Goal: Task Accomplishment & Management: Complete application form

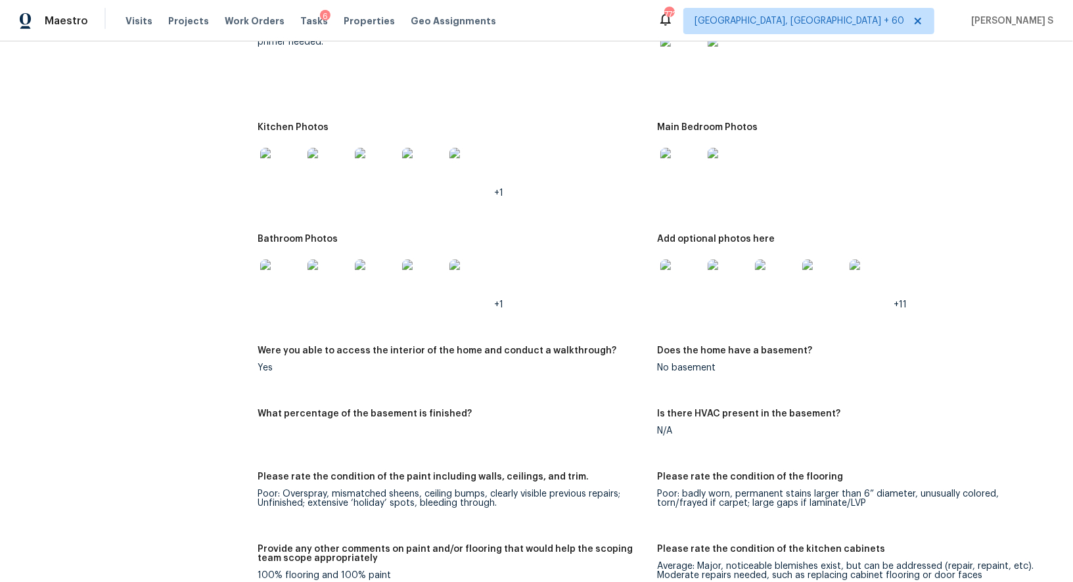
scroll to position [1335, 0]
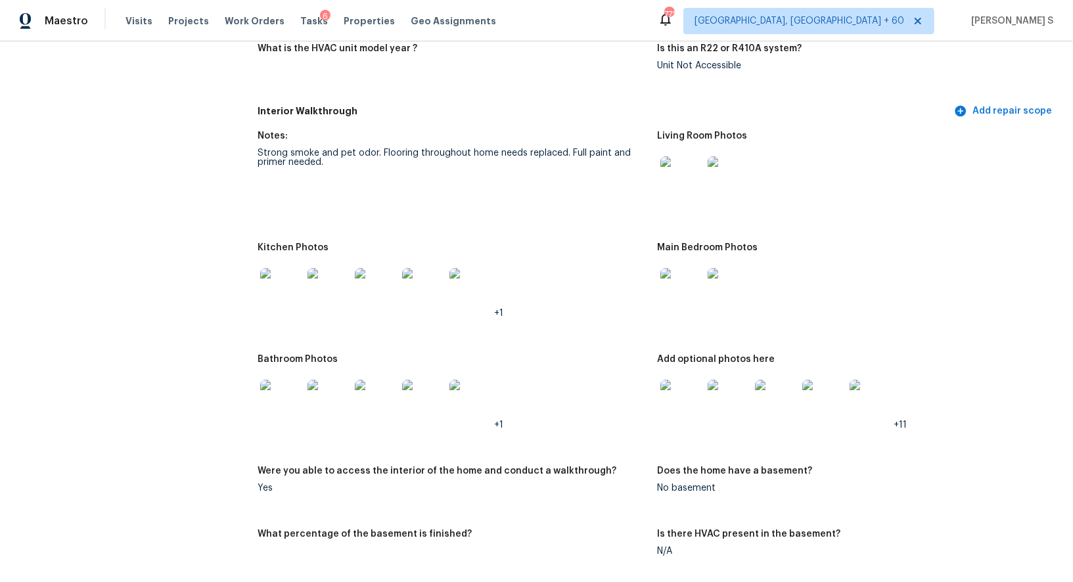
click at [686, 180] on img at bounding box center [681, 177] width 42 height 42
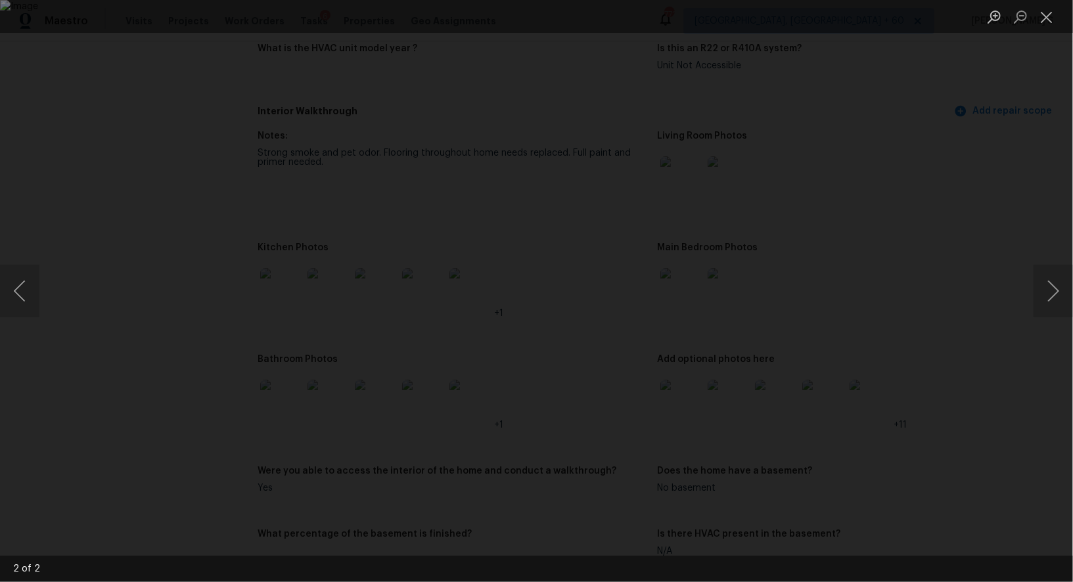
click at [57, 289] on div "Lightbox" at bounding box center [536, 291] width 1073 height 582
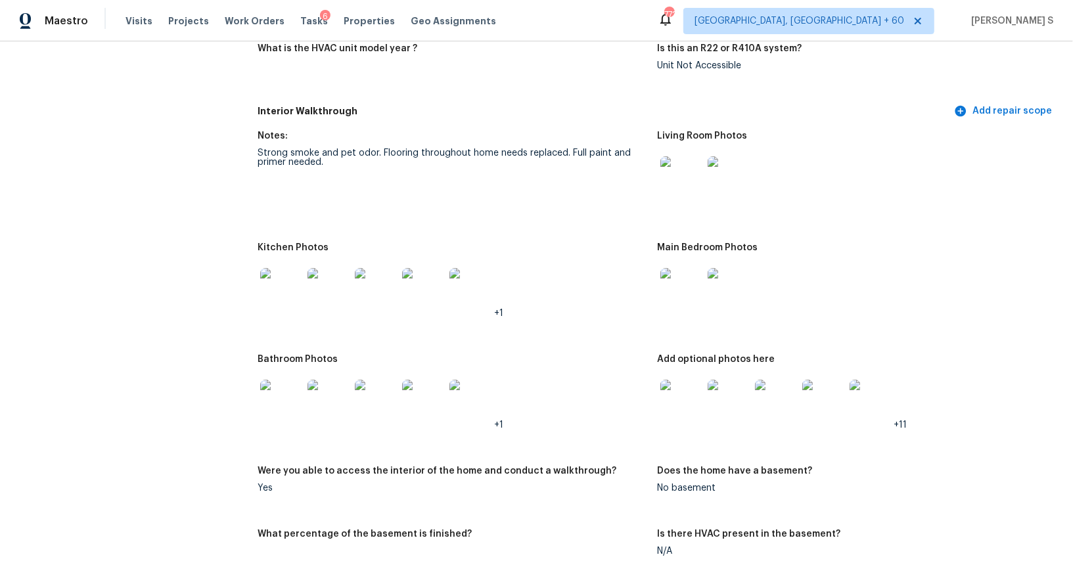
click at [57, 289] on div "Lightbox" at bounding box center [536, 291] width 1073 height 582
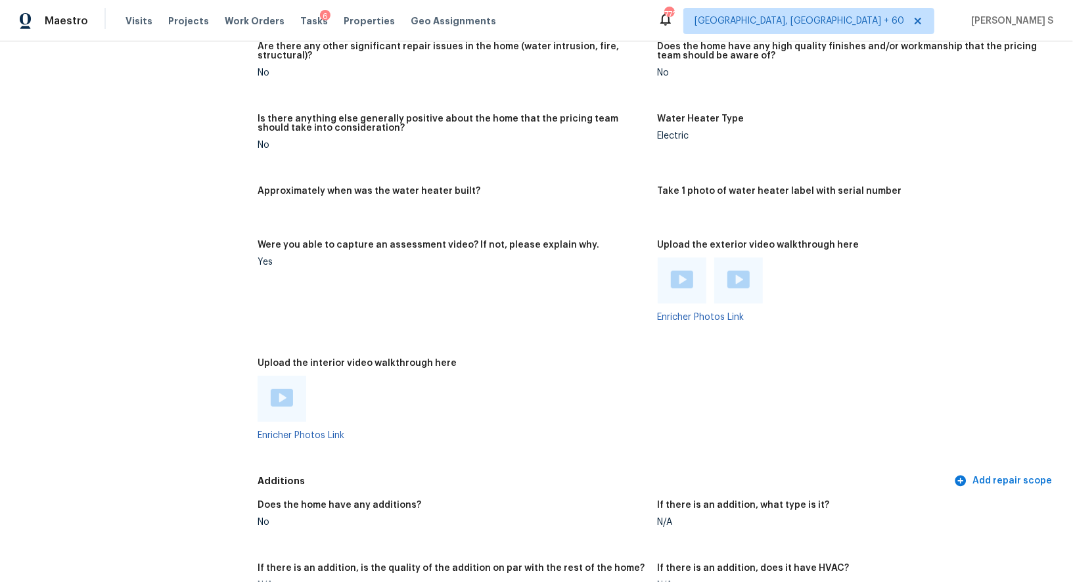
scroll to position [2273, 0]
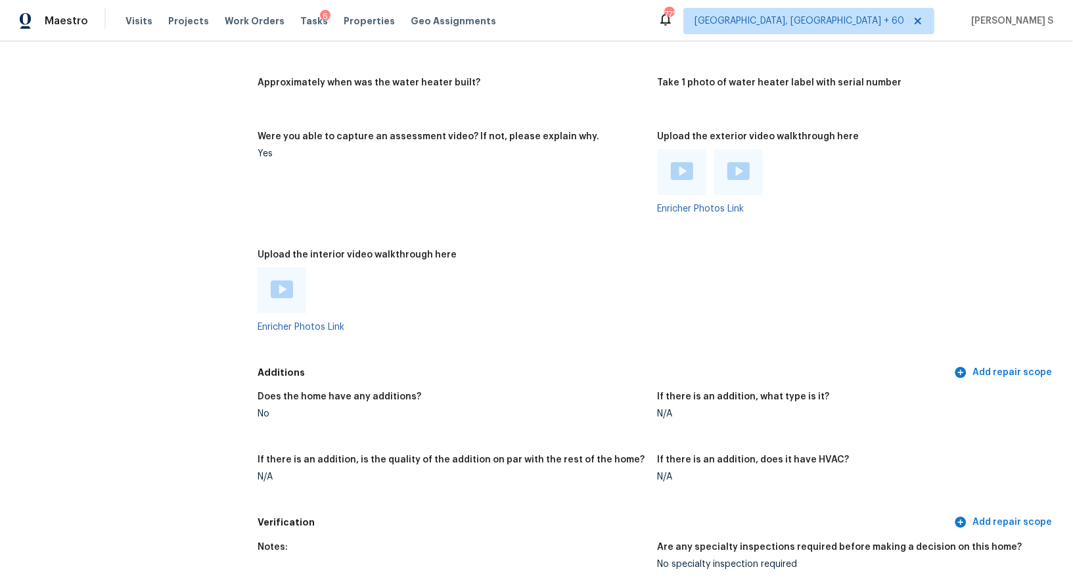
click at [284, 287] on img at bounding box center [282, 289] width 22 height 18
click at [690, 171] on img at bounding box center [682, 171] width 22 height 18
click at [729, 171] on img at bounding box center [738, 171] width 22 height 18
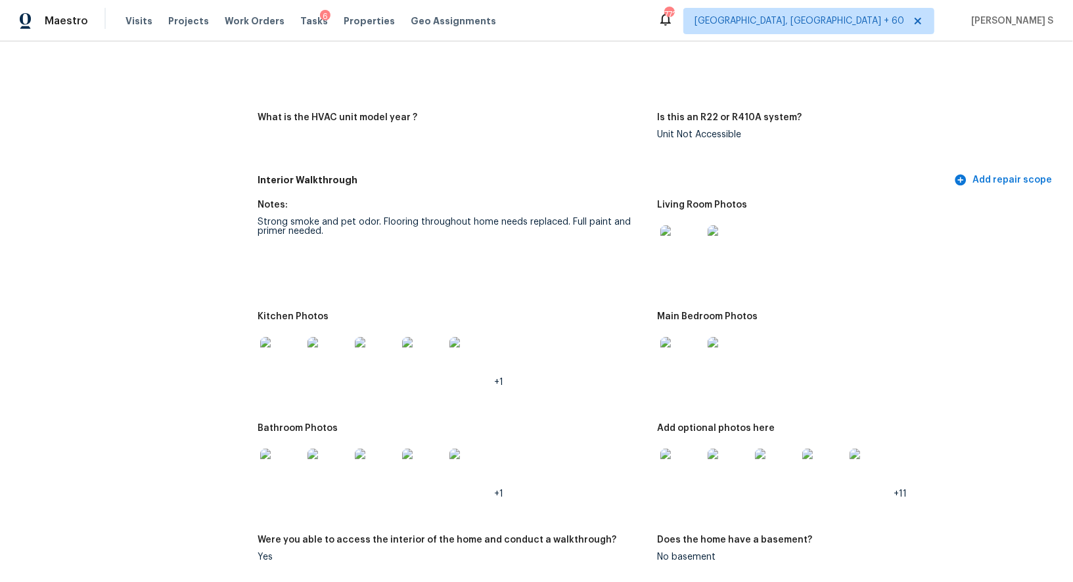
scroll to position [1223, 0]
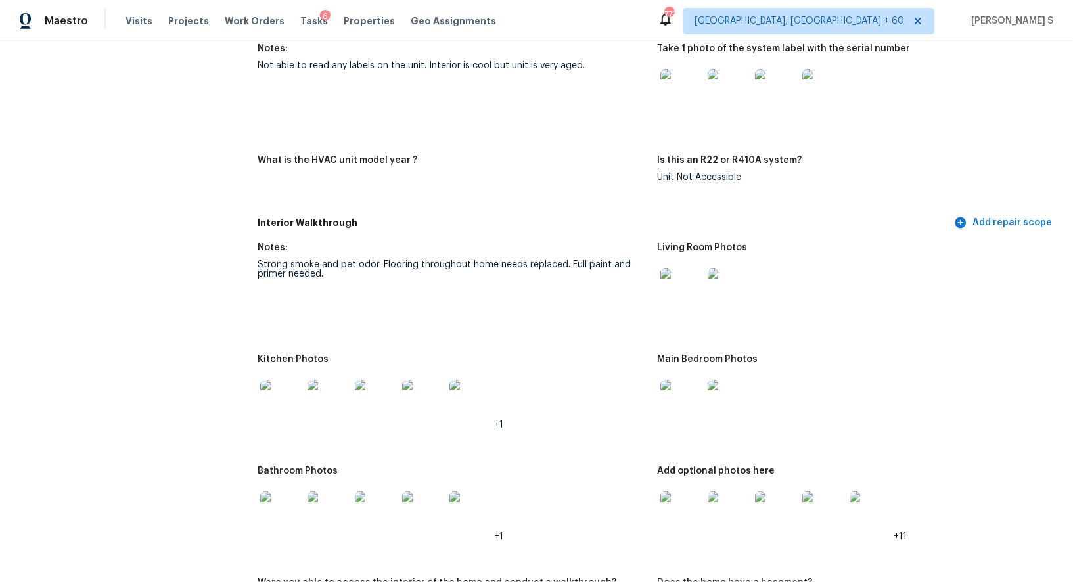
click at [672, 290] on img at bounding box center [681, 289] width 42 height 42
click at [271, 403] on img at bounding box center [281, 401] width 42 height 42
click at [690, 398] on img at bounding box center [681, 401] width 42 height 42
click at [275, 519] on img at bounding box center [281, 512] width 42 height 42
click at [674, 525] on img at bounding box center [681, 512] width 42 height 42
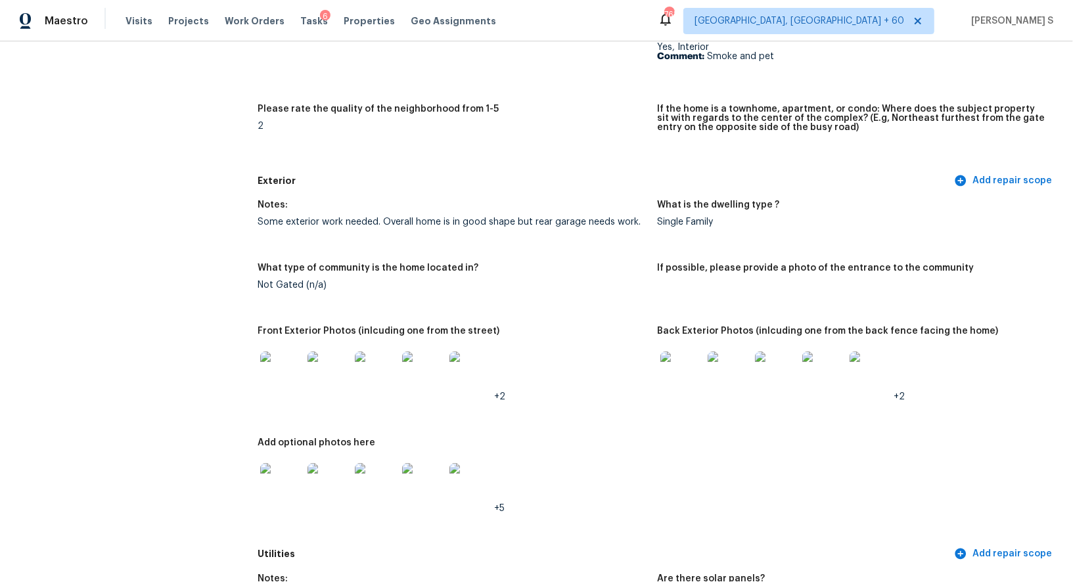
scroll to position [0, 0]
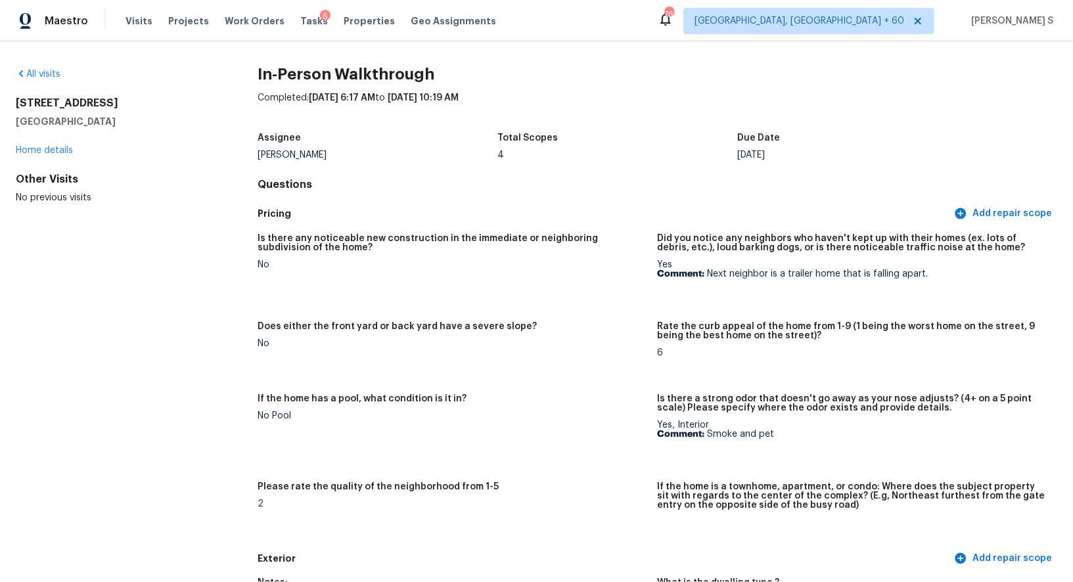
click at [405, 221] on div "Pricing Add repair scope" at bounding box center [656, 214] width 799 height 24
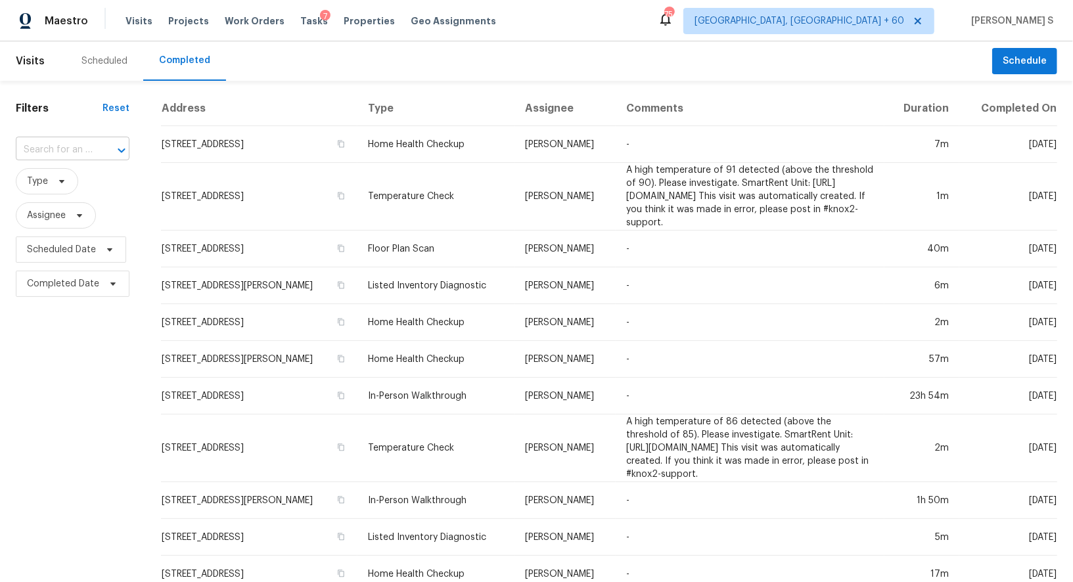
click at [67, 154] on input "text" at bounding box center [54, 150] width 77 height 20
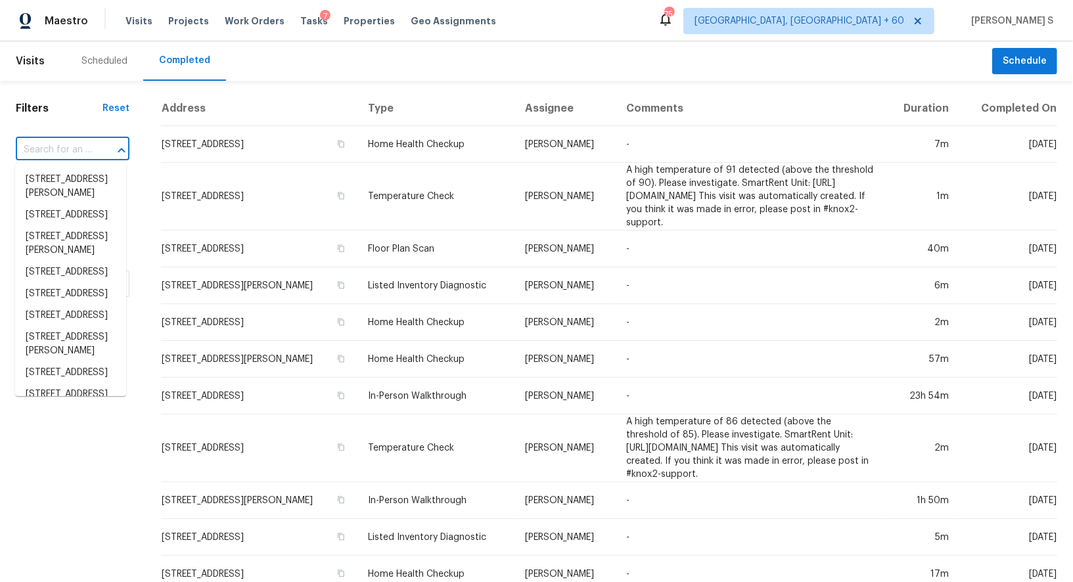
paste input "8712 Trace Ridge Pkwy, Fort Worth, TX, 76244"
type input "8712 Trace Ridge Pkwy, Fort Worth, TX, 76244"
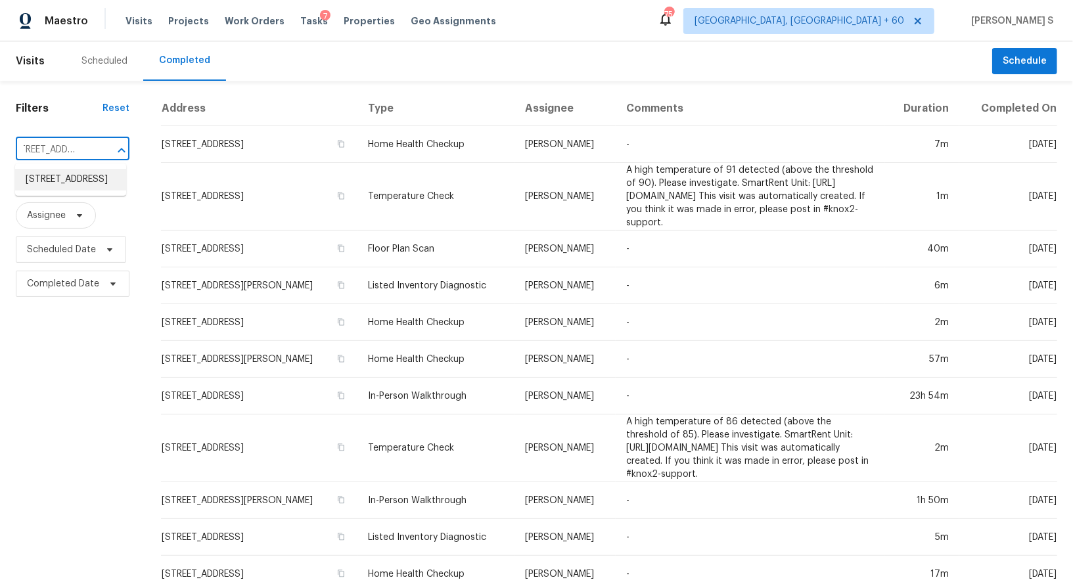
click at [79, 183] on li "8712 Trace Ridge Pkwy, Fort Worth, TX 76244" at bounding box center [70, 180] width 111 height 22
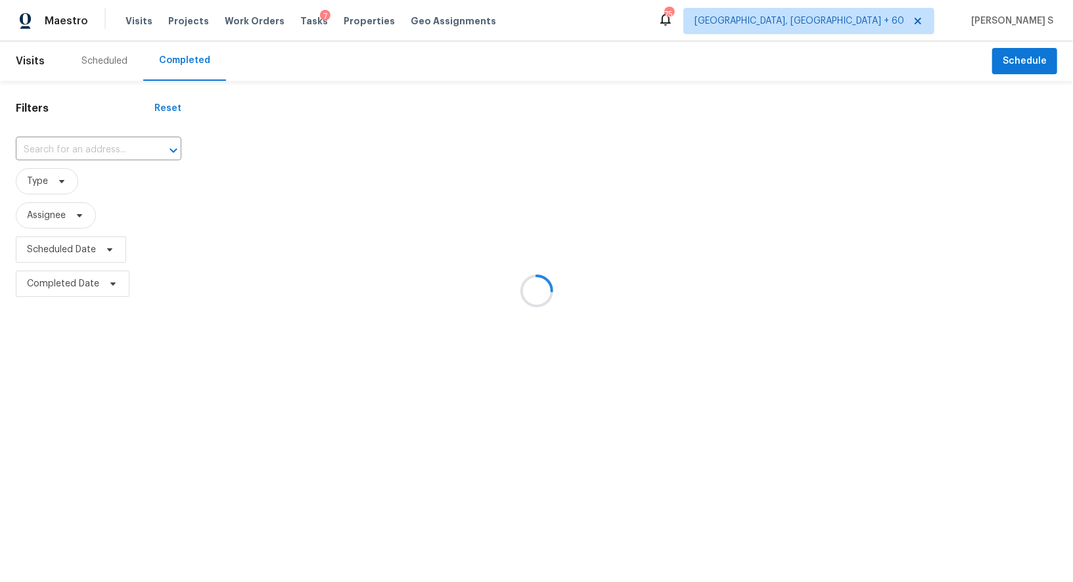
type input "8712 Trace Ridge Pkwy, Fort Worth, TX 76244"
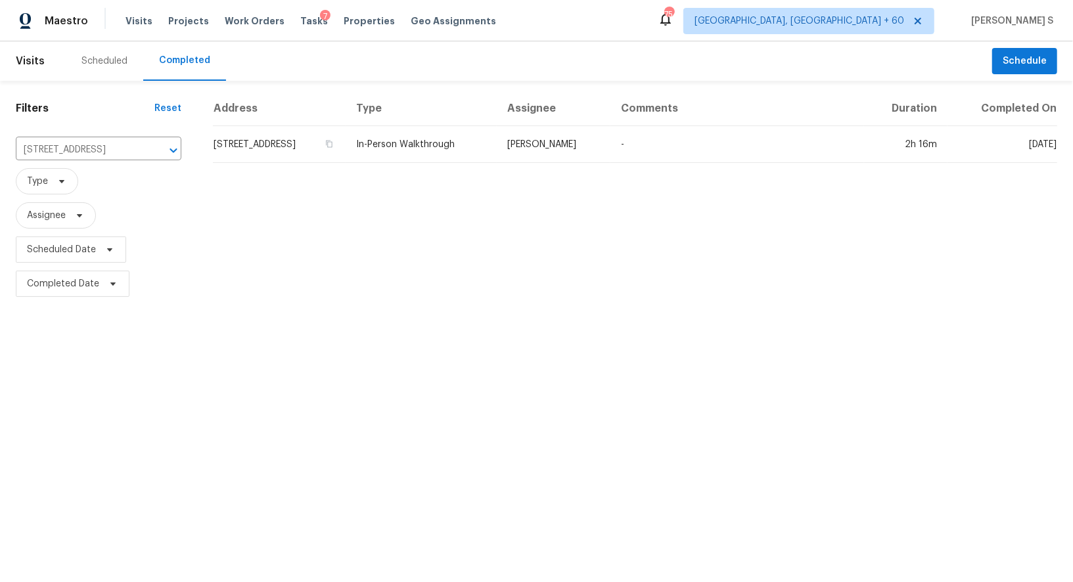
click at [278, 152] on td "8712 Trace Ridge Pkwy, Fort Worth, TX 76244" at bounding box center [279, 144] width 133 height 37
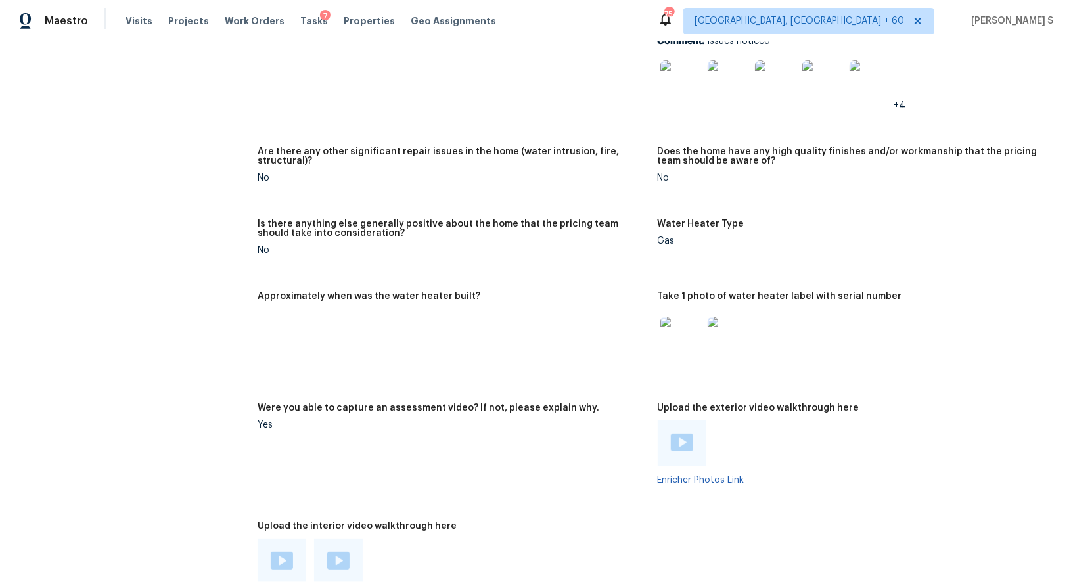
scroll to position [2479, 0]
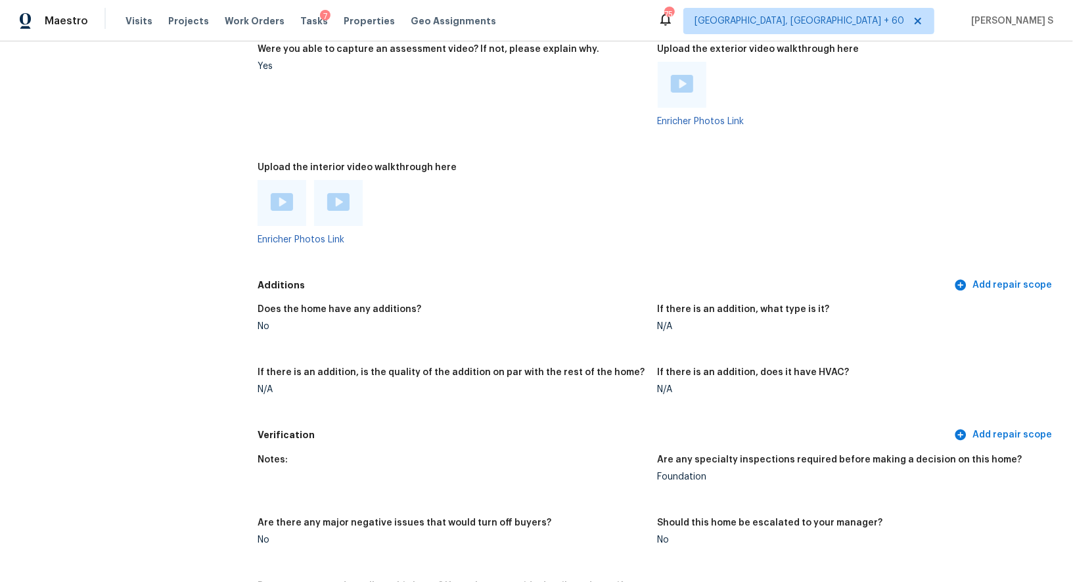
click at [522, 254] on figure "Upload the interior video walkthrough here Enricher Photos Link" at bounding box center [456, 214] width 399 height 102
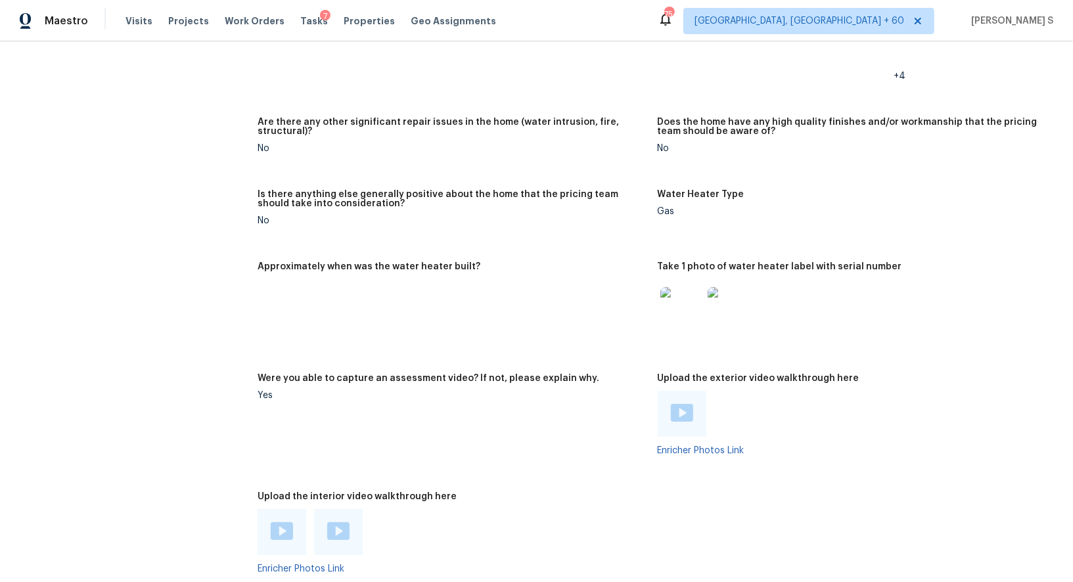
scroll to position [2549, 0]
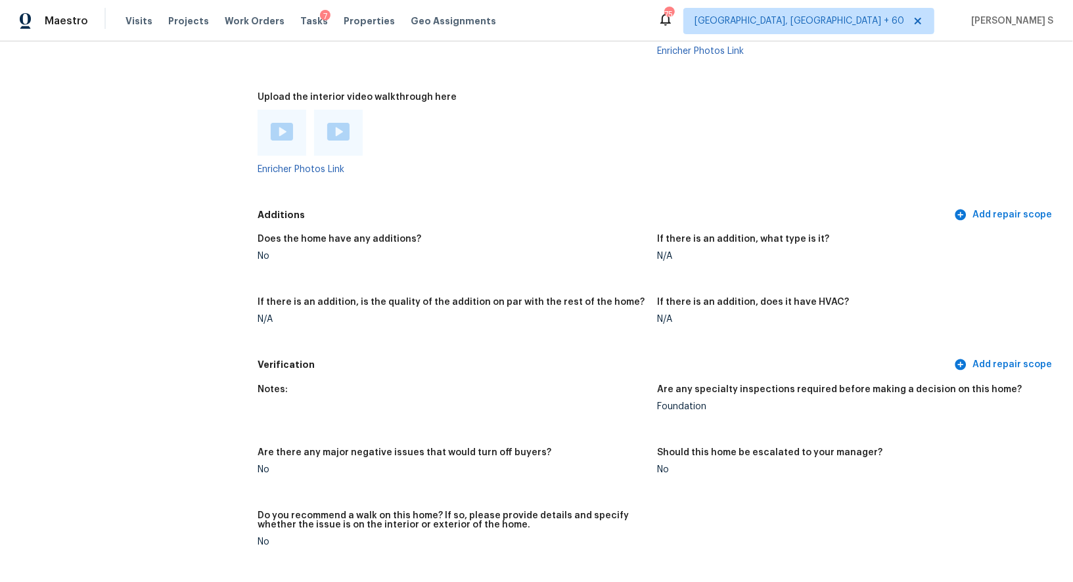
click at [364, 353] on div "Verification Add repair scope" at bounding box center [656, 365] width 799 height 24
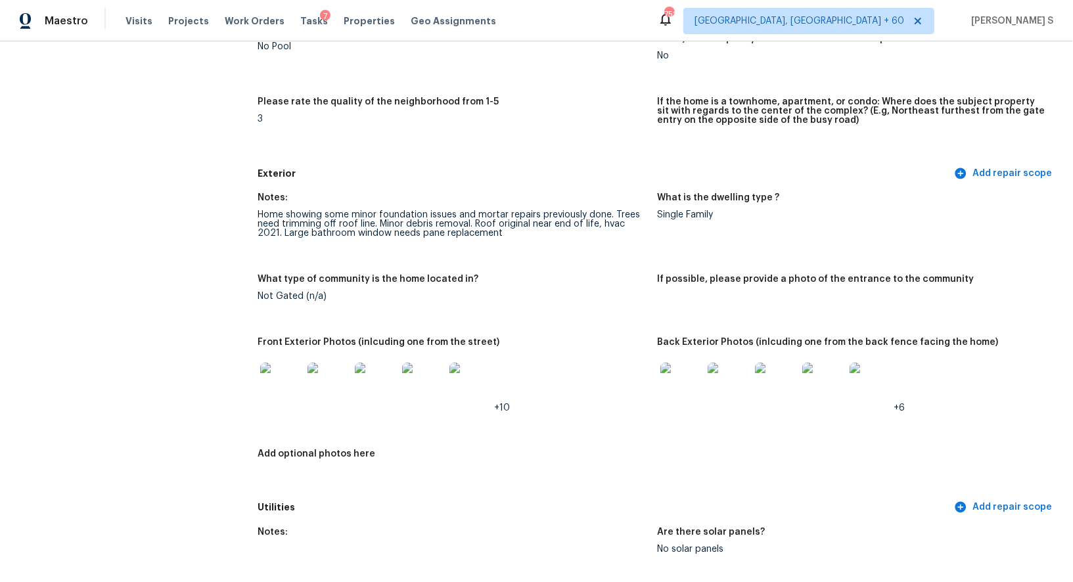
scroll to position [426, 0]
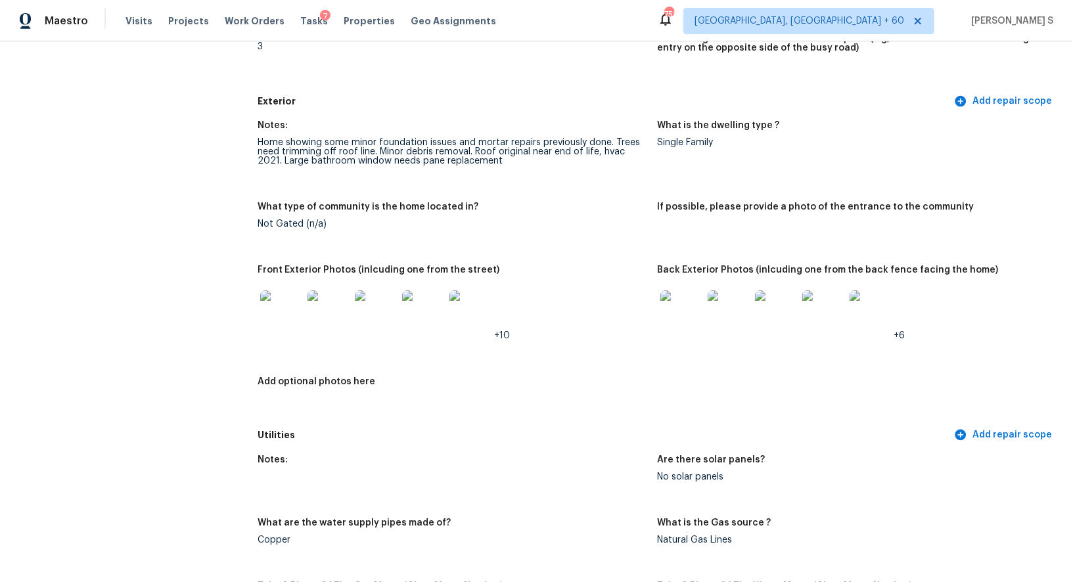
click at [273, 308] on img at bounding box center [281, 311] width 42 height 42
click at [697, 323] on img at bounding box center [681, 311] width 42 height 42
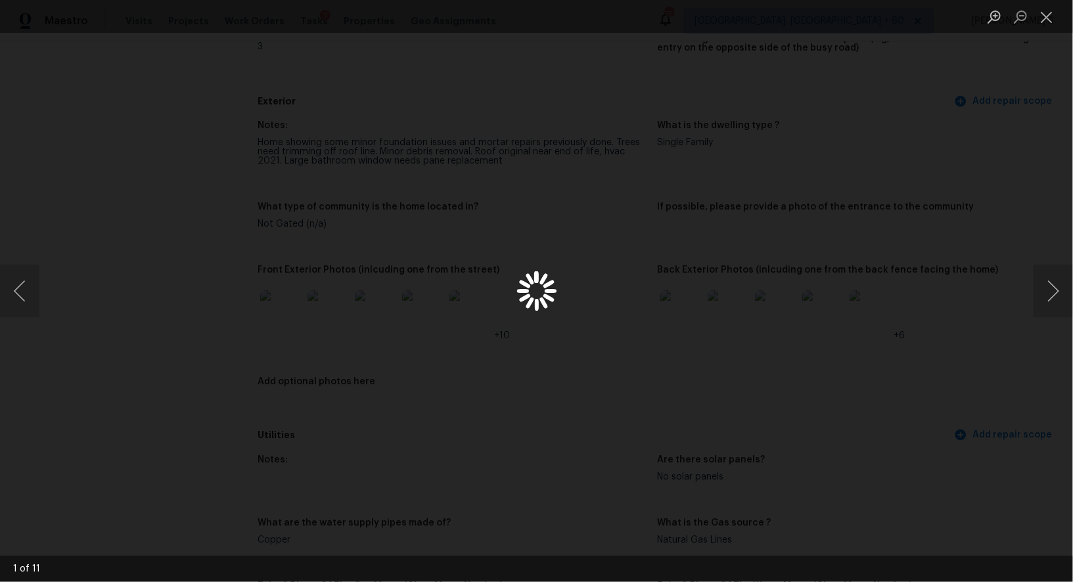
click at [697, 323] on div "Lightbox" at bounding box center [536, 291] width 1073 height 582
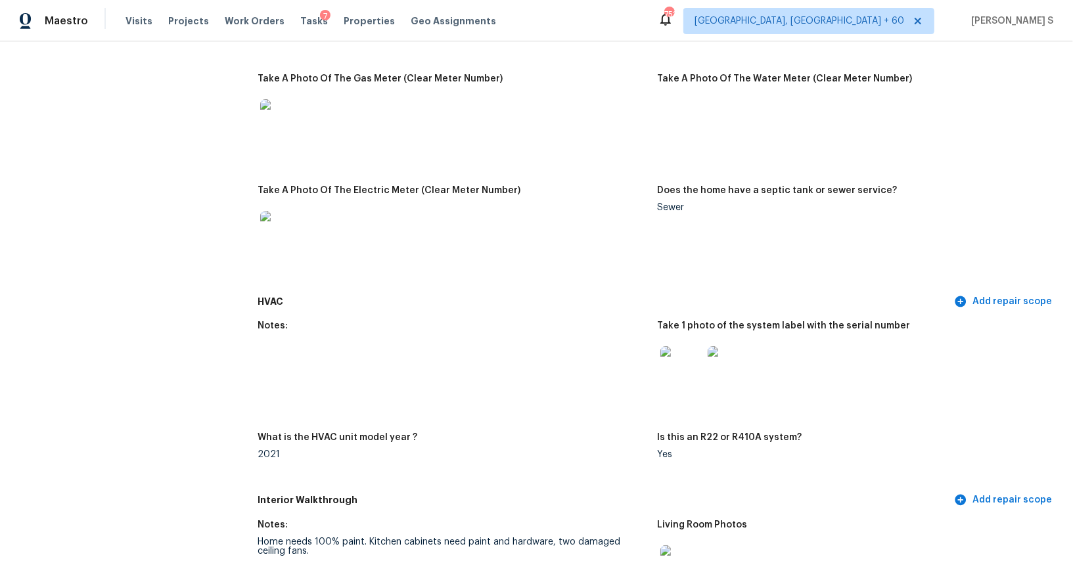
scroll to position [1277, 0]
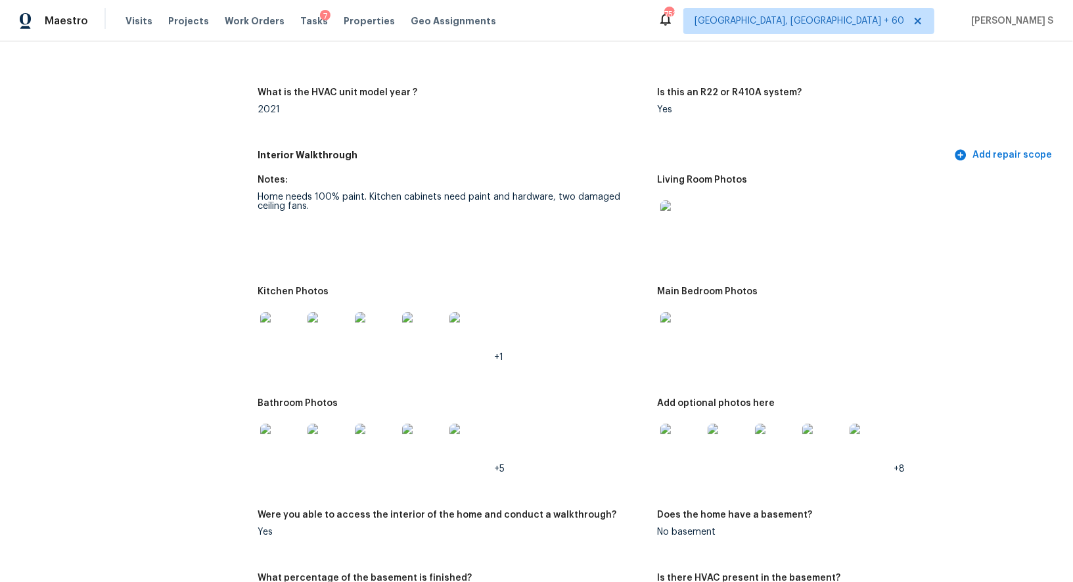
click at [686, 213] on img at bounding box center [681, 221] width 42 height 42
click at [273, 332] on img at bounding box center [281, 333] width 42 height 42
click at [676, 326] on img at bounding box center [681, 333] width 42 height 42
click at [277, 435] on img at bounding box center [281, 445] width 42 height 42
click at [688, 448] on img at bounding box center [681, 445] width 42 height 42
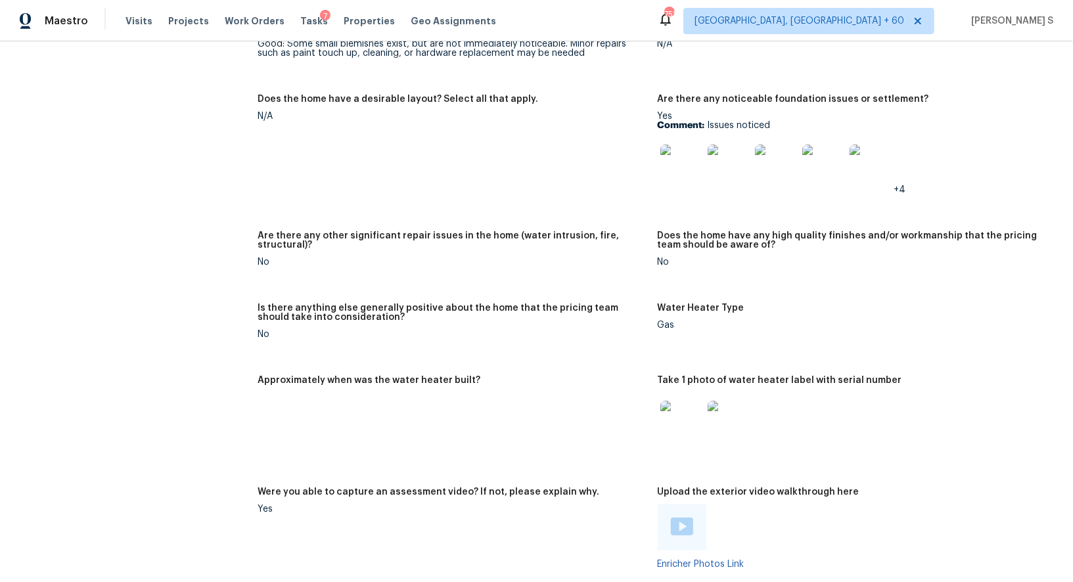
scroll to position [2047, 0]
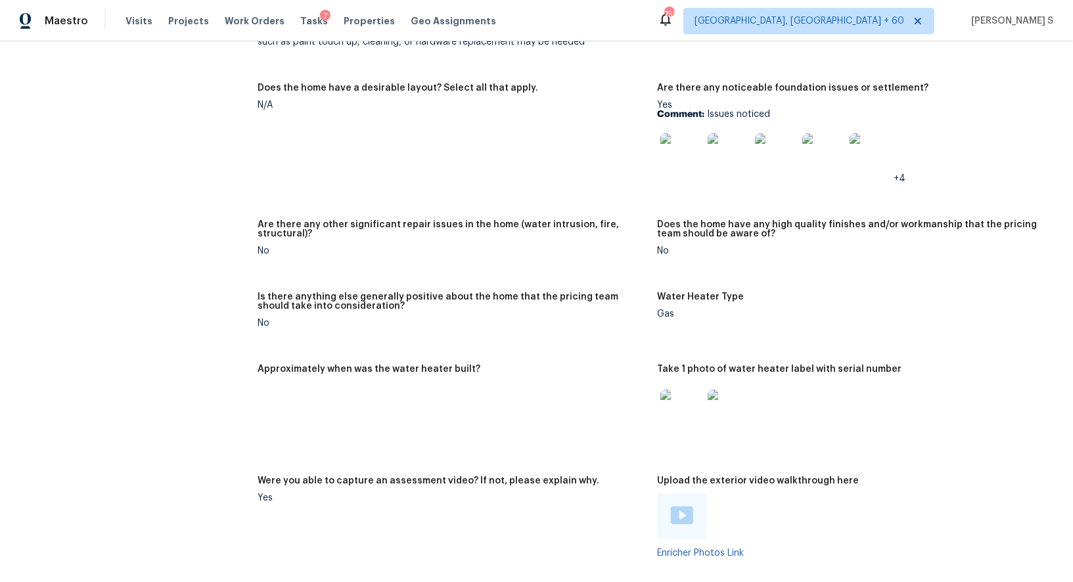
click at [705, 156] on div at bounding box center [728, 154] width 47 height 58
click at [680, 156] on img at bounding box center [681, 154] width 42 height 42
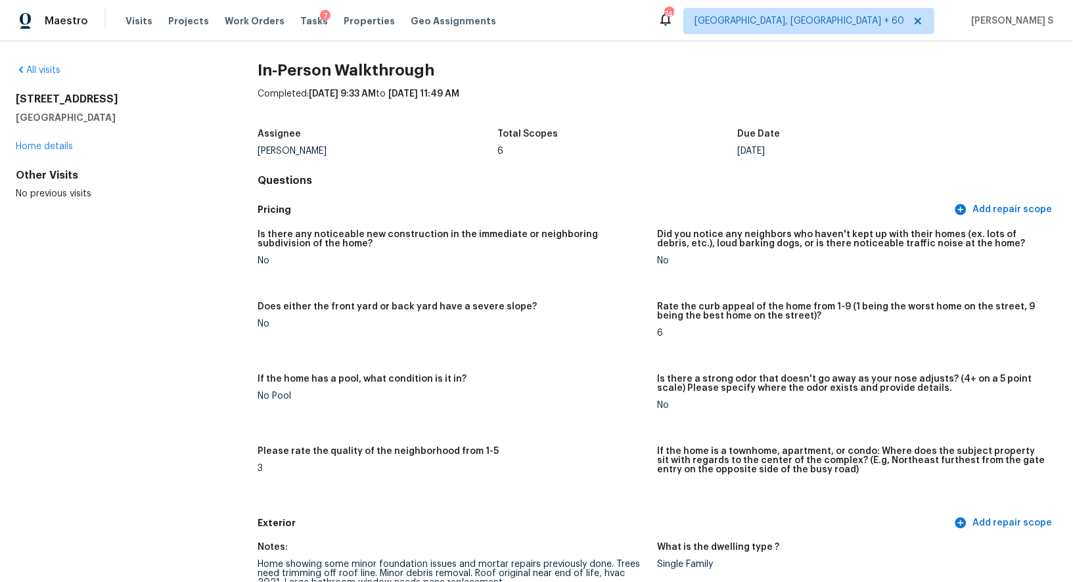
scroll to position [1, 0]
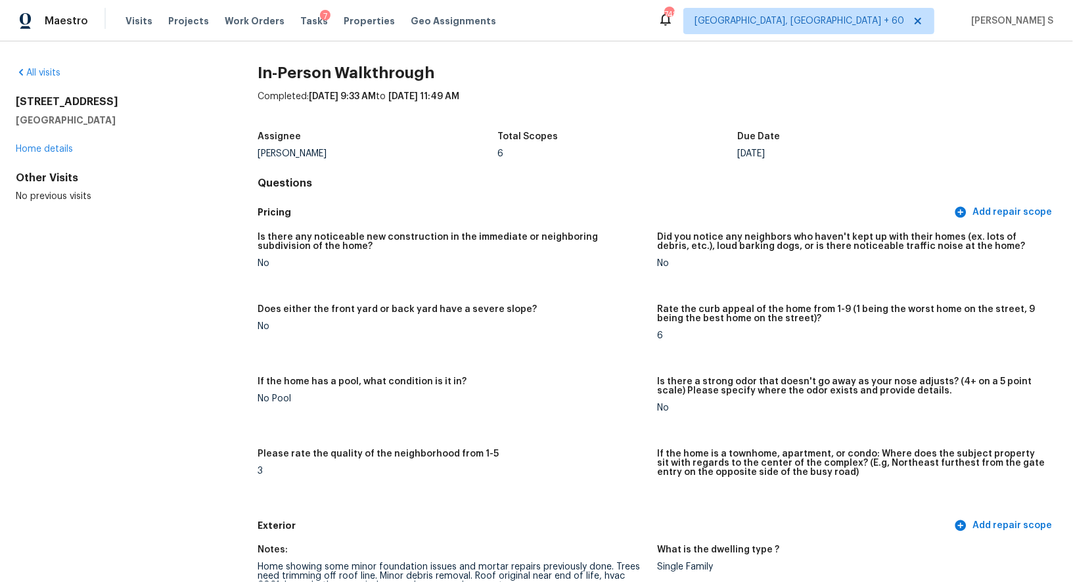
click at [403, 344] on figure "Does either the front yard or back yard have a severe slope? No" at bounding box center [456, 333] width 399 height 56
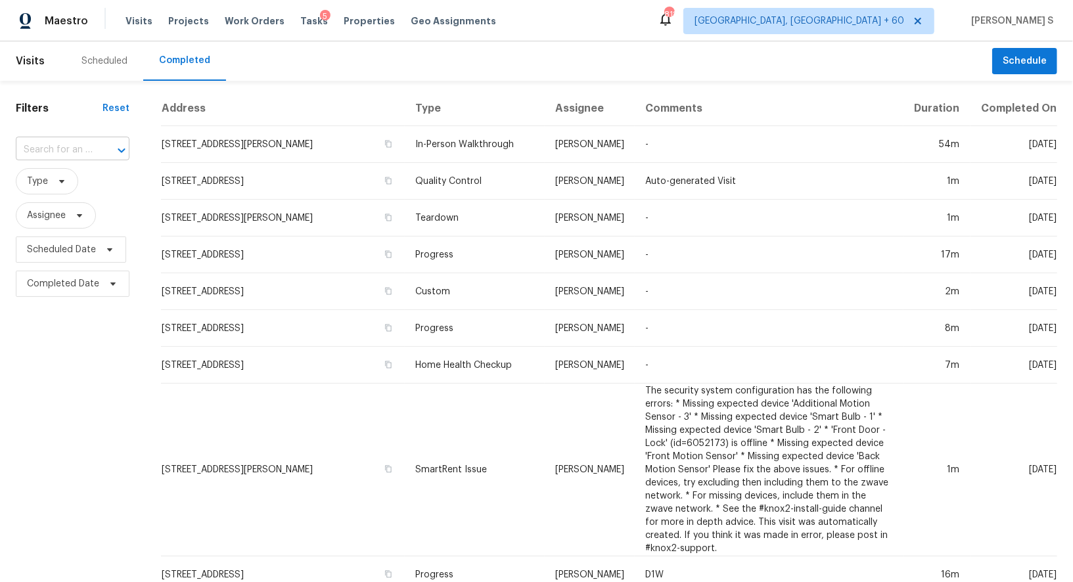
click at [65, 156] on input "text" at bounding box center [54, 150] width 77 height 20
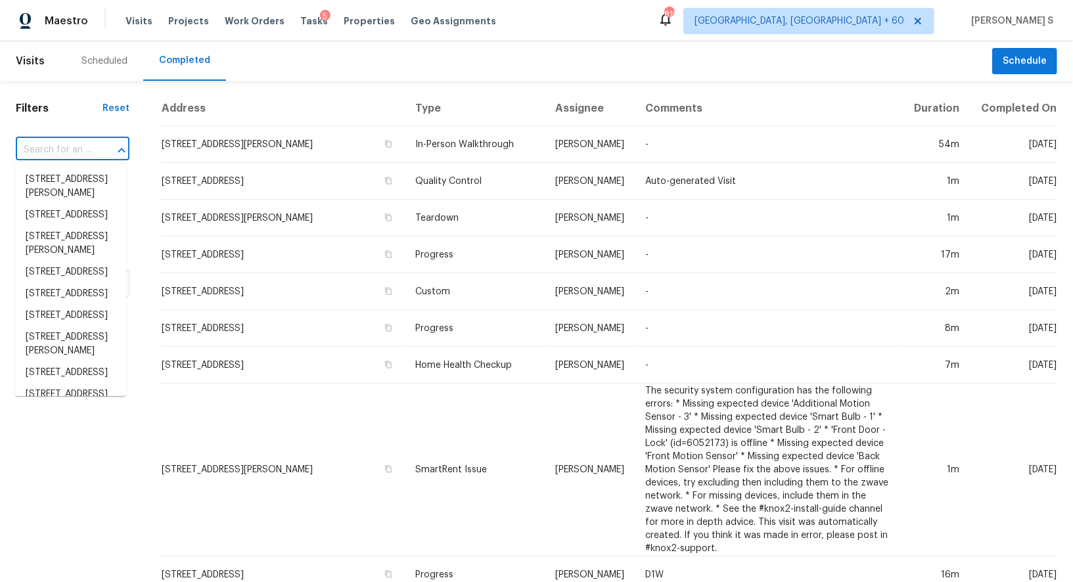
paste input "78 W Camino Cuesta Abajo, Sahuarita, AZ, 85629"
type input "78 W Camino Cuesta Abajo, Sahuarita, AZ, 85629"
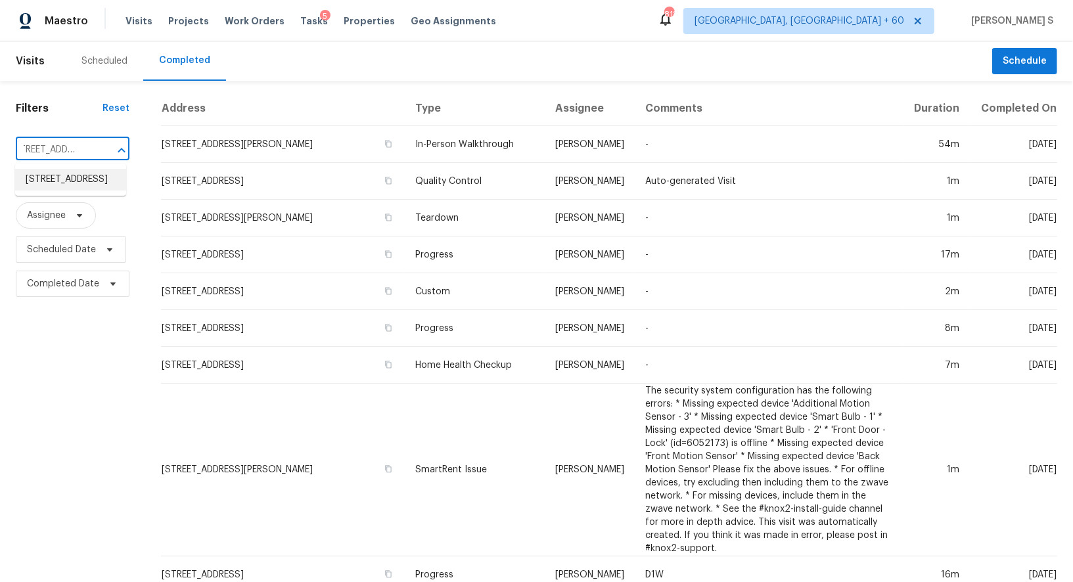
click at [60, 188] on li "78 W Camino Cuesta Abajo, Sahuarita, AZ 85629" at bounding box center [70, 180] width 111 height 22
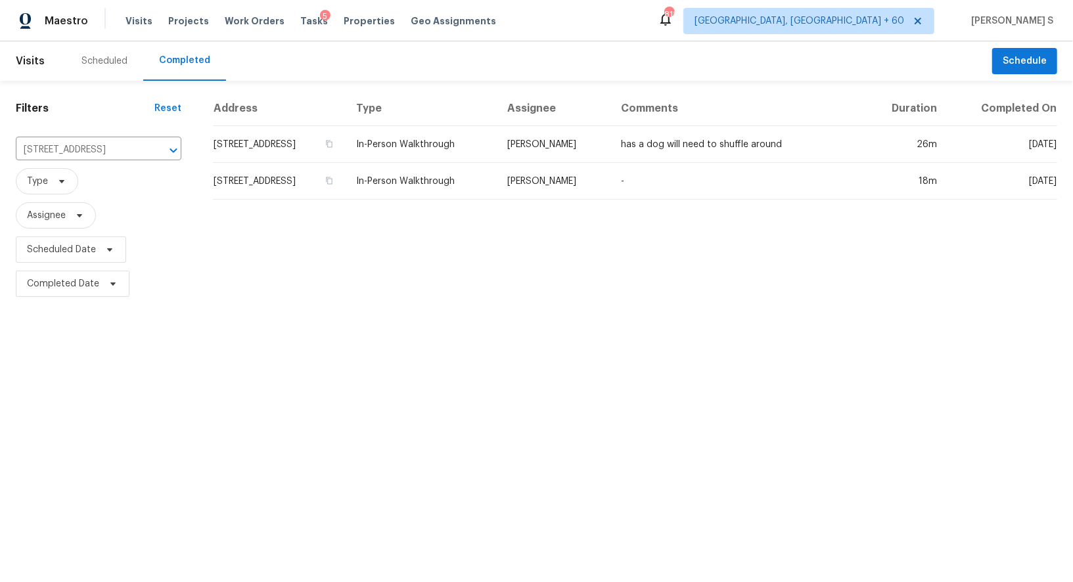
click at [277, 145] on td "78 W Camino Cuesta Abajo, Sahuarita, AZ 85629" at bounding box center [279, 144] width 133 height 37
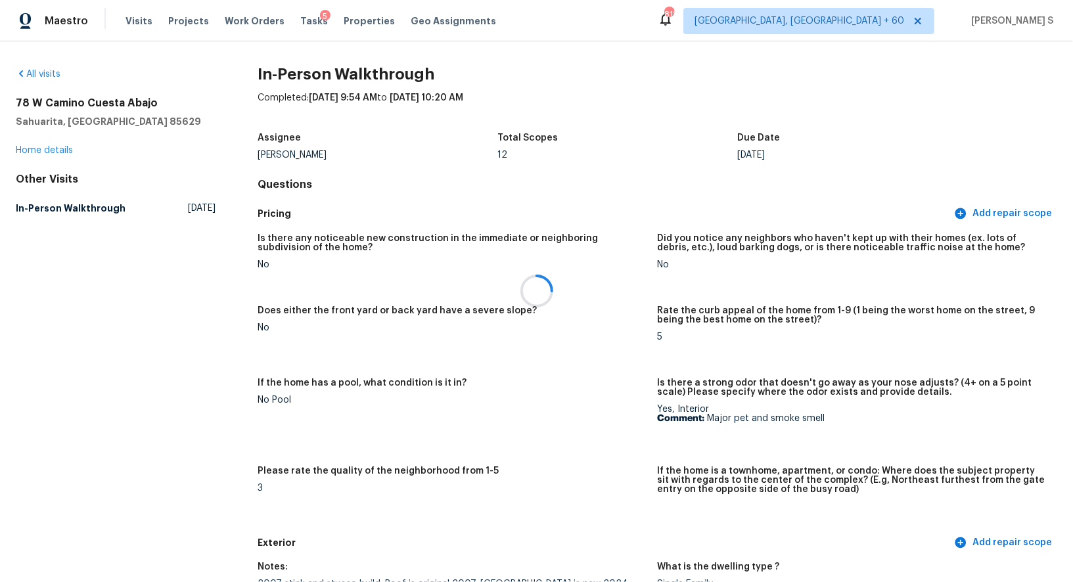
click at [416, 391] on div at bounding box center [536, 291] width 1073 height 582
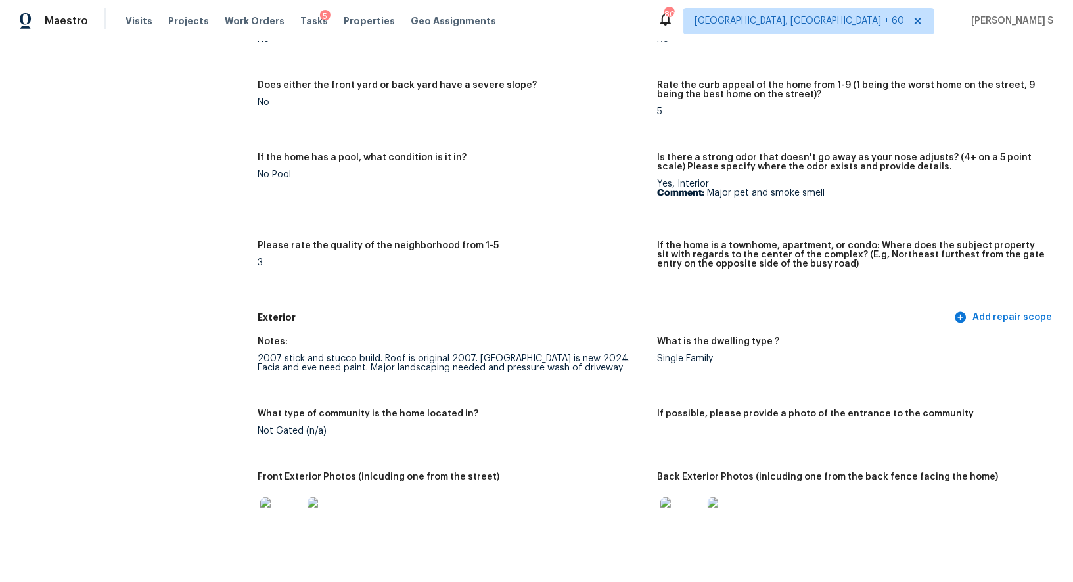
scroll to position [386, 0]
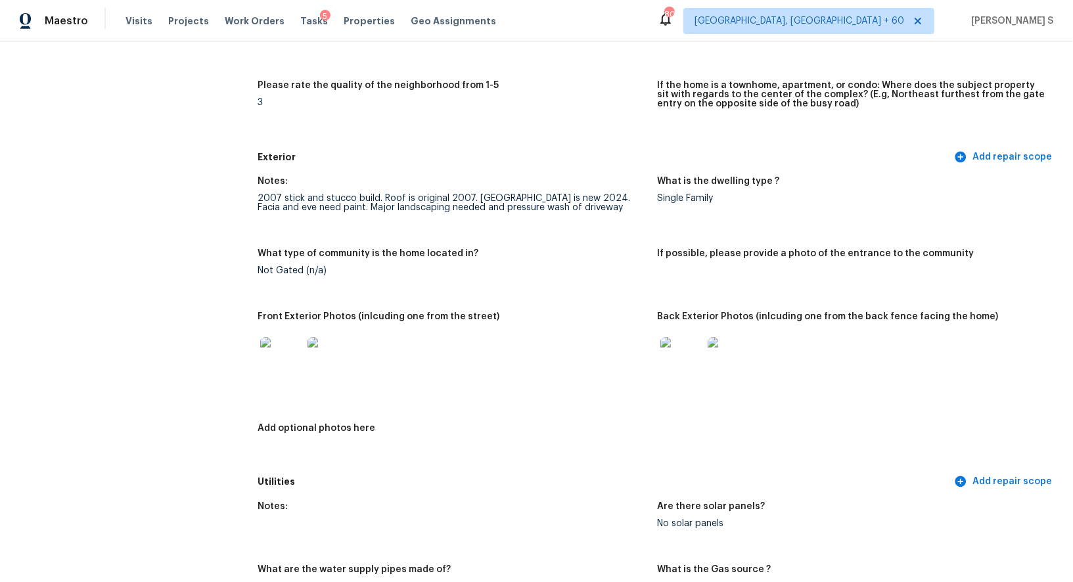
click at [321, 351] on img at bounding box center [328, 358] width 42 height 42
click at [682, 367] on img at bounding box center [681, 358] width 42 height 42
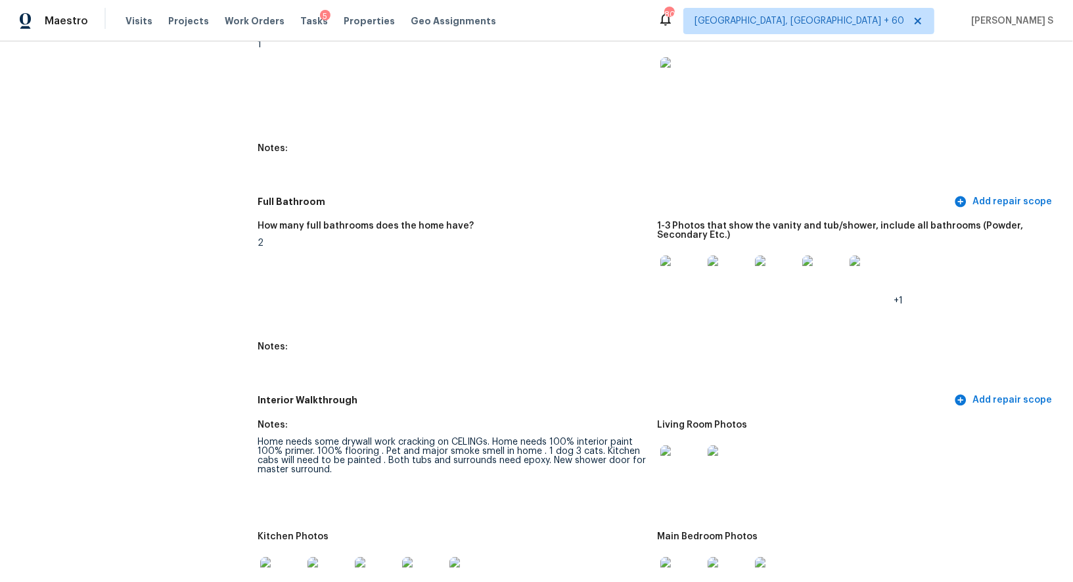
scroll to position [1826, 0]
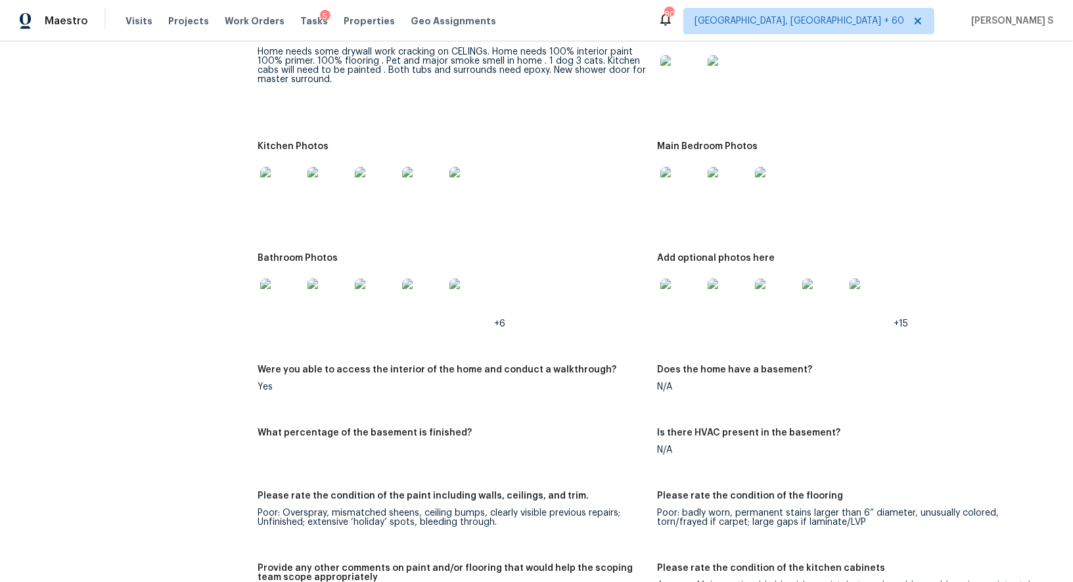
click at [686, 97] on div at bounding box center [680, 76] width 47 height 58
click at [679, 75] on img at bounding box center [681, 76] width 42 height 42
click at [282, 182] on img at bounding box center [281, 188] width 42 height 42
click at [685, 187] on img at bounding box center [681, 188] width 42 height 42
click at [286, 279] on img at bounding box center [281, 299] width 42 height 42
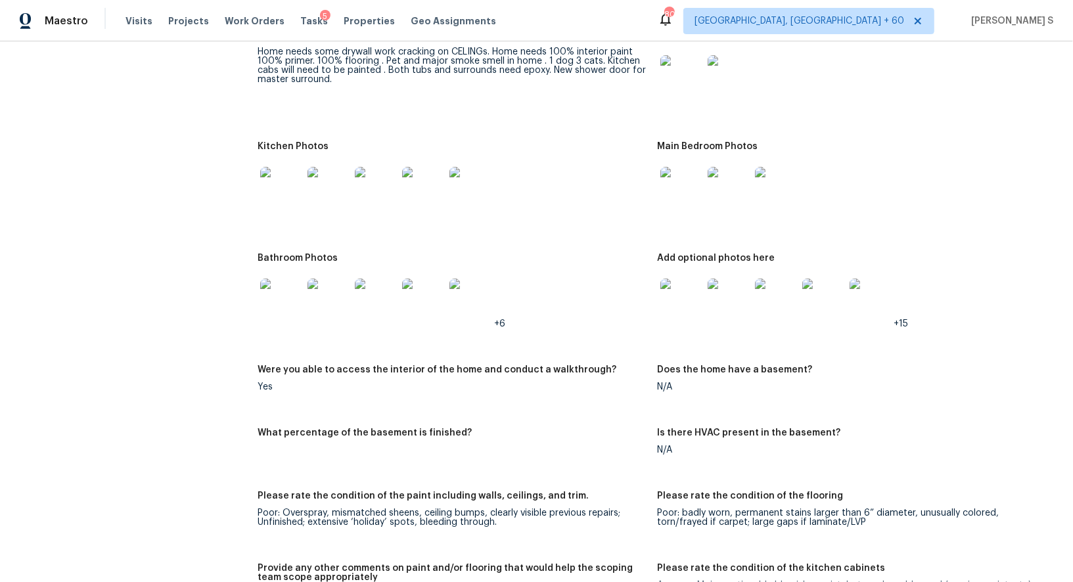
click at [686, 193] on img at bounding box center [681, 188] width 42 height 42
click at [684, 294] on img at bounding box center [681, 299] width 42 height 42
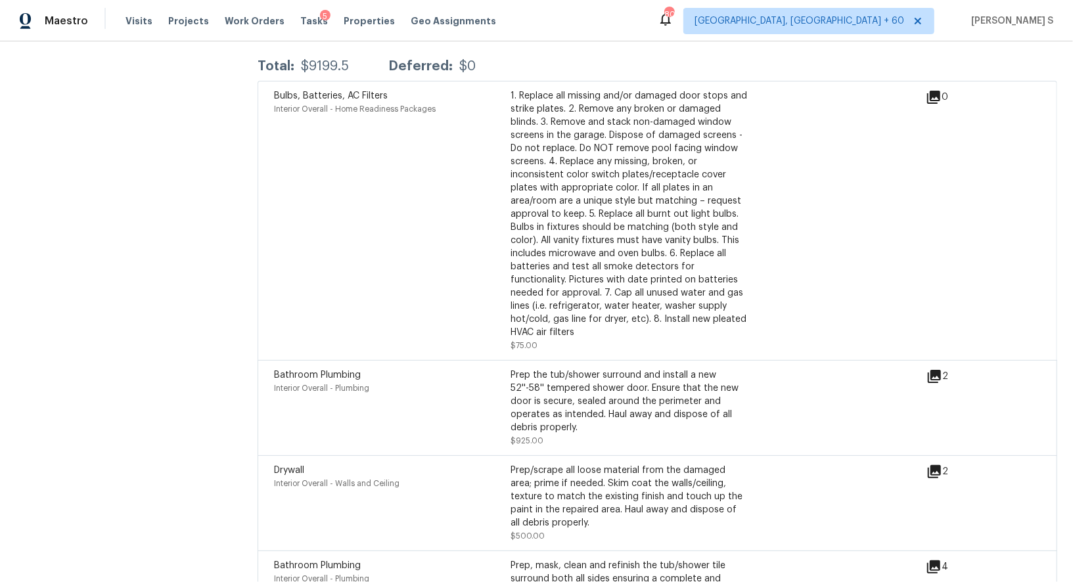
scroll to position [3474, 0]
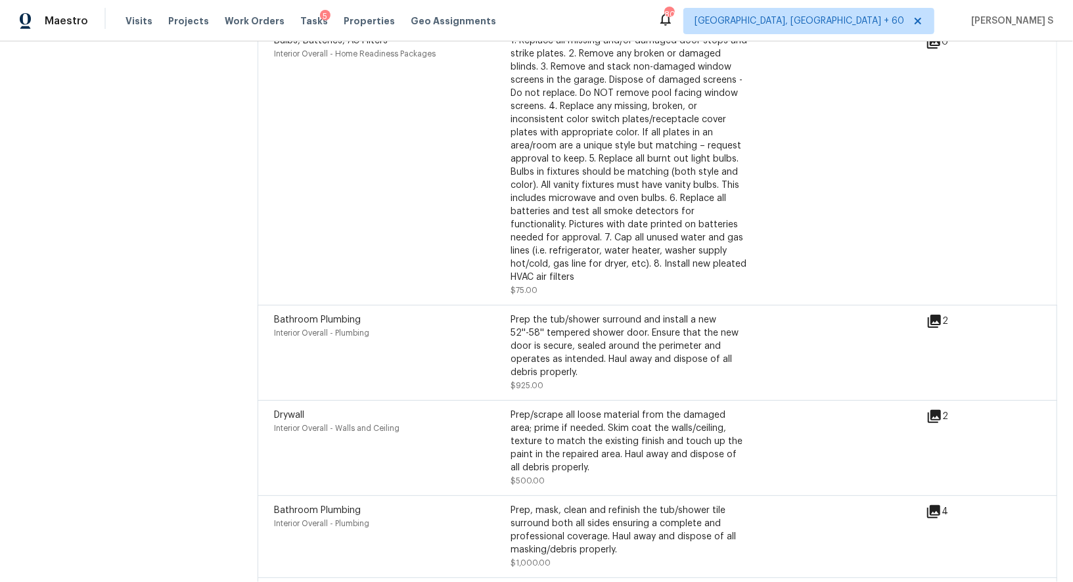
click at [940, 505] on icon at bounding box center [933, 511] width 13 height 13
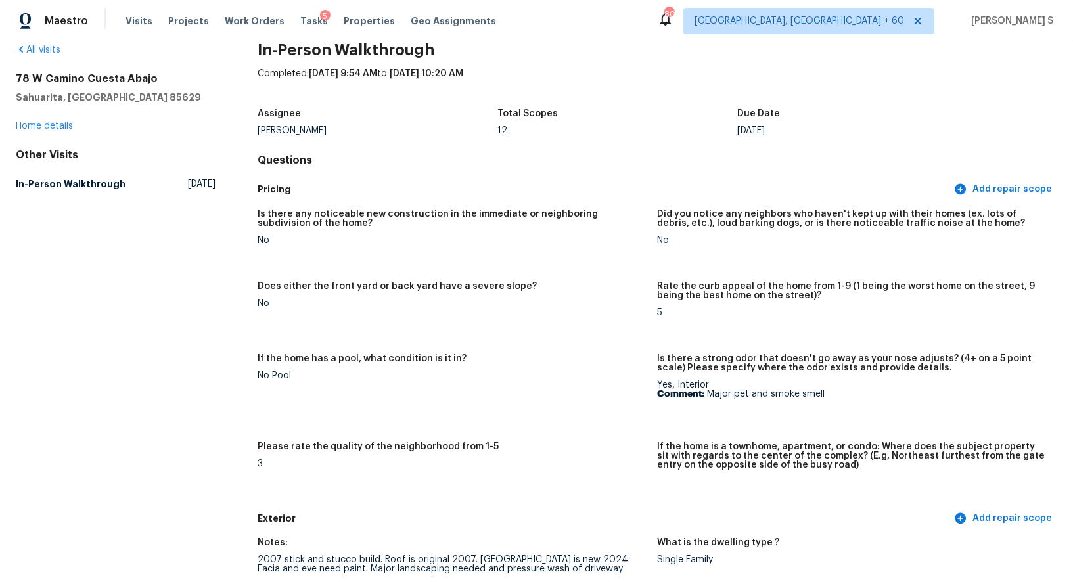
scroll to position [0, 0]
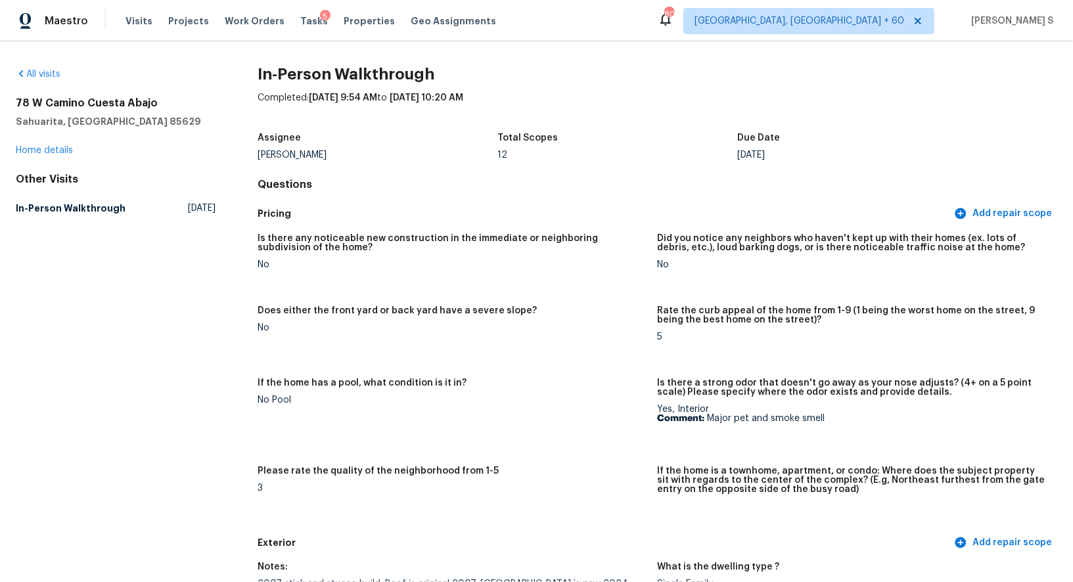
click at [398, 160] on div "Assignee Steven Long Total Scopes 12 Due Date Wed, Aug 20" at bounding box center [656, 146] width 799 height 42
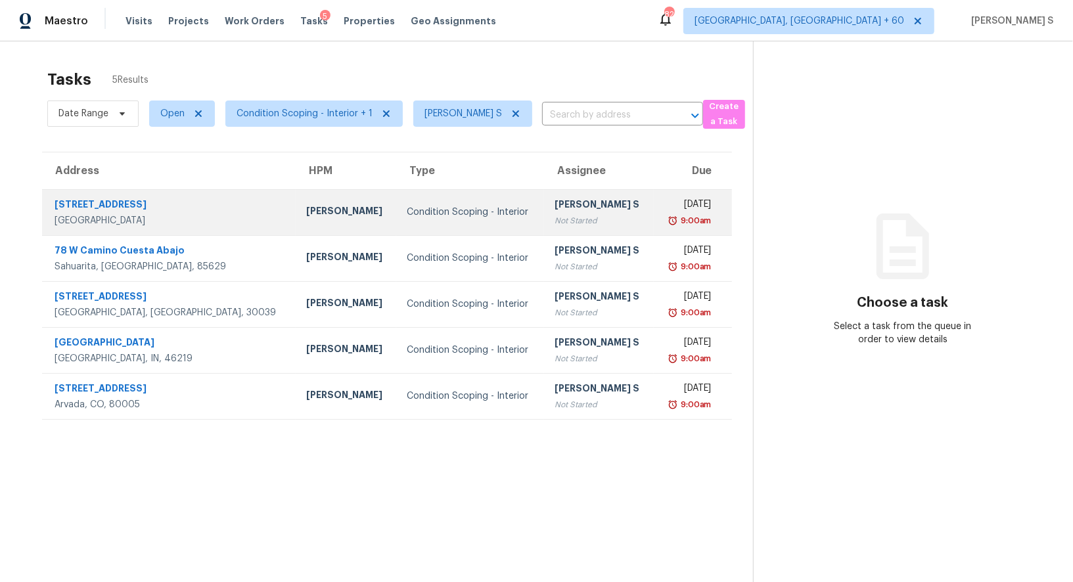
click at [454, 191] on td "Condition Scoping - Interior" at bounding box center [470, 212] width 148 height 46
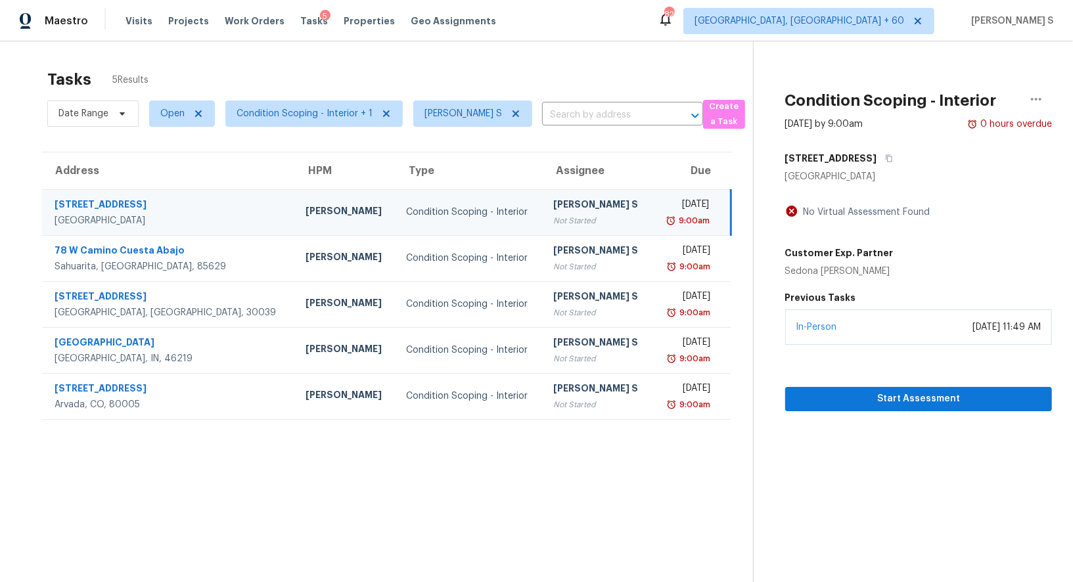
click at [602, 131] on section "Tasks 5 Results Date Range Open Condition Scoping - Interior + 1 Anbu Jebakumar…" at bounding box center [387, 342] width 732 height 561
click at [928, 401] on span "Start Assessment" at bounding box center [918, 399] width 246 height 16
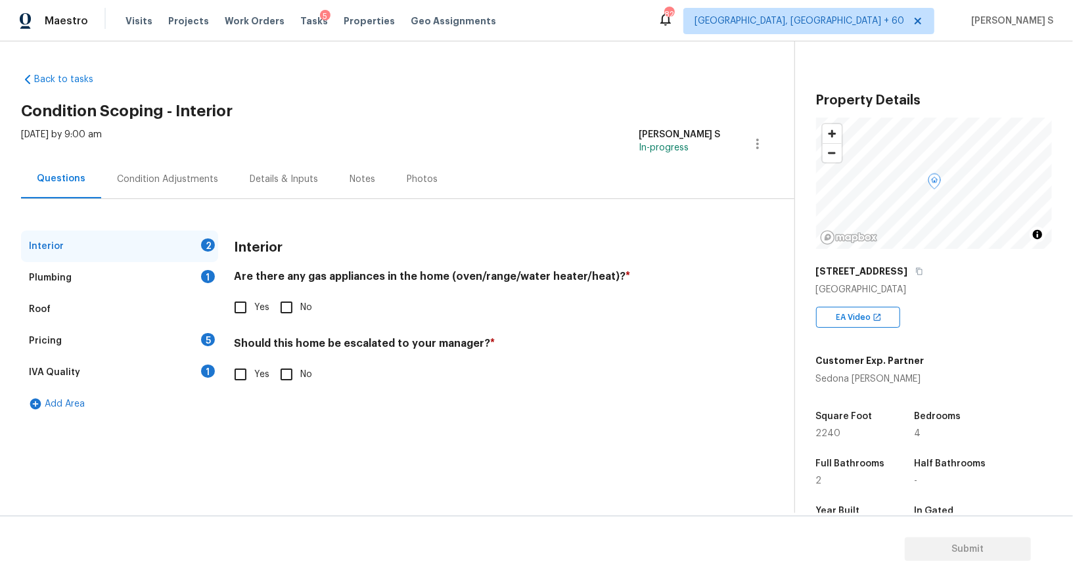
click at [248, 306] on input "Yes" at bounding box center [241, 308] width 28 height 28
checkbox input "true"
click at [210, 276] on div "1" at bounding box center [208, 276] width 14 height 13
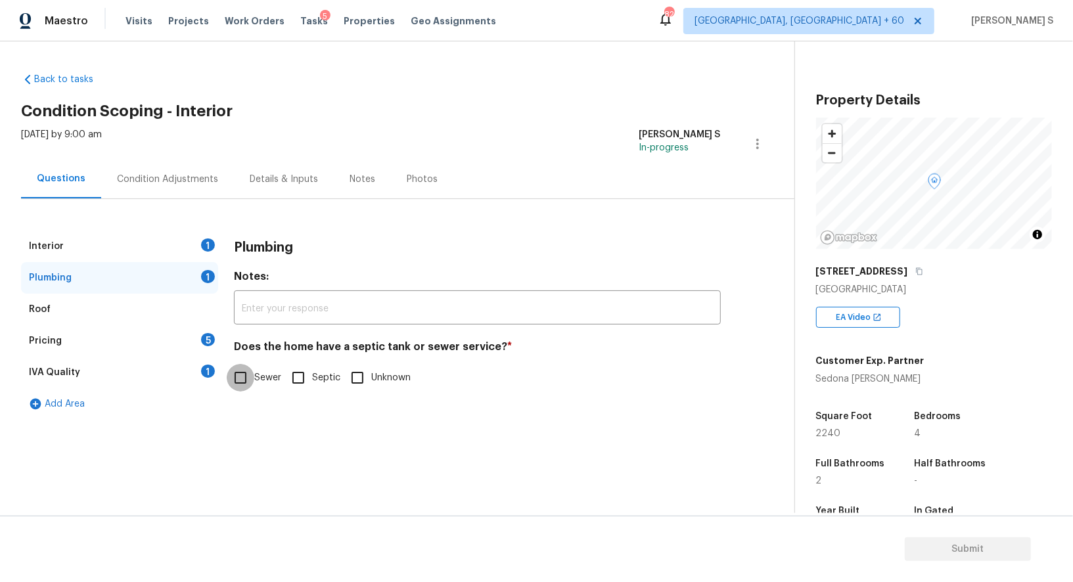
click at [242, 374] on input "Sewer" at bounding box center [241, 378] width 28 height 28
checkbox input "true"
click at [207, 367] on div "1" at bounding box center [208, 371] width 14 height 13
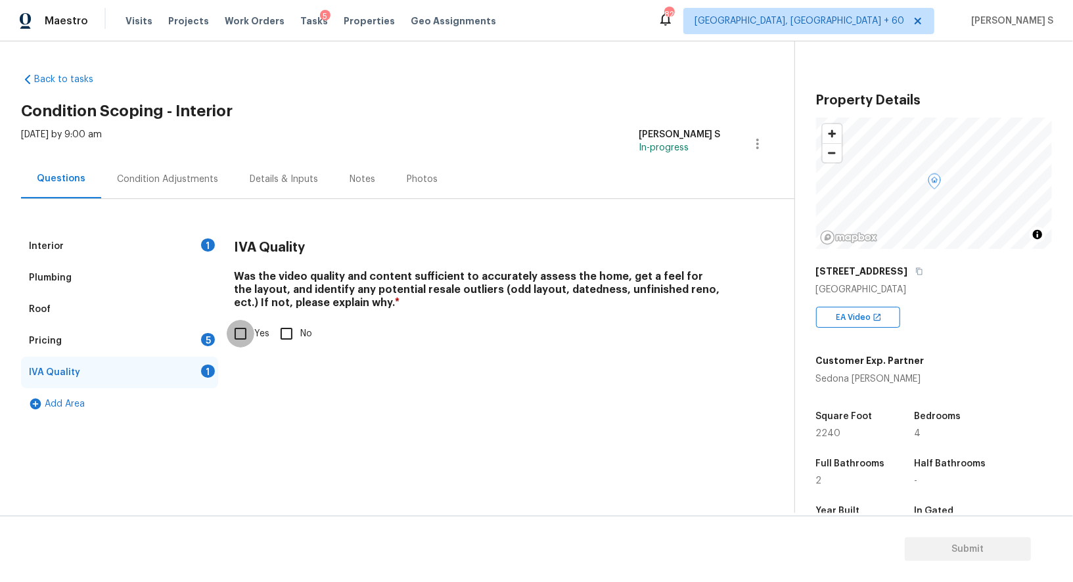
click at [245, 326] on input "Yes" at bounding box center [241, 334] width 28 height 28
checkbox input "true"
click at [214, 335] on div "Pricing 5" at bounding box center [119, 341] width 197 height 32
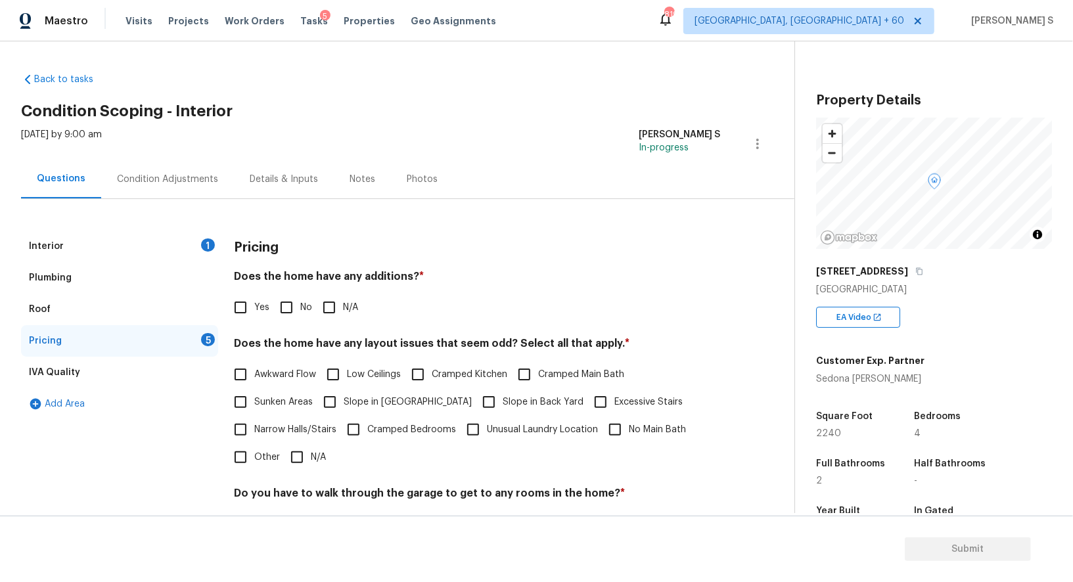
click at [285, 304] on input "No" at bounding box center [287, 308] width 28 height 28
checkbox input "true"
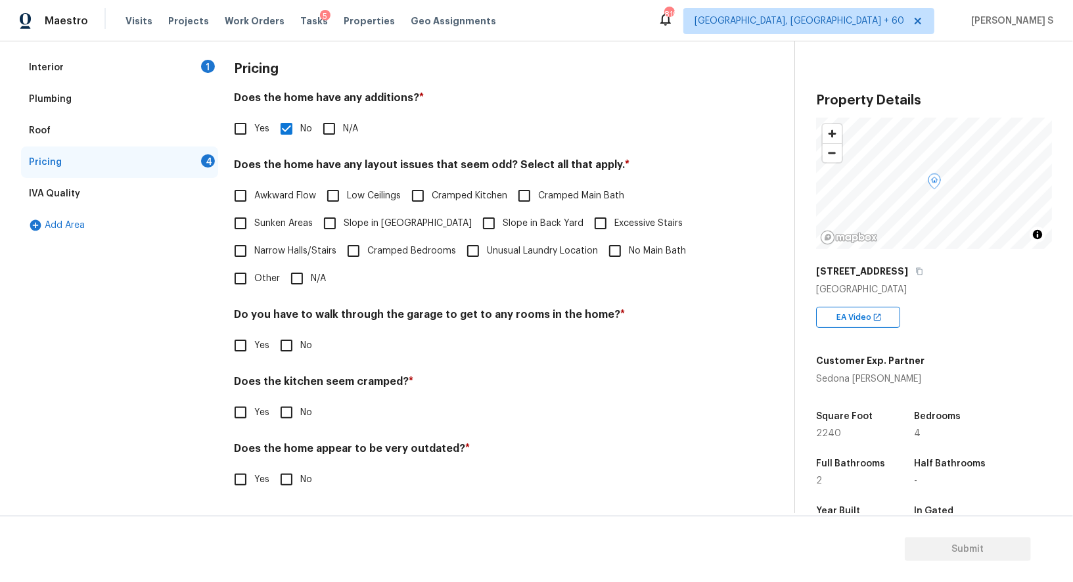
scroll to position [177, 0]
click at [284, 349] on input "No" at bounding box center [287, 347] width 28 height 28
checkbox input "true"
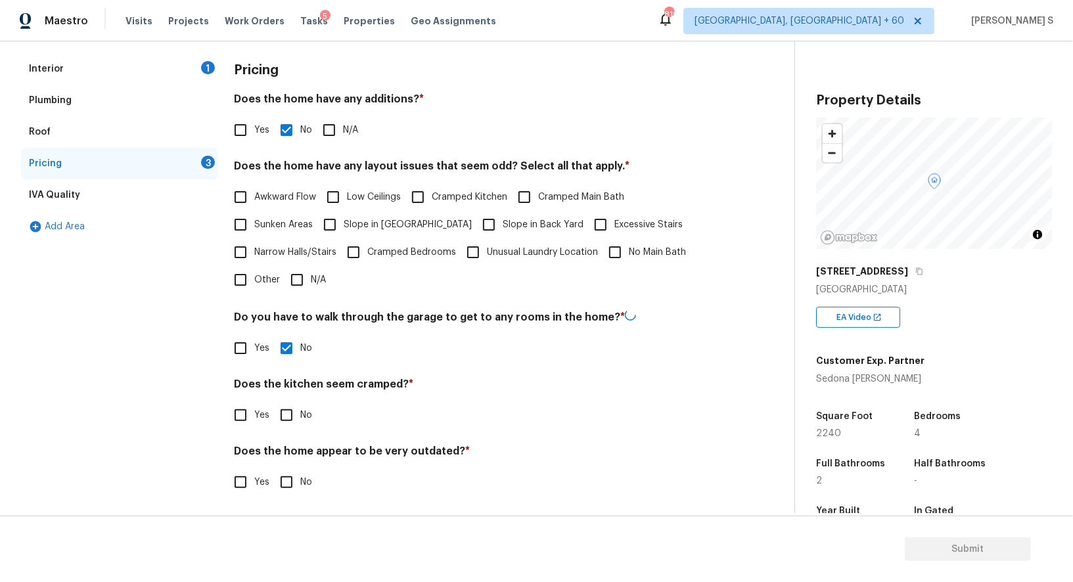
click at [288, 421] on input "No" at bounding box center [287, 415] width 28 height 28
checkbox input "true"
click at [283, 486] on input "No" at bounding box center [287, 484] width 28 height 28
checkbox input "true"
click at [365, 227] on span "Slope in [GEOGRAPHIC_DATA]" at bounding box center [407, 225] width 128 height 14
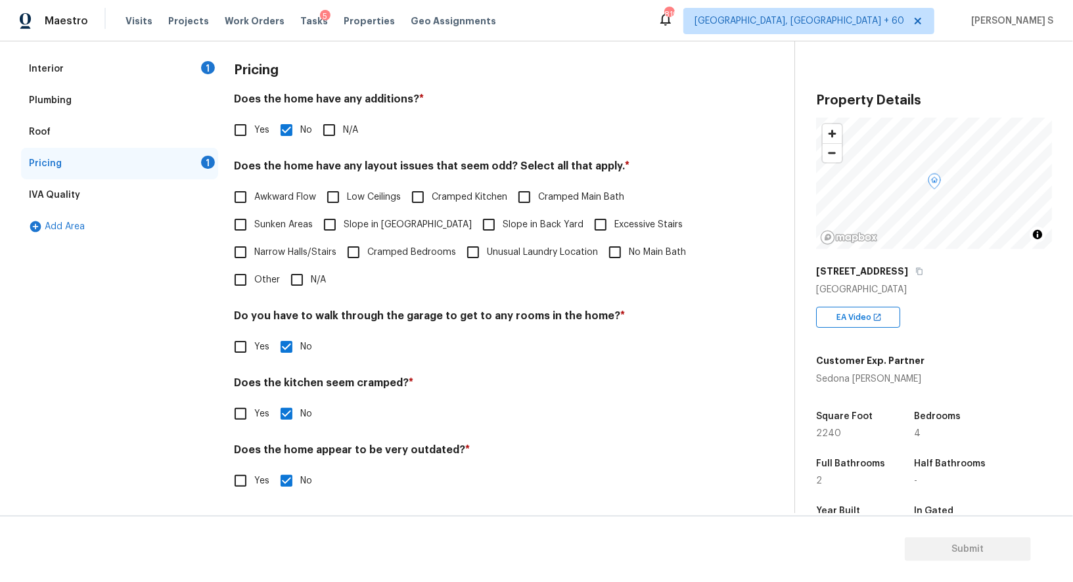
click at [343, 227] on input "Slope in [GEOGRAPHIC_DATA]" at bounding box center [330, 225] width 28 height 28
checkbox input "true"
click at [426, 227] on div "Awkward Flow Low Ceilings Cramped Kitchen Cramped Main Bath Sunken Areas Slope …" at bounding box center [477, 240] width 487 height 110
click at [475, 224] on input "Slope in Back Yard" at bounding box center [489, 226] width 28 height 28
checkbox input "true"
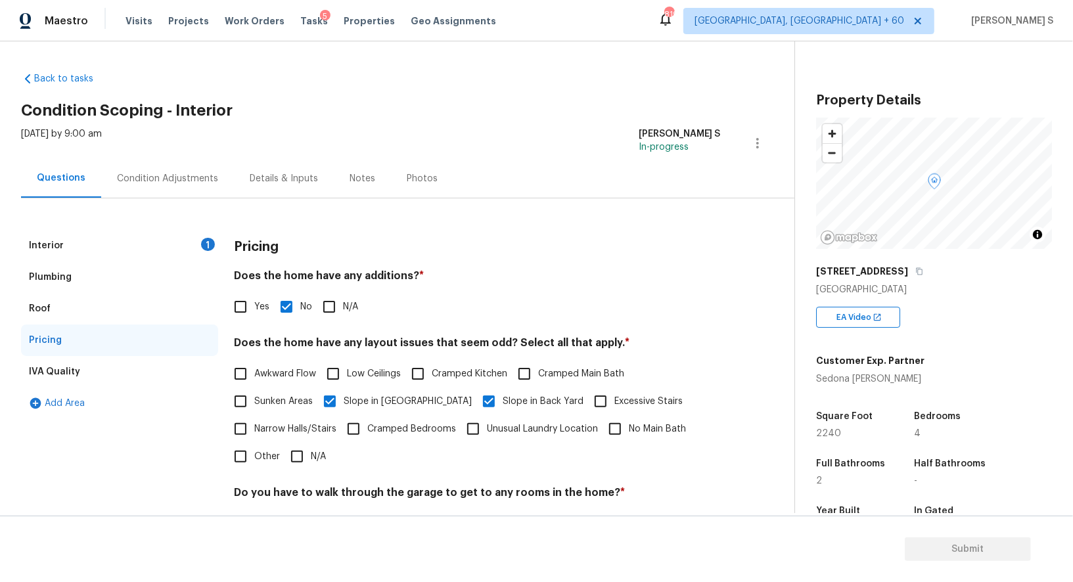
scroll to position [0, 0]
click at [186, 173] on div "Condition Adjustments" at bounding box center [167, 179] width 101 height 13
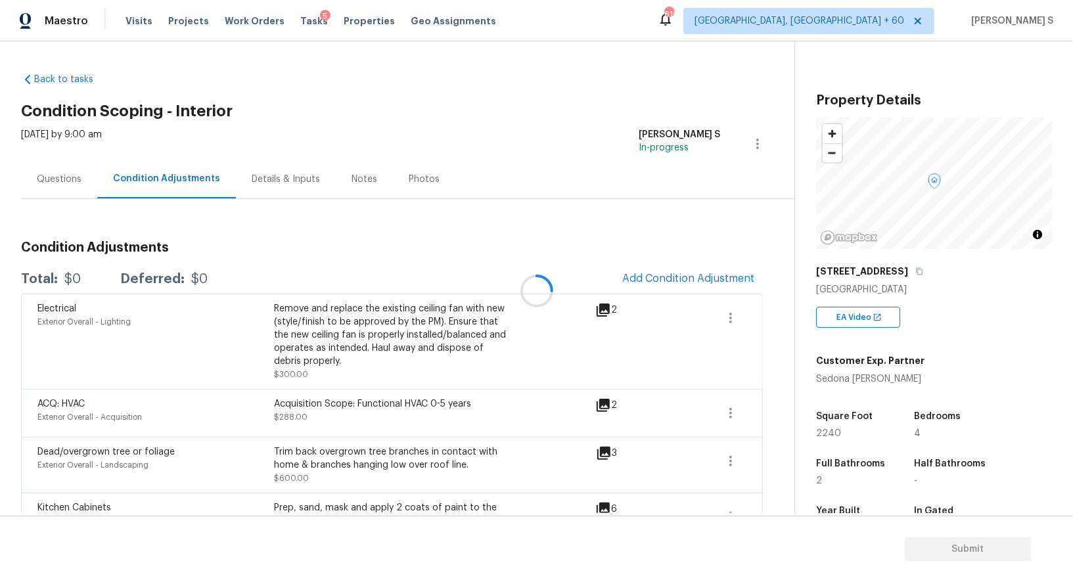
click at [424, 360] on div at bounding box center [536, 291] width 1073 height 582
click at [749, 255] on div "Condition Adjustments Total: $15538 Deferred: $0 Add Condition Adjustment Elect…" at bounding box center [391, 518] width 741 height 575
click at [722, 265] on span "Add Condition Adjustment" at bounding box center [688, 279] width 148 height 29
click at [703, 285] on button "Add Condition Adjustment" at bounding box center [688, 279] width 148 height 28
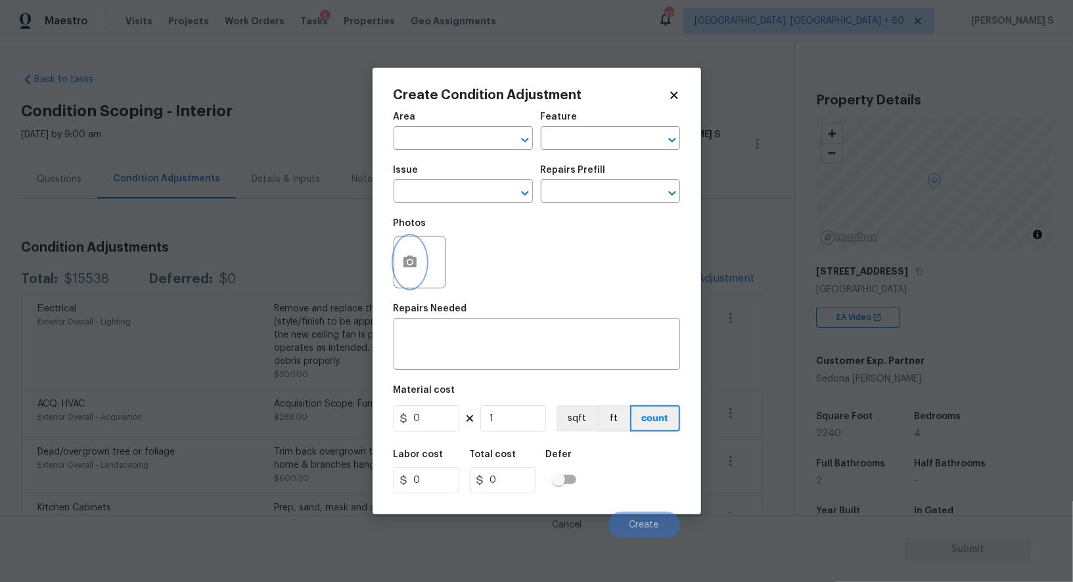
click at [414, 270] on icon "button" at bounding box center [410, 262] width 16 height 16
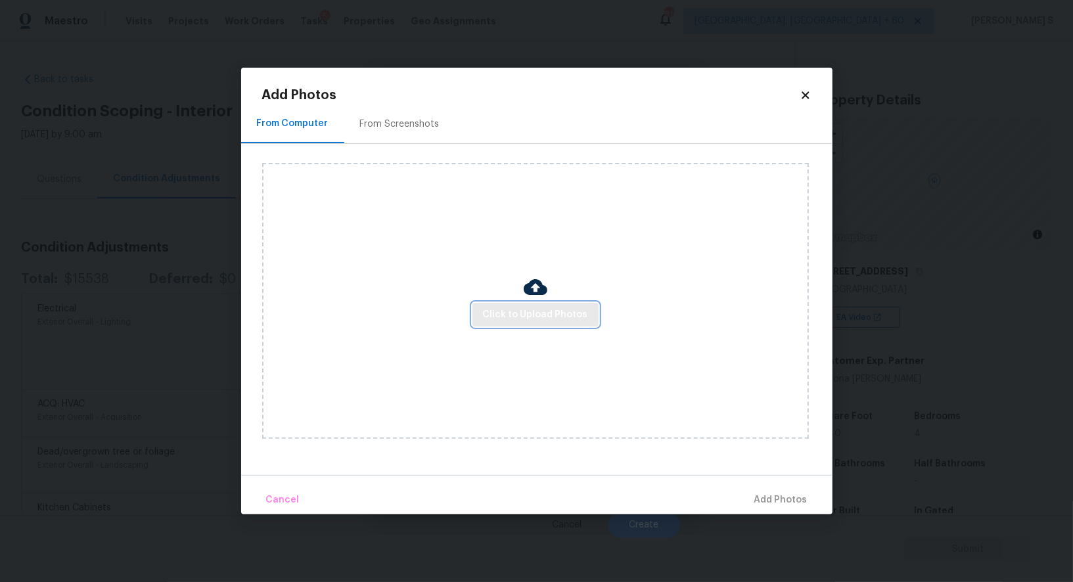
click at [512, 317] on span "Click to Upload Photos" at bounding box center [535, 315] width 105 height 16
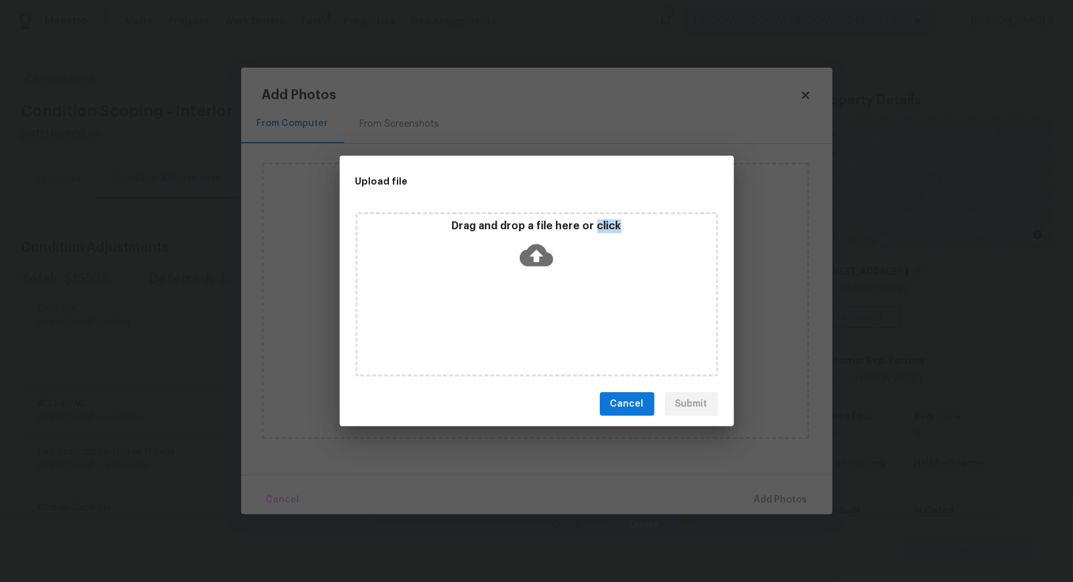
click at [512, 317] on div "Drag and drop a file here or click" at bounding box center [536, 294] width 363 height 164
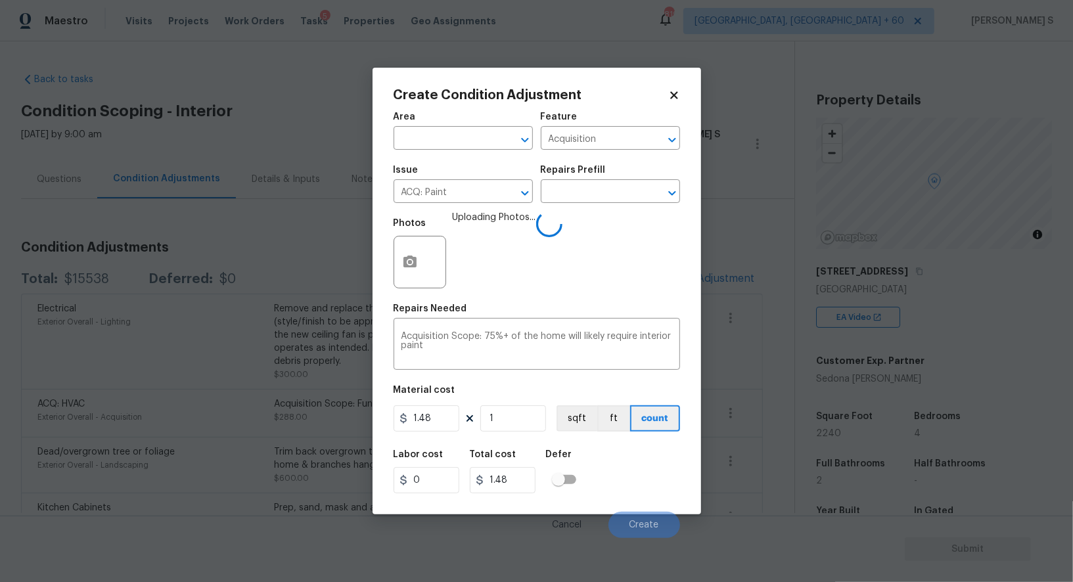
type input "2"
type input "2.96"
type input "22"
type input "32.56"
type input "224"
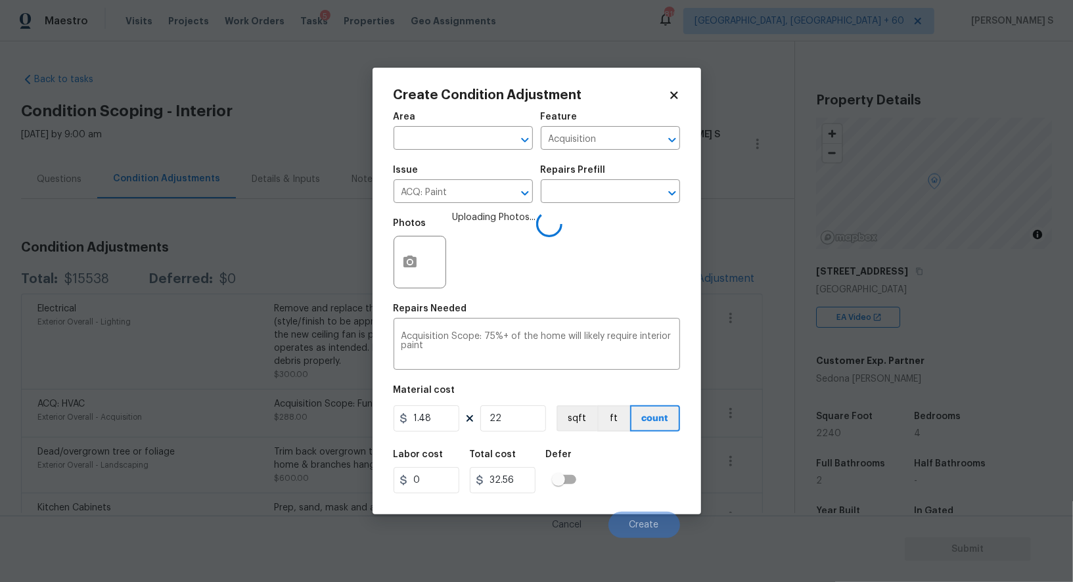
type input "331.52"
type input "2240"
type input "3315.2"
type input "2240"
click at [571, 420] on button "sqft" at bounding box center [576, 418] width 41 height 26
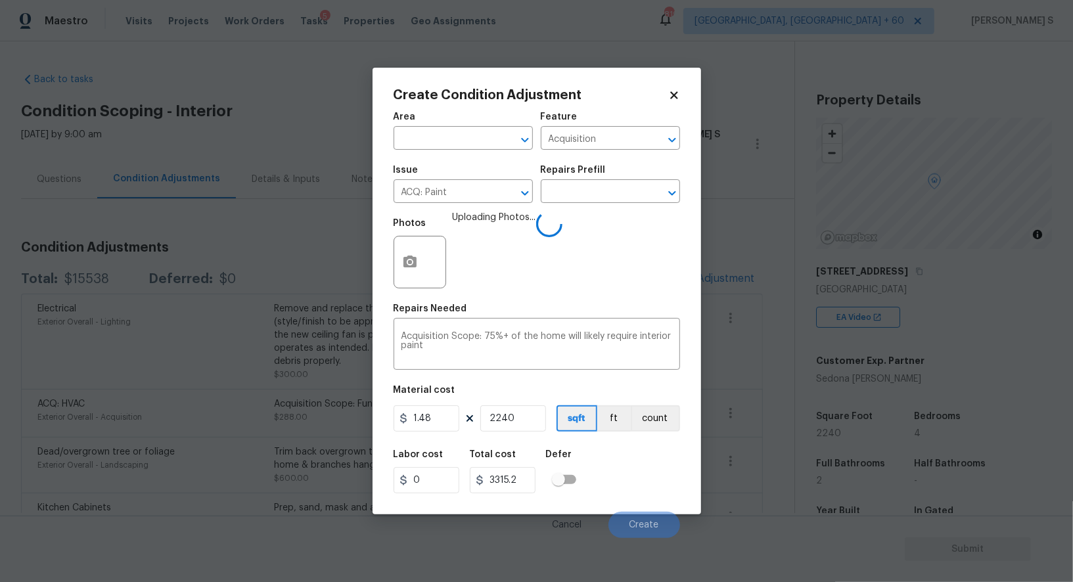
click at [592, 451] on div "Labor cost 0 Total cost 3315.2 Defer" at bounding box center [536, 471] width 286 height 59
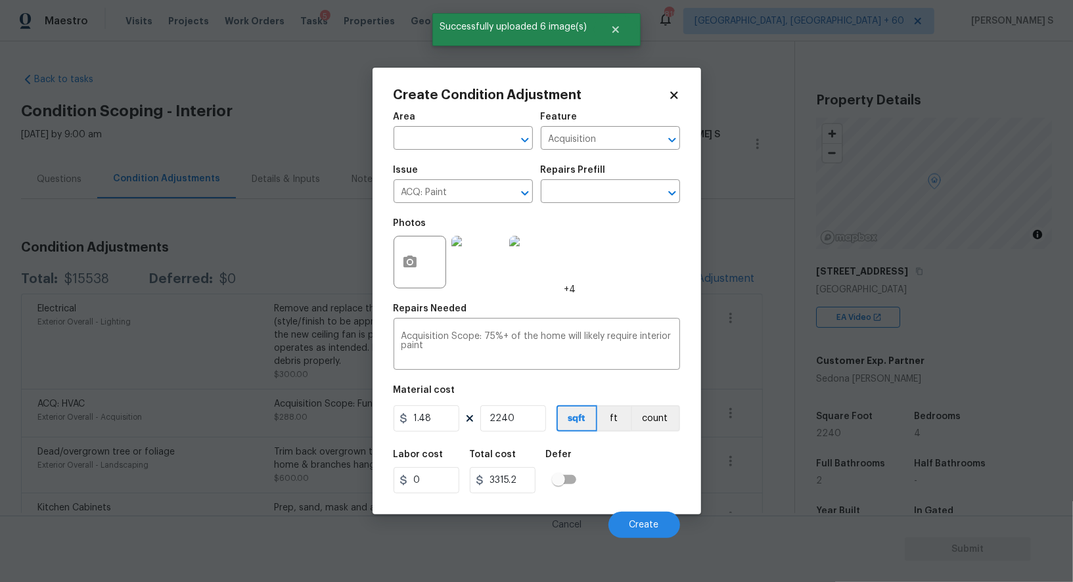
click at [630, 493] on div "Labor cost 0 Total cost 3315.2 Defer" at bounding box center [536, 471] width 286 height 59
click at [640, 521] on button "Create" at bounding box center [644, 525] width 72 height 26
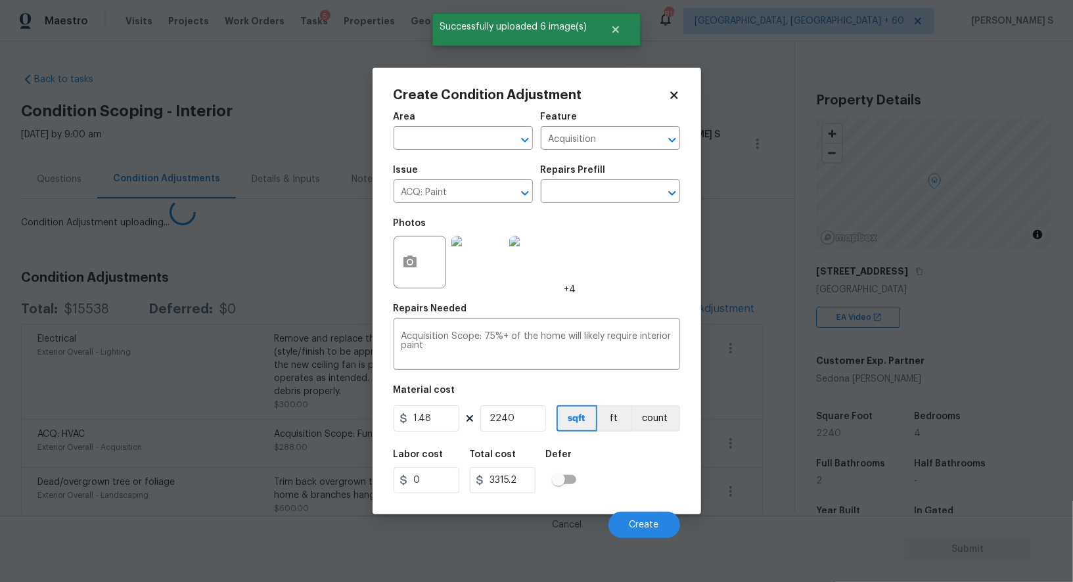
click at [168, 479] on body "Maestro Visits Projects Work Orders Tasks 5 Properties Geo Assignments 819 Albu…" at bounding box center [536, 291] width 1073 height 582
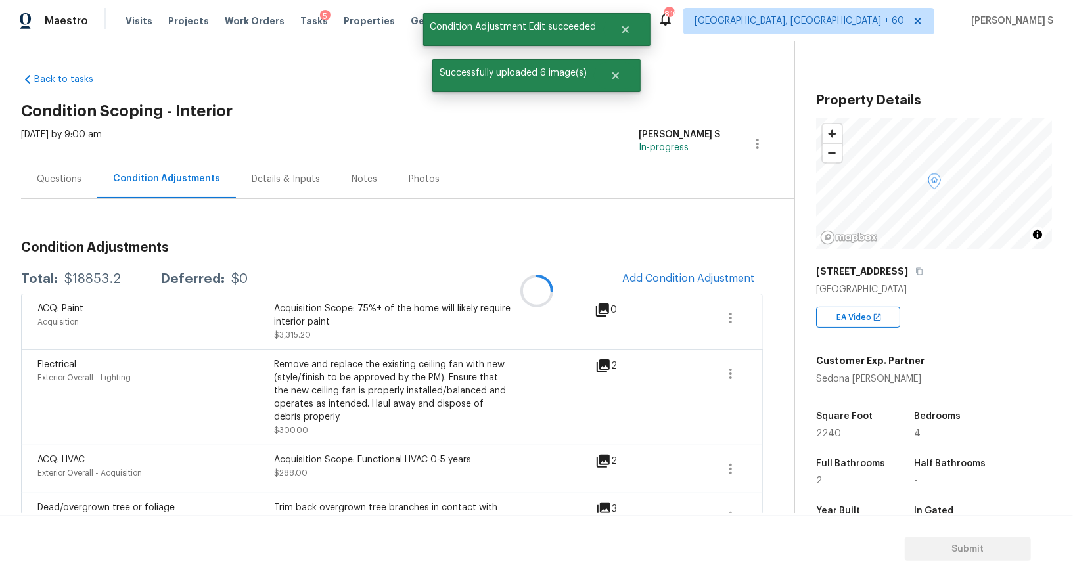
click at [642, 308] on div at bounding box center [536, 291] width 1073 height 582
click at [693, 275] on span "Add Condition Adjustment" at bounding box center [688, 279] width 133 height 12
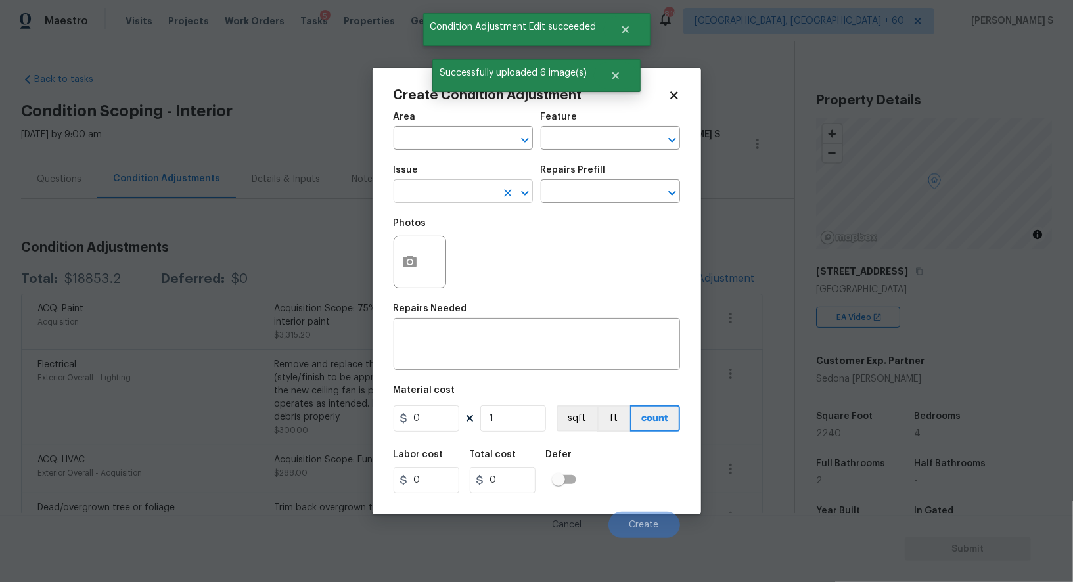
click at [428, 189] on input "text" at bounding box center [444, 193] width 102 height 20
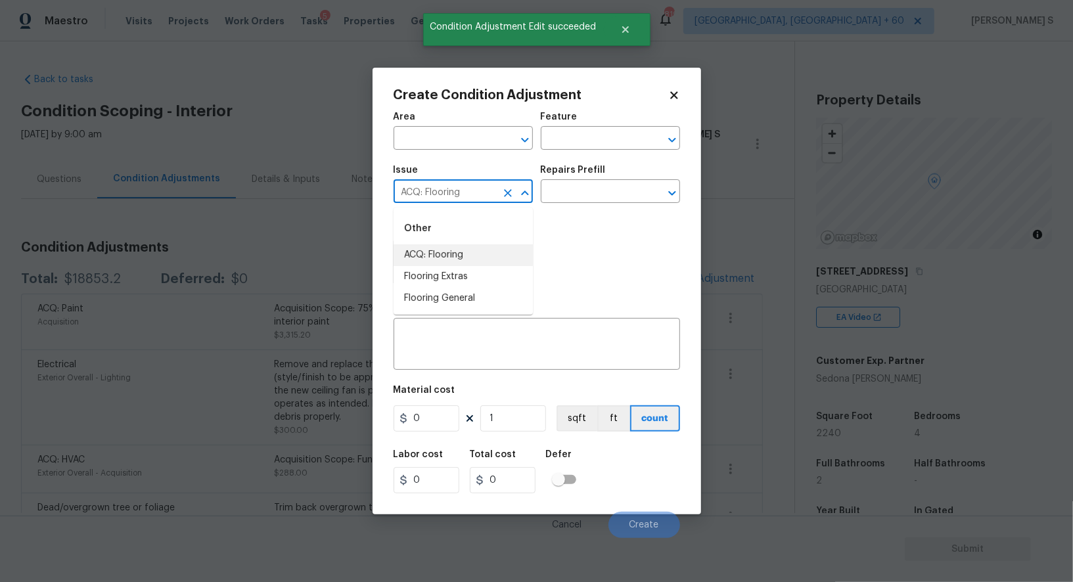
type input "ACQ: Flooring"
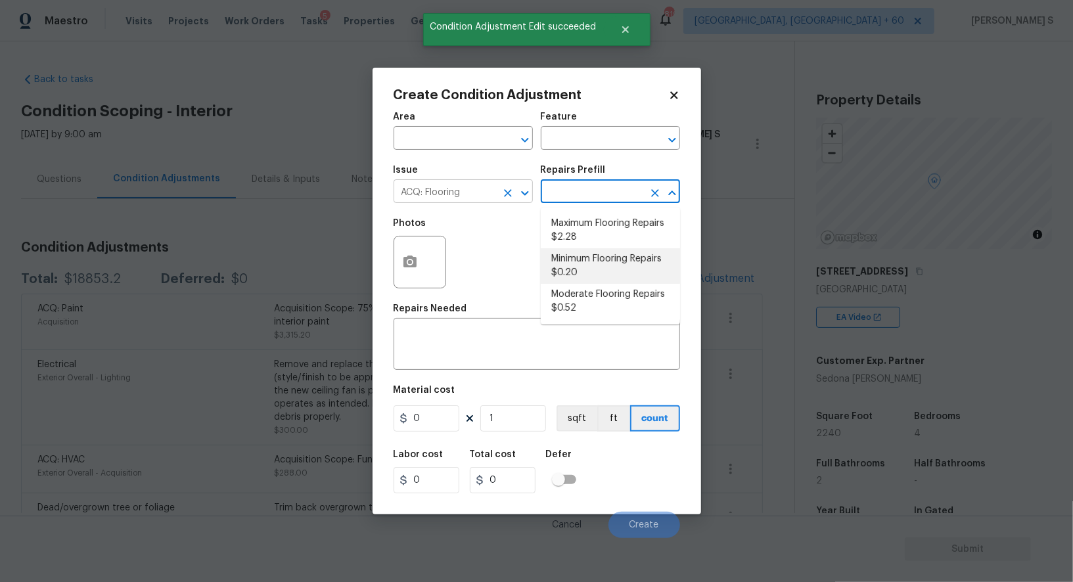
type input "Acquisition"
type textarea "Acquisition Scope: Minimum flooring repairs"
type input "0.2"
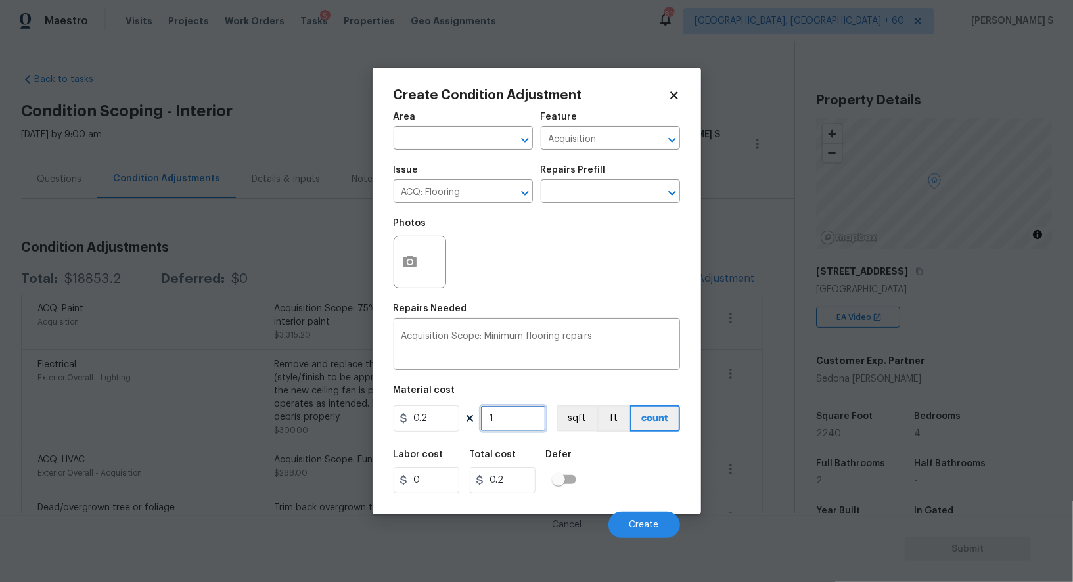
click at [521, 422] on input "1" at bounding box center [513, 418] width 66 height 26
paste input "2240"
type input "2240"
type input "448"
type input "2240"
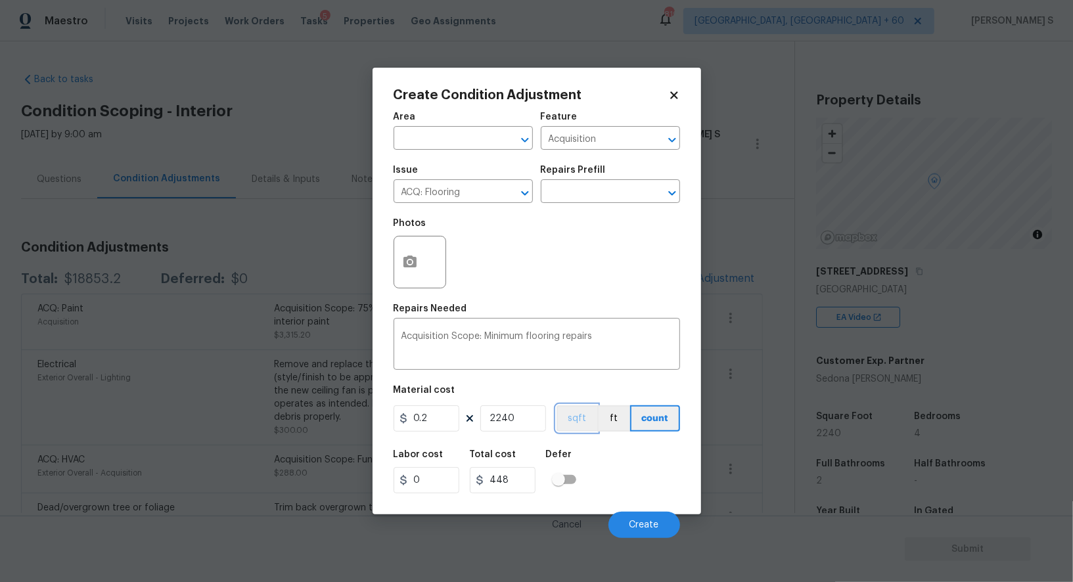
click at [557, 421] on button "sqft" at bounding box center [576, 418] width 41 height 26
click at [571, 433] on figure "Material cost 0.2 2240 sqft ft count" at bounding box center [536, 410] width 286 height 49
click at [638, 529] on span "Create" at bounding box center [644, 525] width 30 height 10
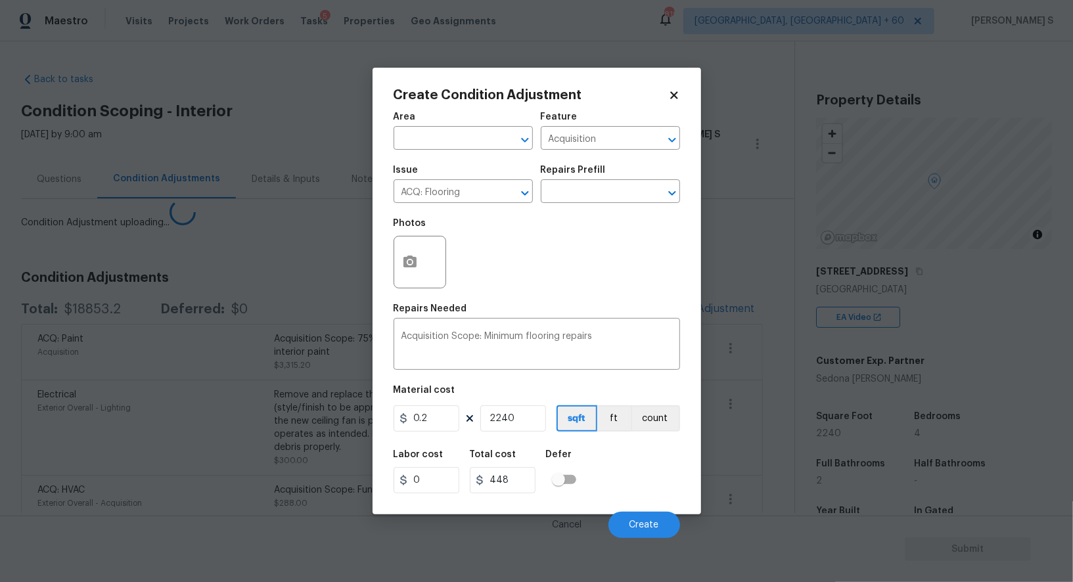
click at [125, 539] on body "Maestro Visits Projects Work Orders Tasks 5 Properties Geo Assignments 819 Albu…" at bounding box center [536, 291] width 1073 height 582
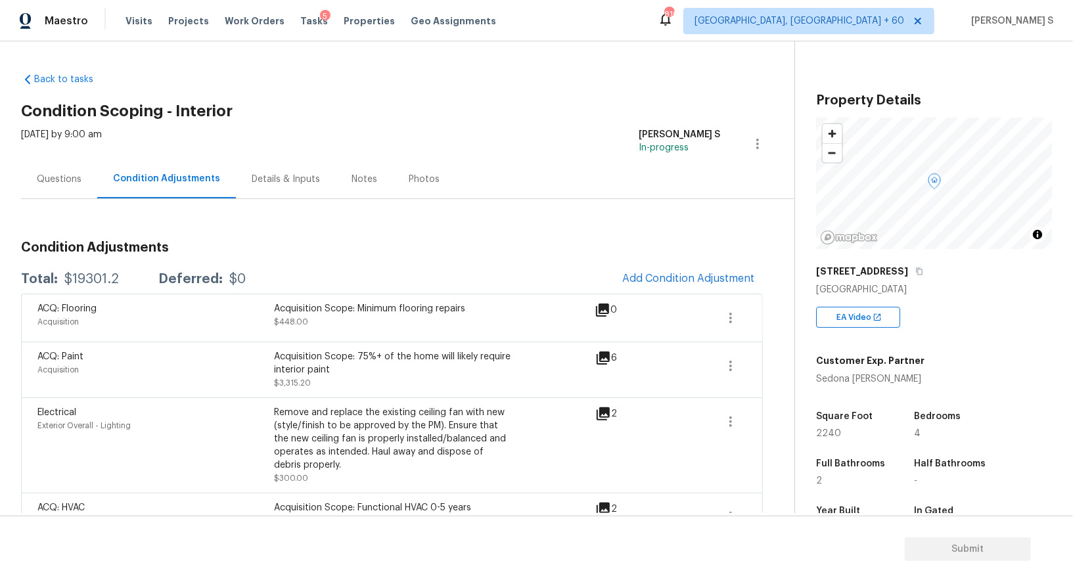
drag, startPoint x: 62, startPoint y: 179, endPoint x: 85, endPoint y: 179, distance: 23.0
click at [62, 179] on div "Questions" at bounding box center [59, 179] width 45 height 13
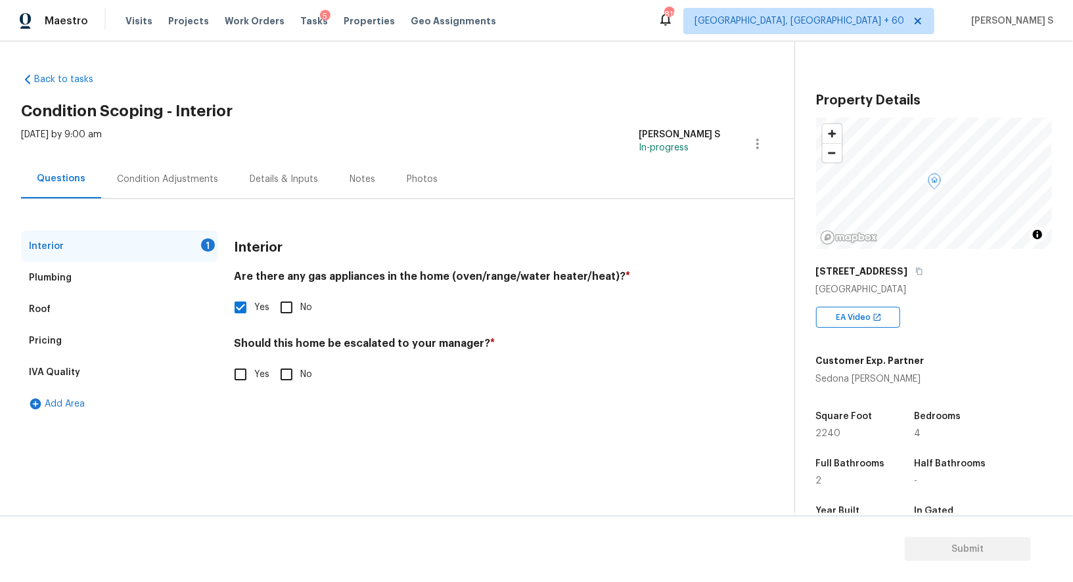
click at [246, 369] on input "Yes" at bounding box center [241, 375] width 28 height 28
checkbox input "true"
click at [248, 474] on icon "button" at bounding box center [250, 479] width 13 height 12
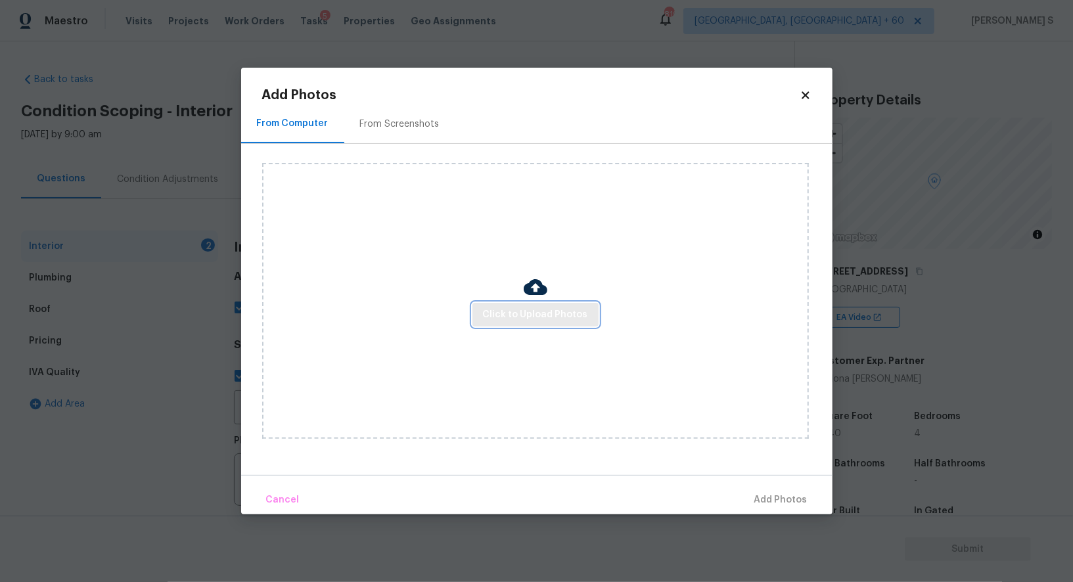
click at [525, 304] on button "Click to Upload Photos" at bounding box center [535, 315] width 126 height 24
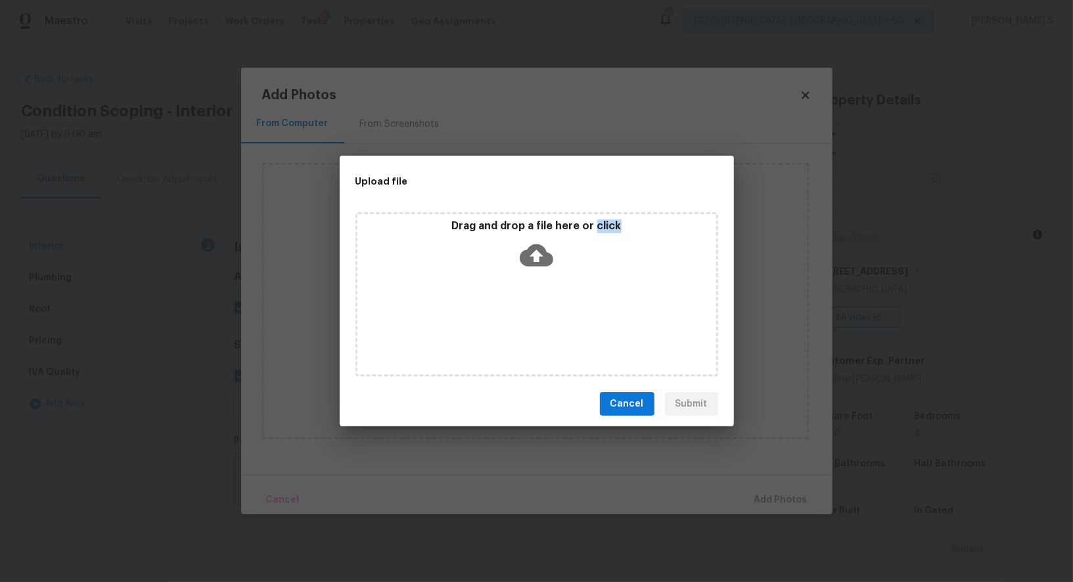
click at [525, 304] on div "Drag and drop a file here or click" at bounding box center [536, 294] width 363 height 164
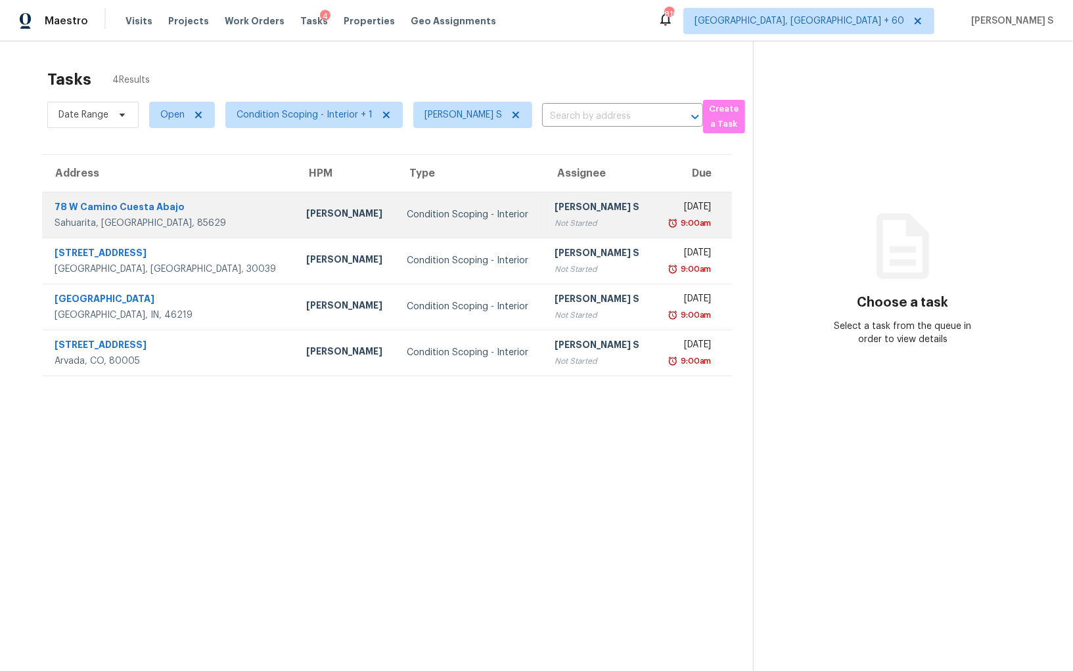
click at [436, 218] on div "Condition Scoping - Interior" at bounding box center [470, 214] width 127 height 13
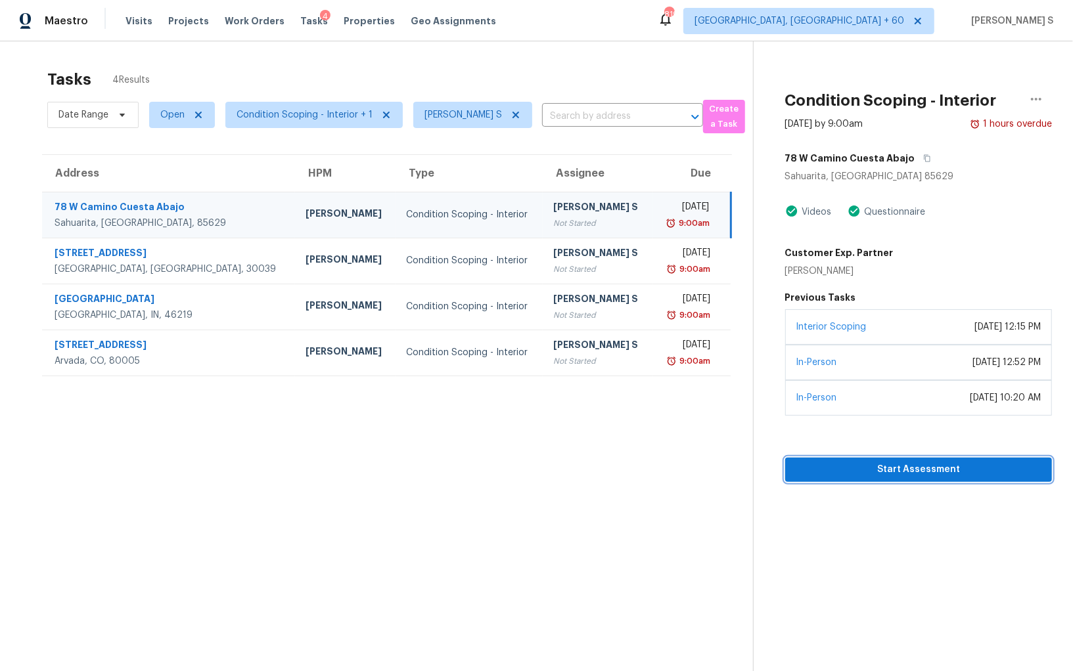
click at [883, 465] on span "Start Assessment" at bounding box center [918, 470] width 246 height 16
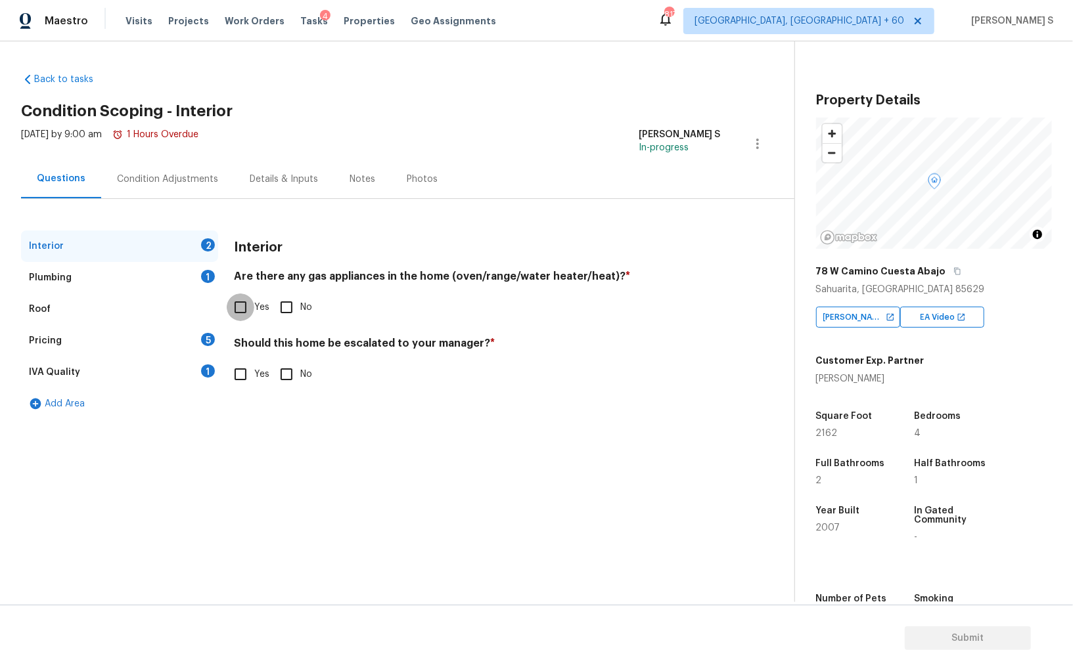
click at [240, 315] on input "Yes" at bounding box center [241, 308] width 28 height 28
checkbox input "true"
click at [211, 275] on div "1" at bounding box center [208, 276] width 14 height 13
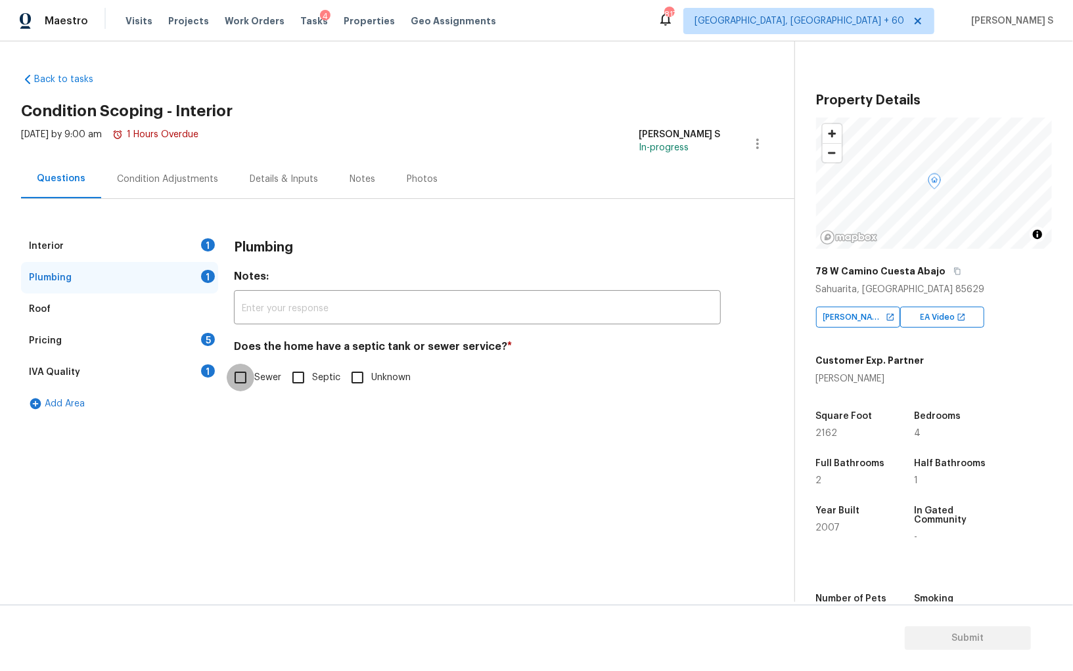
click at [234, 377] on input "Sewer" at bounding box center [241, 378] width 28 height 28
checkbox input "true"
click at [202, 372] on div "1" at bounding box center [208, 371] width 14 height 13
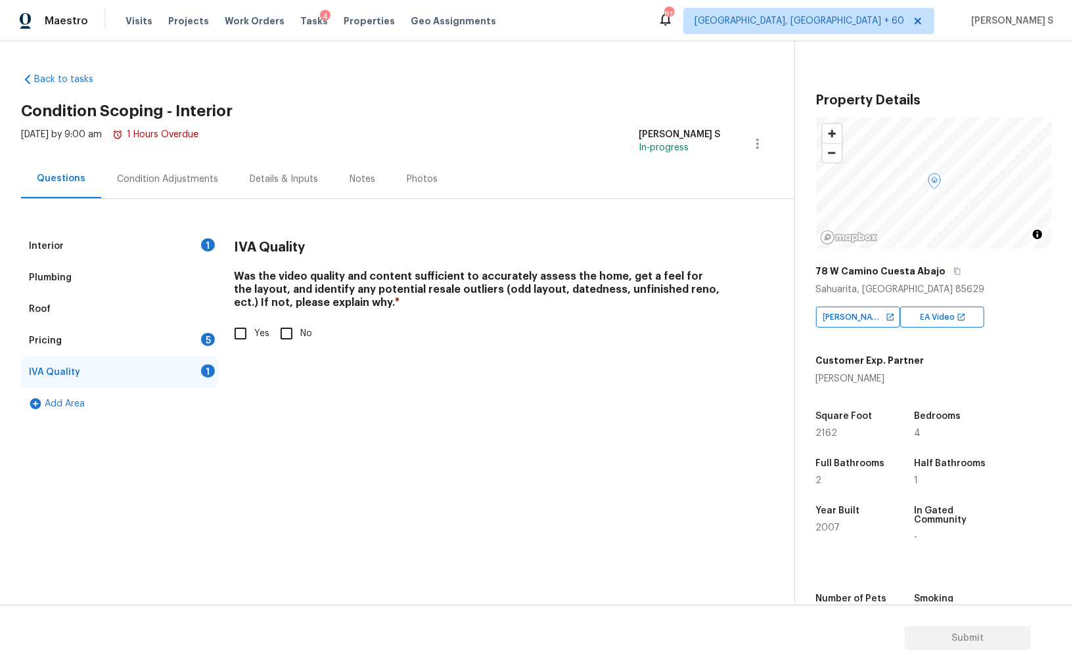
click at [240, 334] on input "Yes" at bounding box center [241, 334] width 28 height 28
checkbox input "true"
click at [189, 340] on div "Pricing 5" at bounding box center [119, 341] width 197 height 32
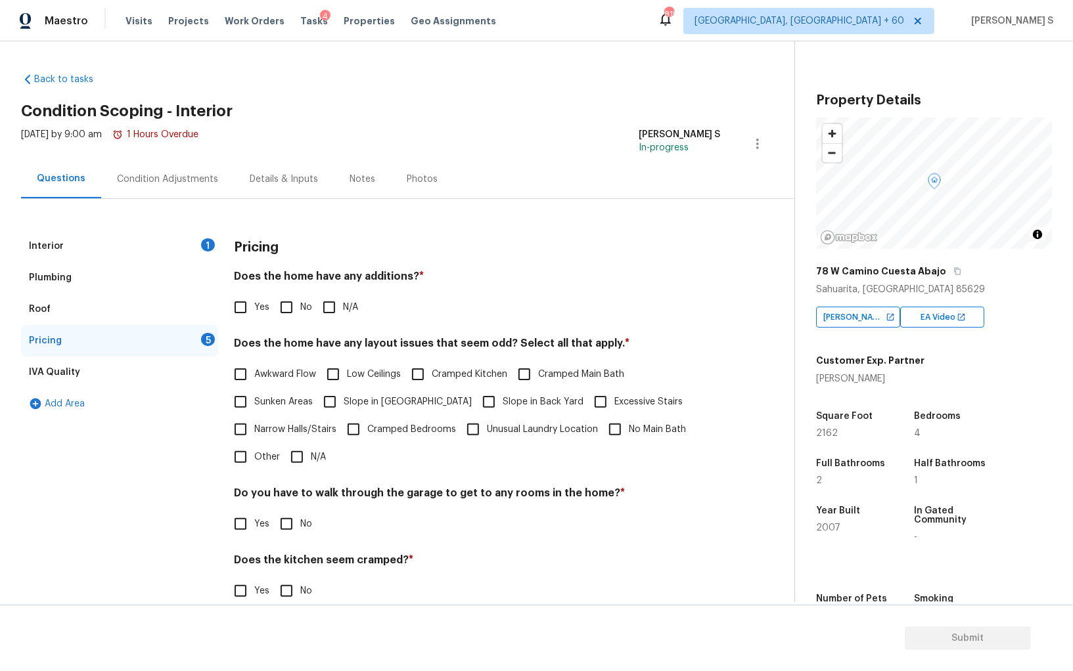
click at [365, 397] on span "Slope in [GEOGRAPHIC_DATA]" at bounding box center [407, 402] width 128 height 14
click at [343, 397] on input "Slope in [GEOGRAPHIC_DATA]" at bounding box center [330, 402] width 28 height 28
checkbox input "true"
click at [475, 395] on input "Slope in Back Yard" at bounding box center [489, 403] width 28 height 28
checkbox input "false"
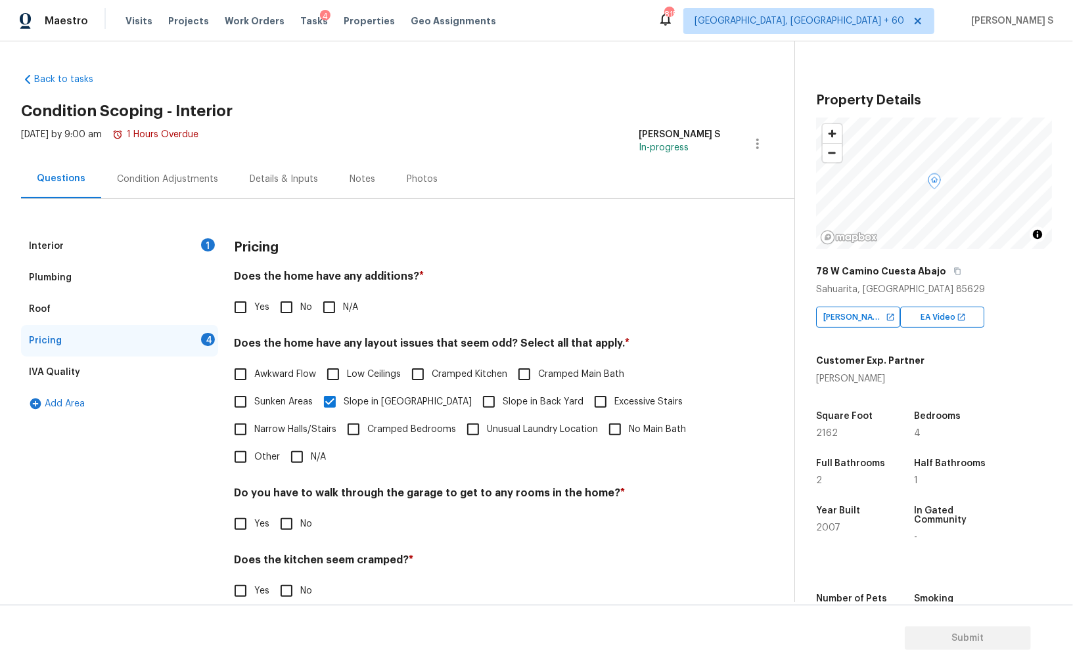
click at [197, 177] on div "Condition Adjustments" at bounding box center [167, 179] width 101 height 13
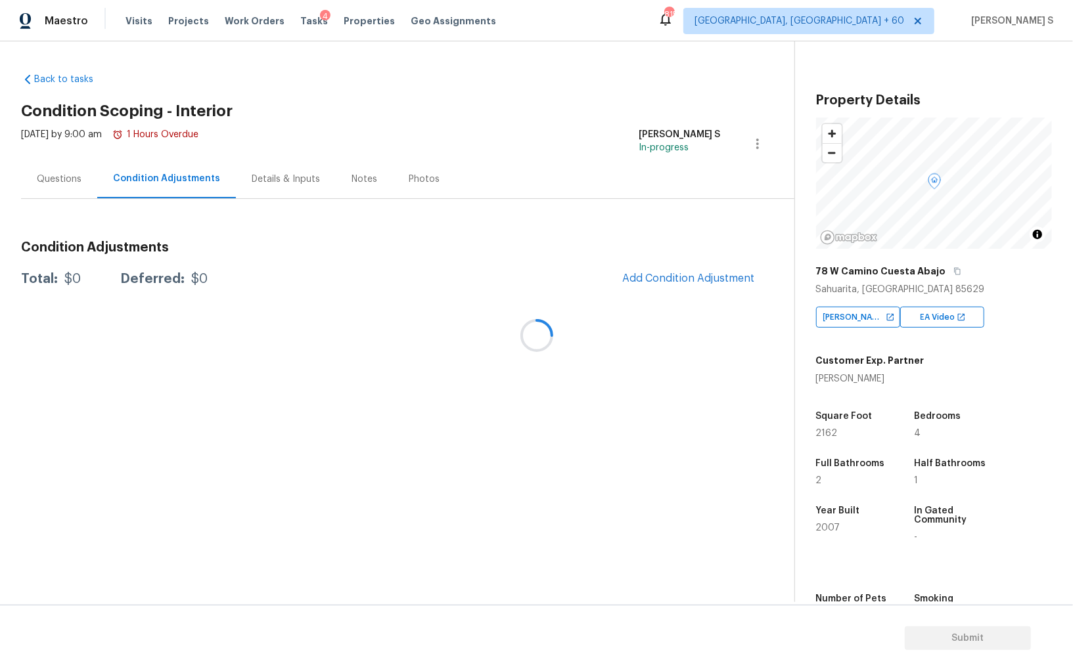
click at [686, 273] on div at bounding box center [536, 335] width 1073 height 671
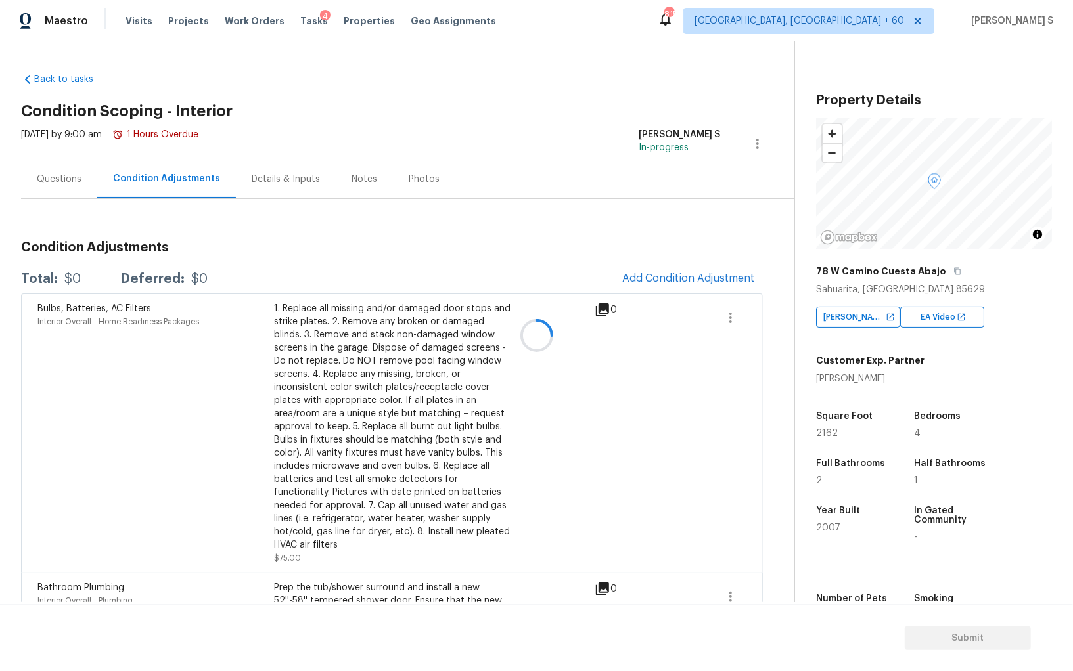
drag, startPoint x: 667, startPoint y: 277, endPoint x: 704, endPoint y: 277, distance: 37.4
click at [667, 277] on div at bounding box center [536, 335] width 1073 height 671
click at [638, 276] on div at bounding box center [536, 335] width 1073 height 671
click at [627, 275] on span "Add Condition Adjustment" at bounding box center [688, 279] width 133 height 12
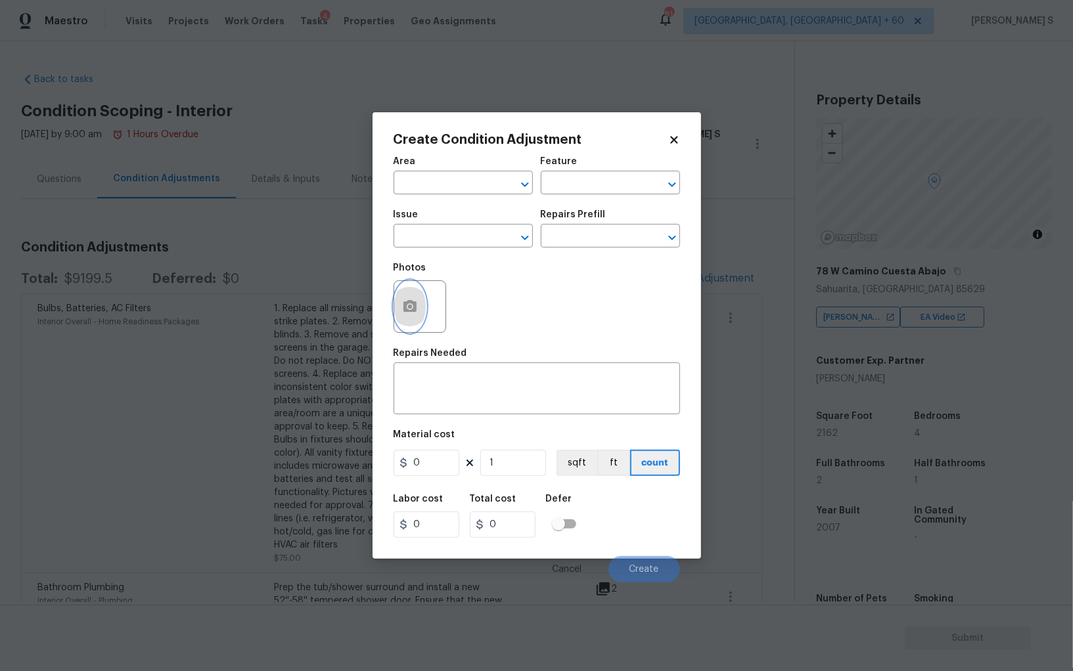
click at [409, 309] on circle "button" at bounding box center [409, 307] width 4 height 4
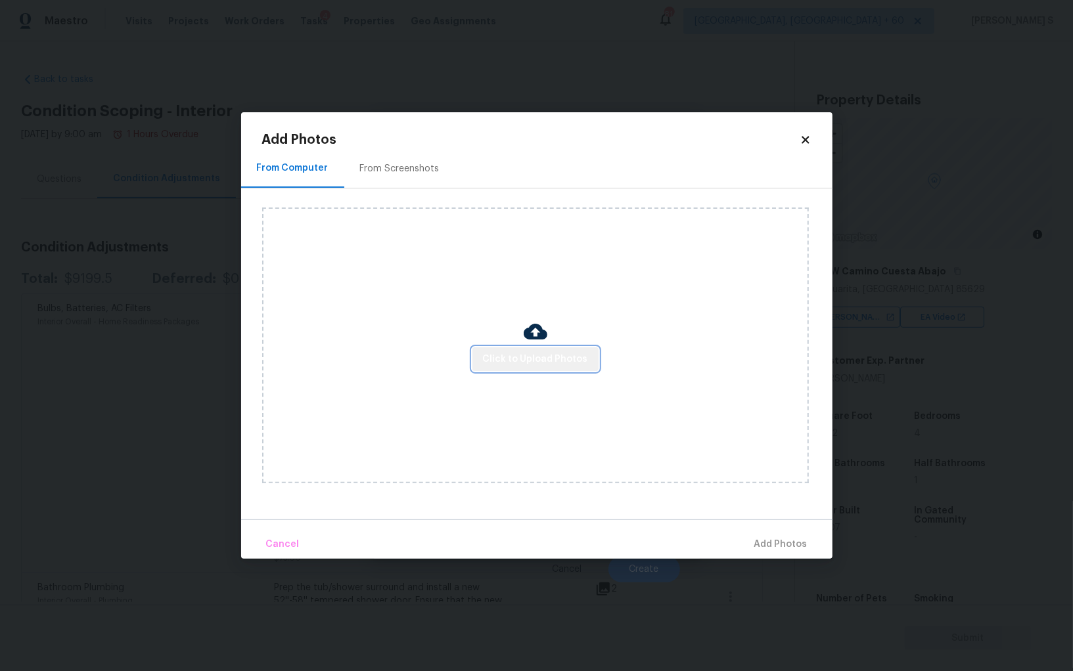
click at [545, 366] on span "Click to Upload Photos" at bounding box center [535, 359] width 105 height 16
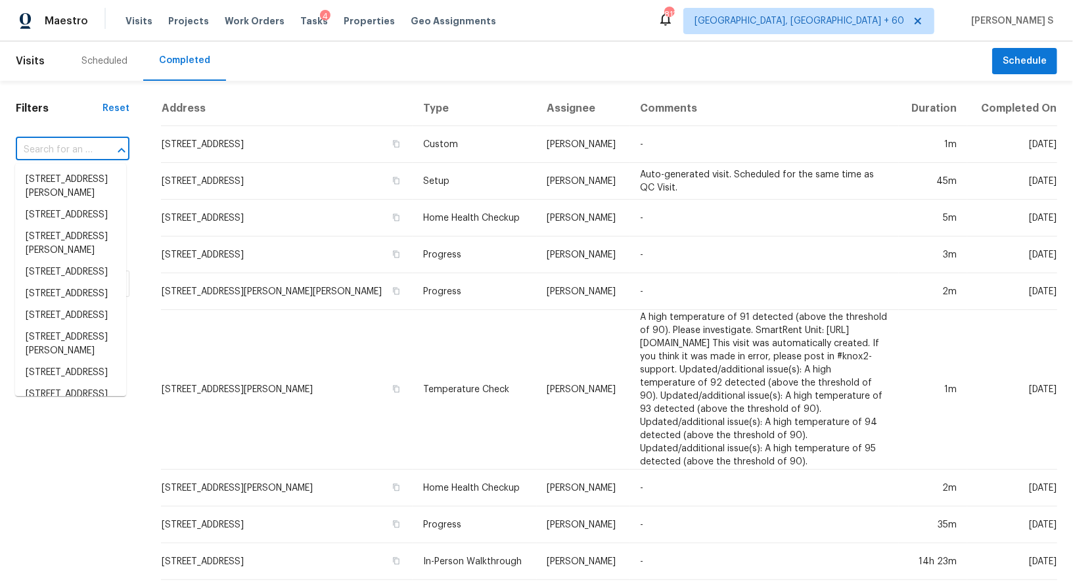
click at [72, 150] on input "text" at bounding box center [54, 150] width 77 height 20
paste input "4341 Horder Ct, Snellville, GA, 30039"
type input "4341 Horder Ct, Snellville, GA, 30039"
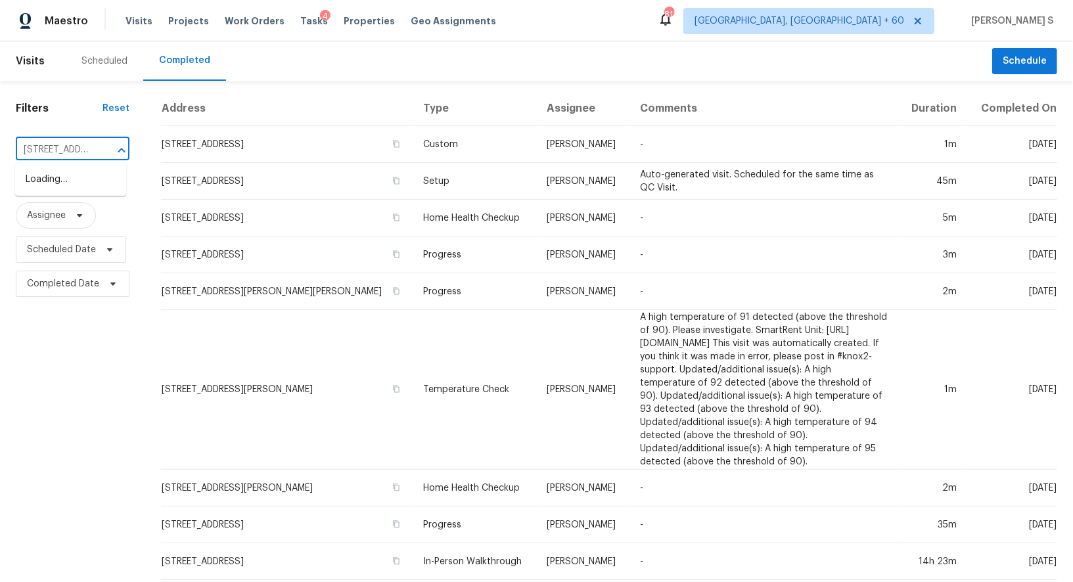
scroll to position [0, 94]
click at [61, 184] on li "4341 Horder Ct, Snellville, GA 30039" at bounding box center [70, 180] width 111 height 22
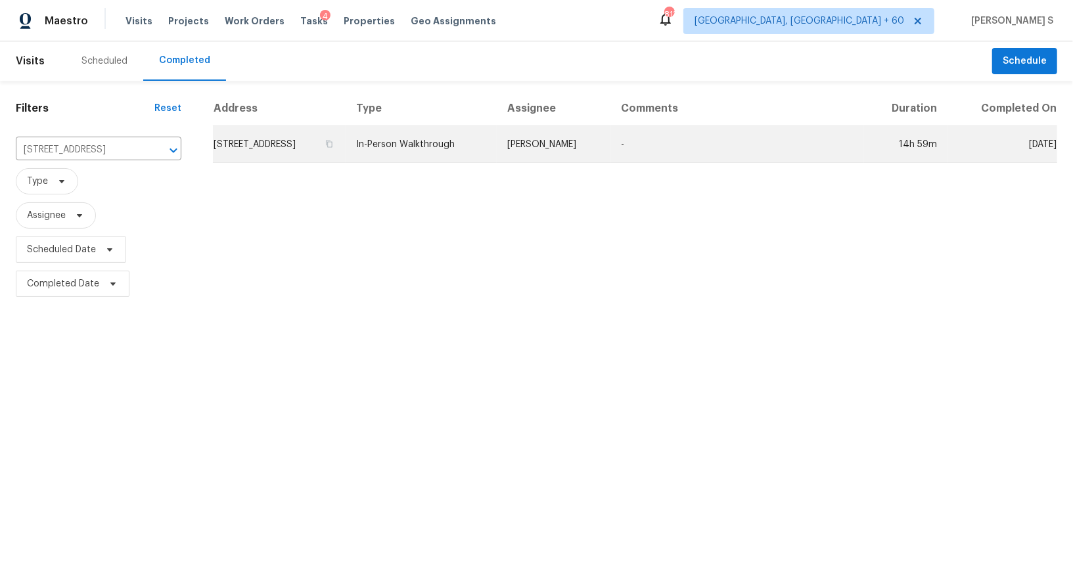
click at [270, 153] on td "4341 Horder Ct, Snellville, GA 30039" at bounding box center [279, 144] width 133 height 37
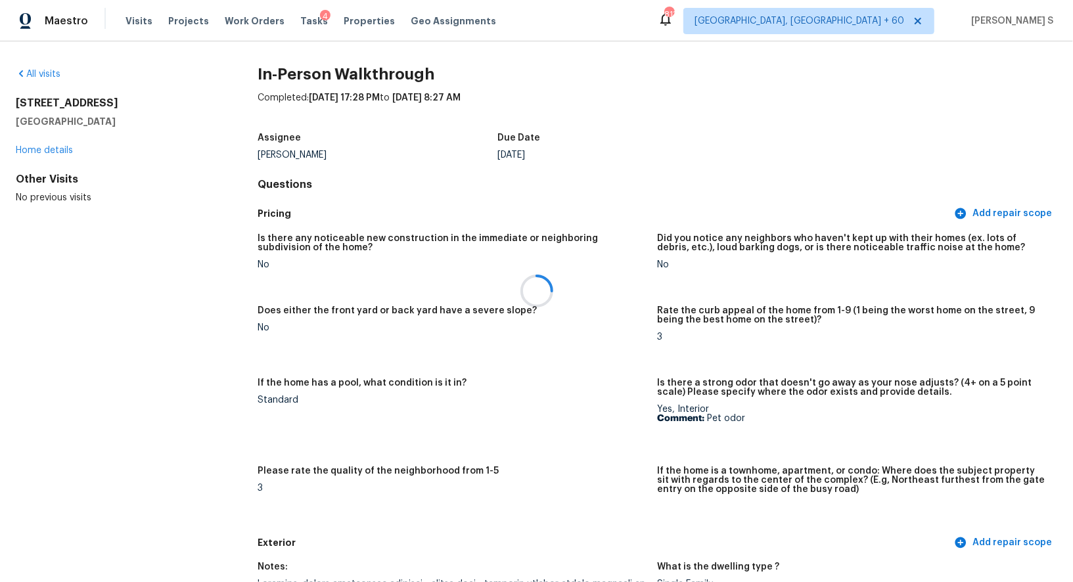
click at [531, 363] on div at bounding box center [536, 291] width 1073 height 582
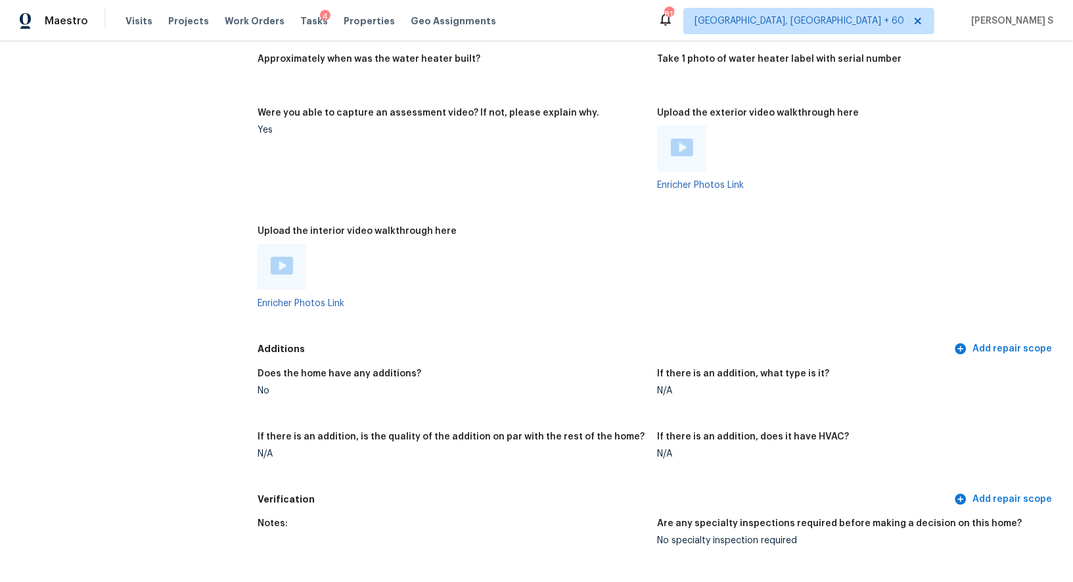
scroll to position [3100, 0]
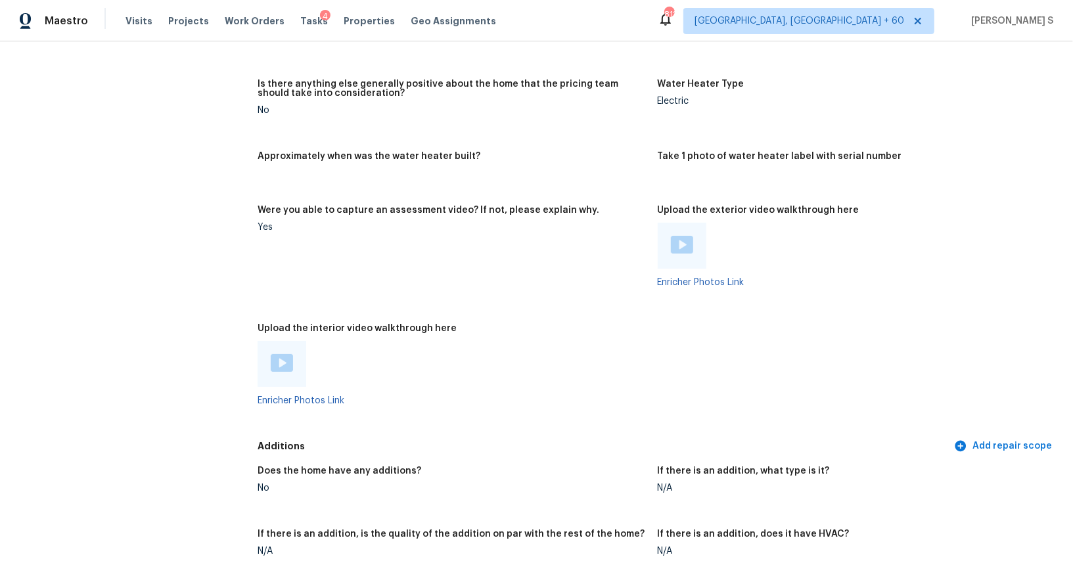
click at [289, 365] on img at bounding box center [282, 363] width 22 height 18
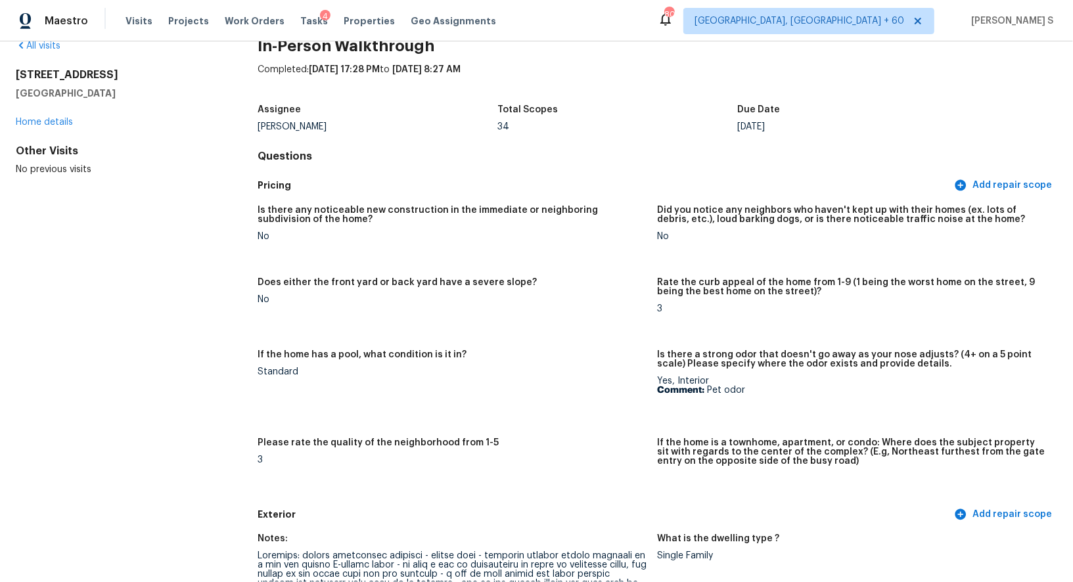
scroll to position [212, 0]
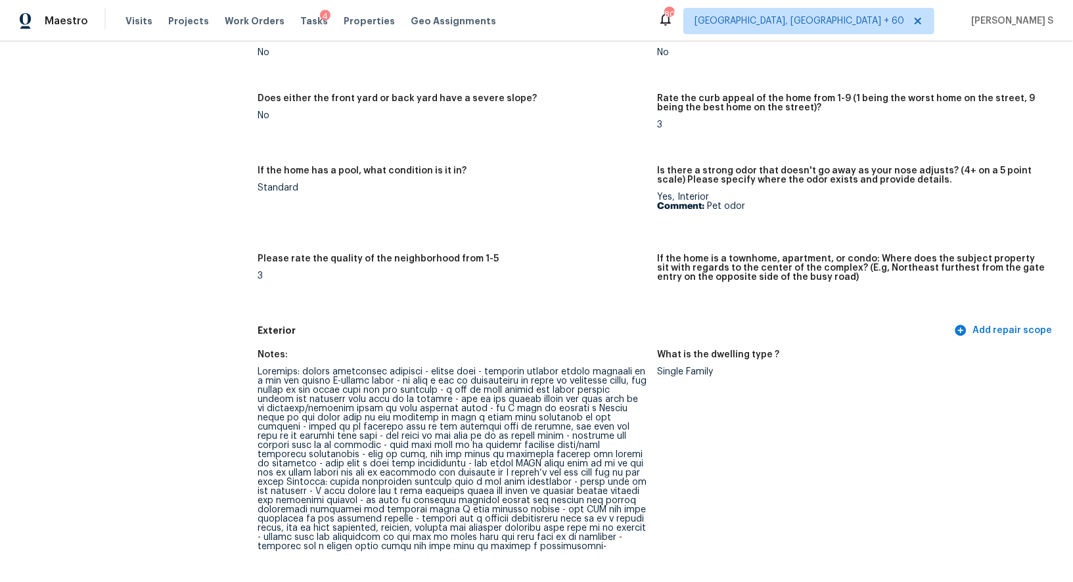
click at [269, 378] on div at bounding box center [451, 459] width 389 height 184
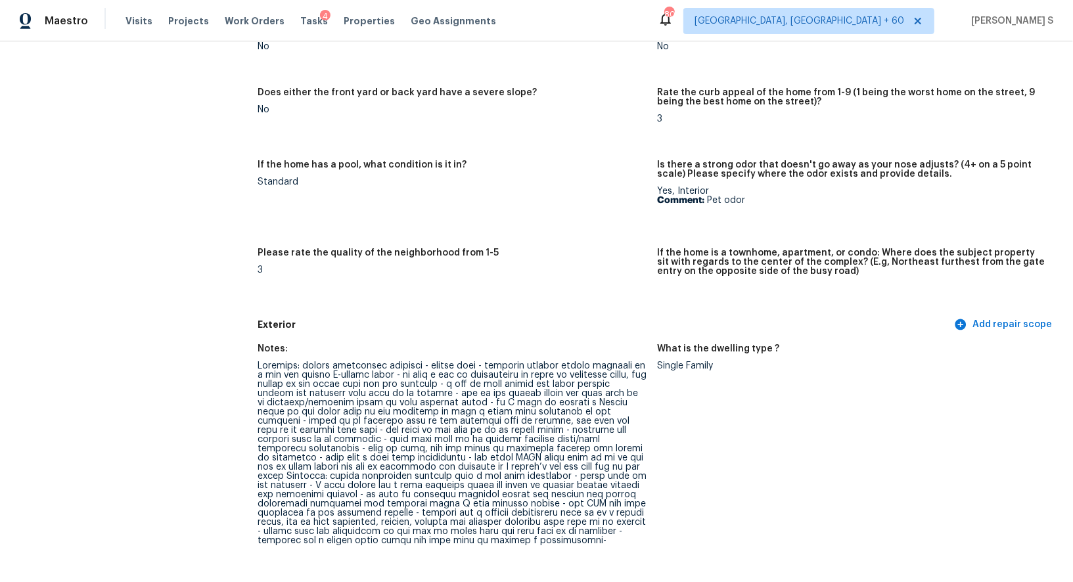
click at [278, 366] on div at bounding box center [451, 453] width 389 height 184
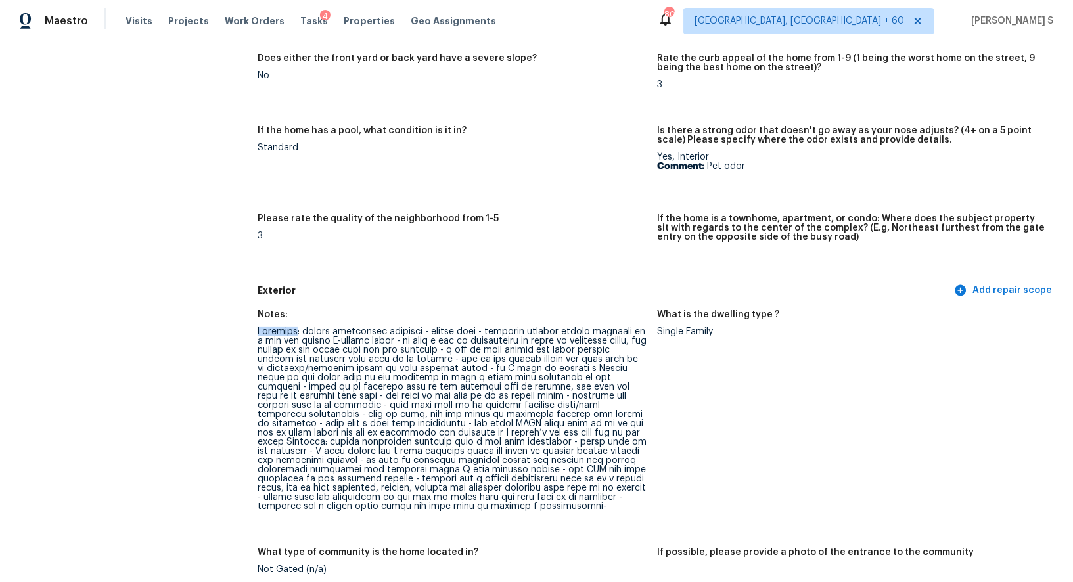
scroll to position [304, 0]
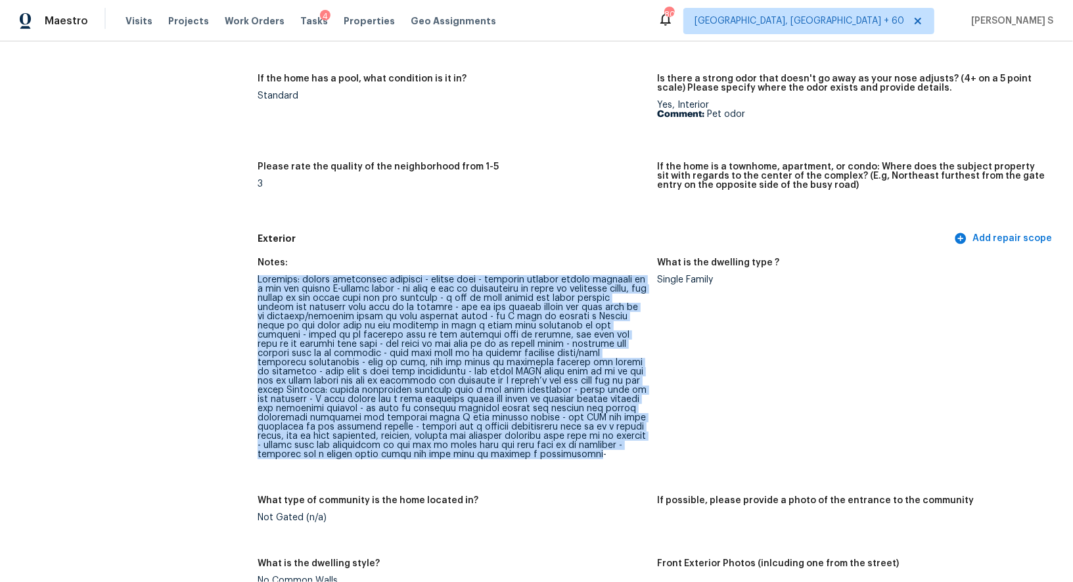
click at [339, 453] on div at bounding box center [451, 367] width 389 height 184
copy div "Exterior: poorly maintained exterior - septic tank - driveway steeply slopes do…"
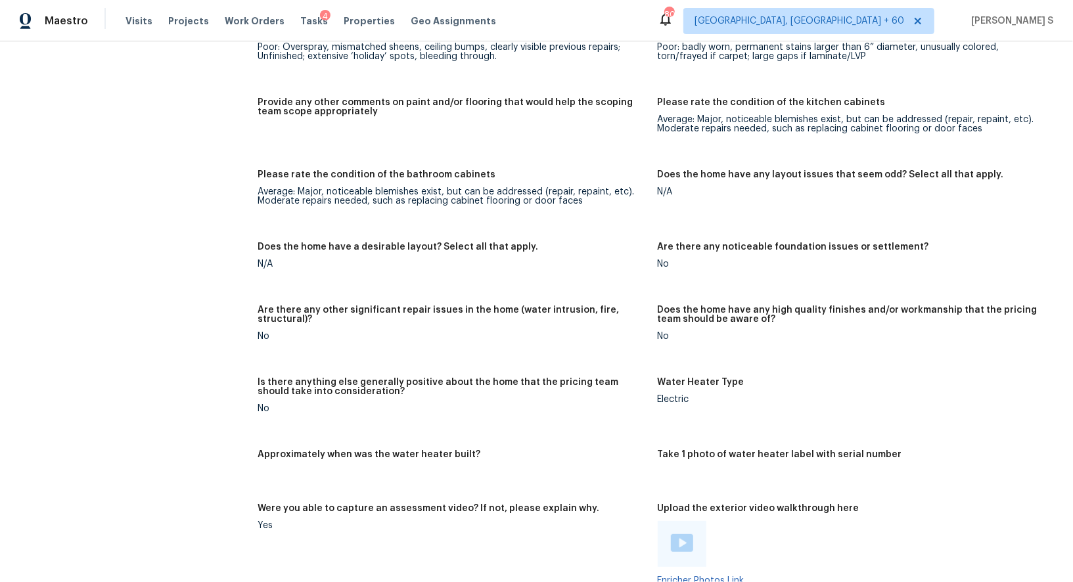
scroll to position [3059, 0]
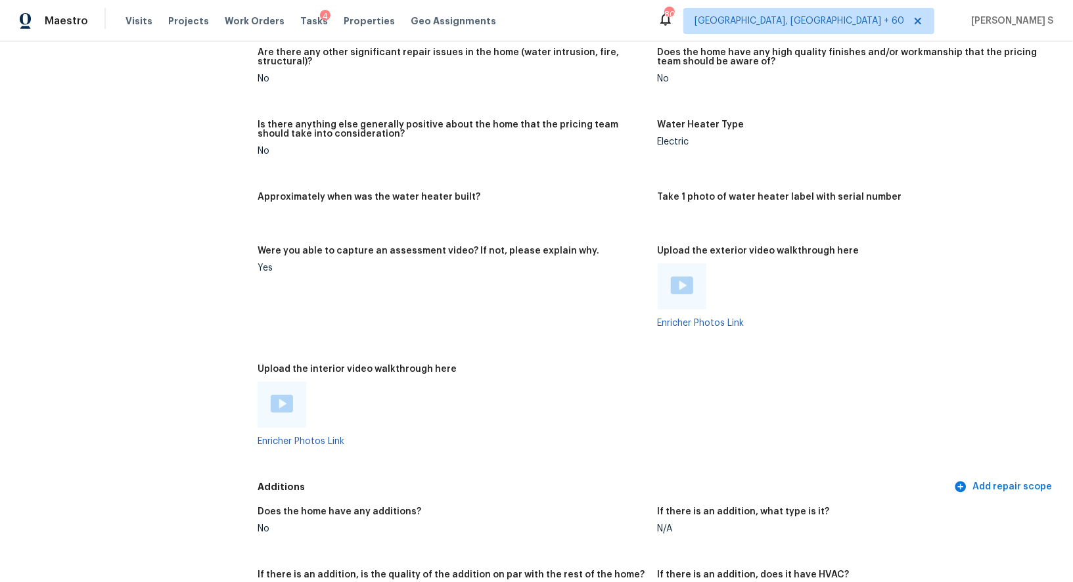
click at [680, 288] on img at bounding box center [682, 286] width 22 height 18
click at [671, 277] on link at bounding box center [682, 287] width 22 height 20
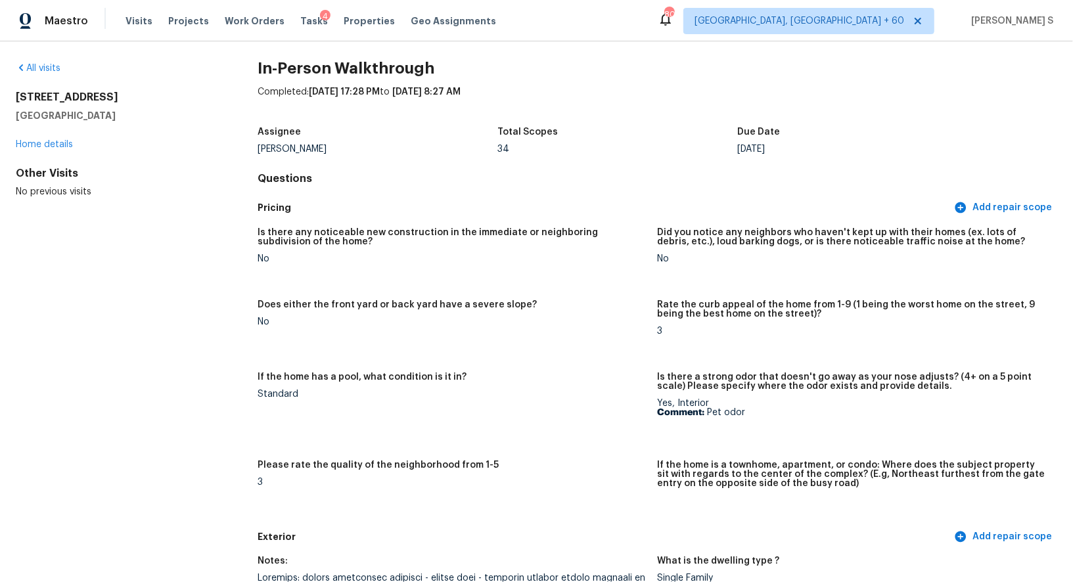
scroll to position [372, 0]
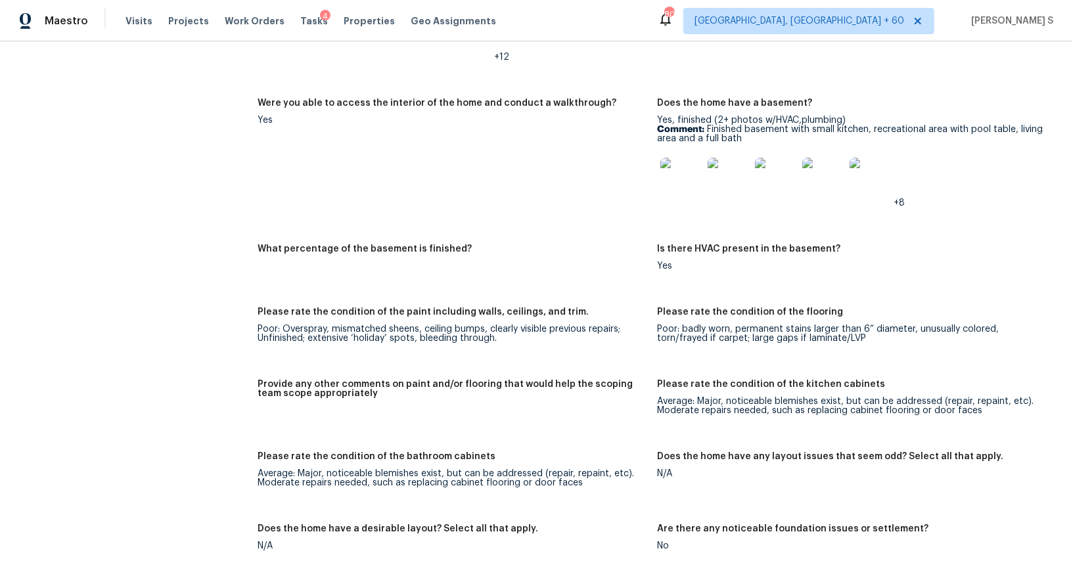
click at [378, 284] on figure "What percentage of the basement is finished?" at bounding box center [456, 267] width 399 height 47
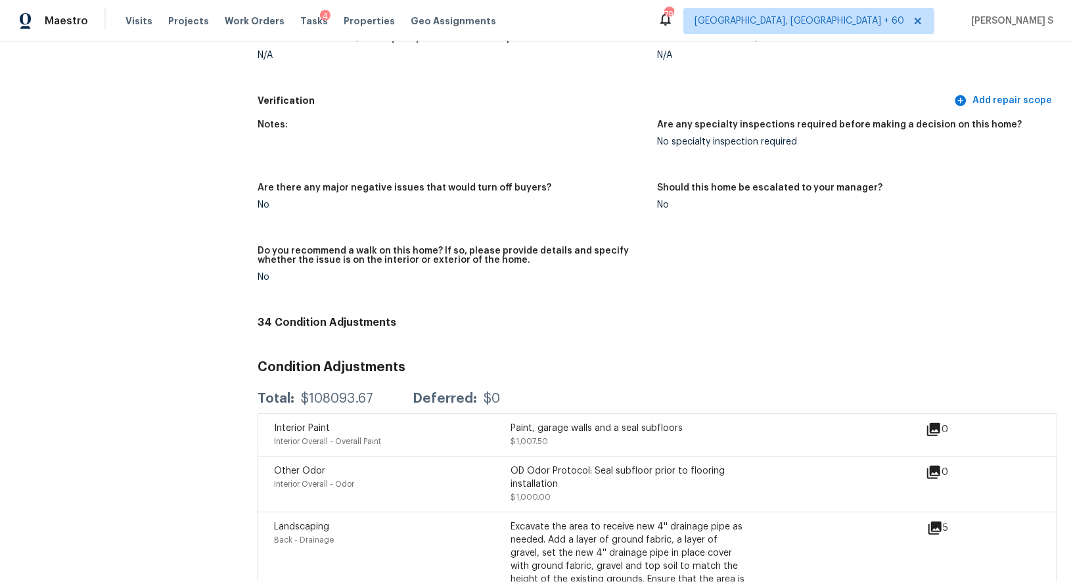
scroll to position [3593, 0]
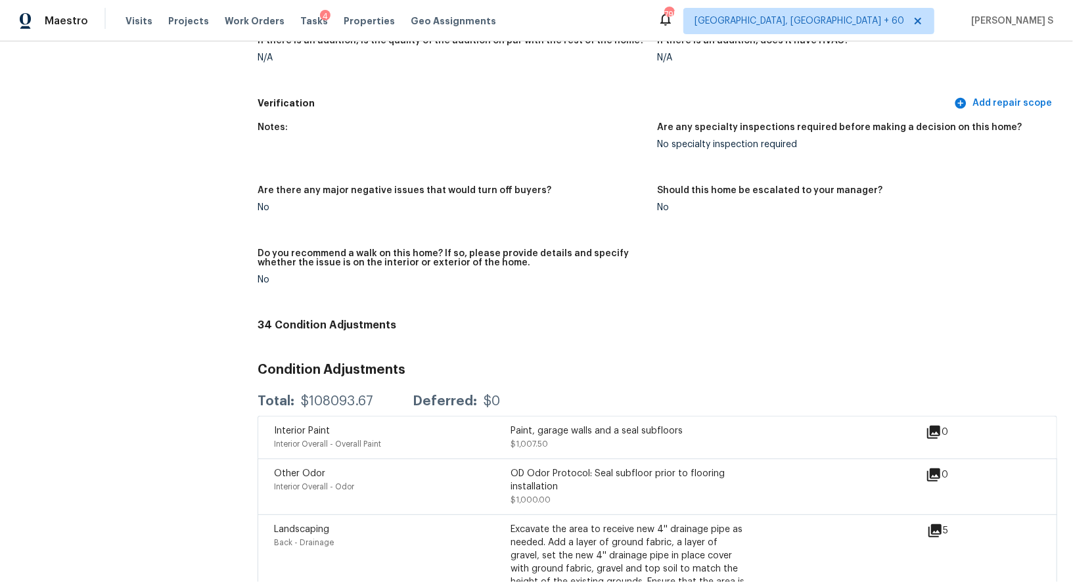
click at [315, 114] on div "Verification Add repair scope" at bounding box center [656, 103] width 799 height 24
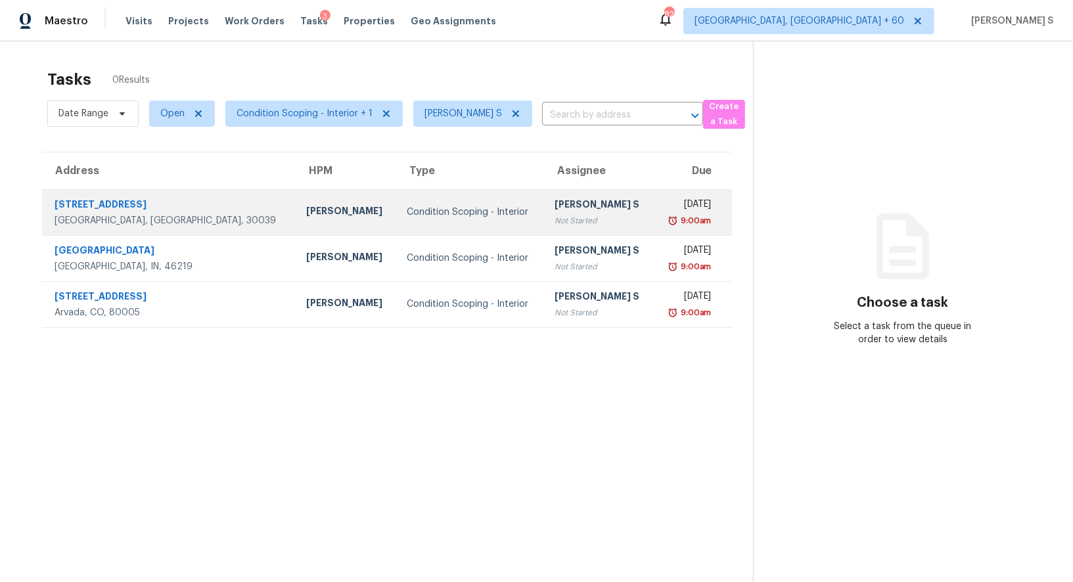
click at [431, 202] on td "Condition Scoping - Interior" at bounding box center [470, 212] width 148 height 46
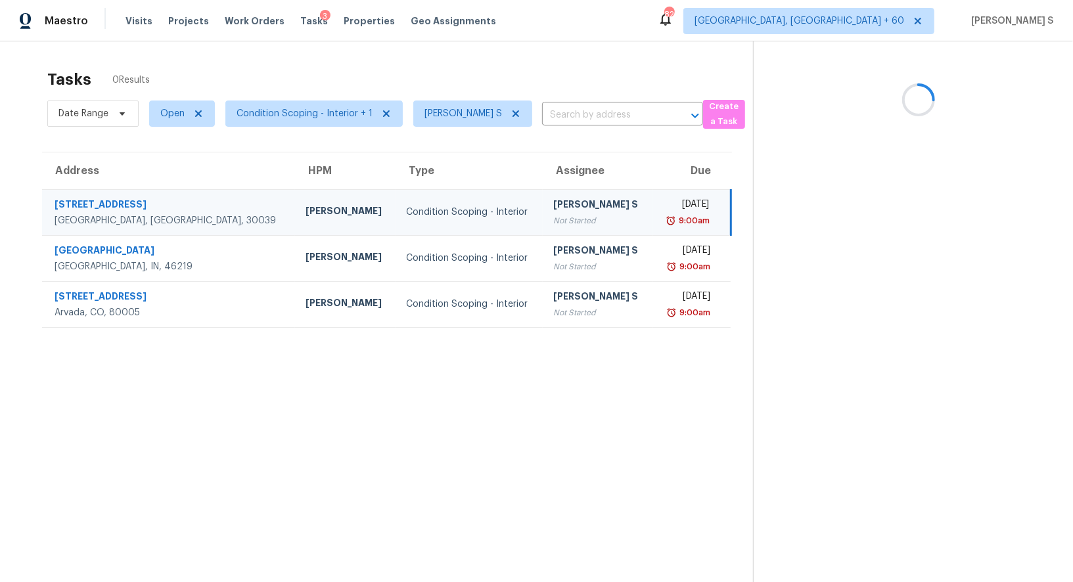
click at [697, 219] on div "9:00am" at bounding box center [692, 220] width 33 height 13
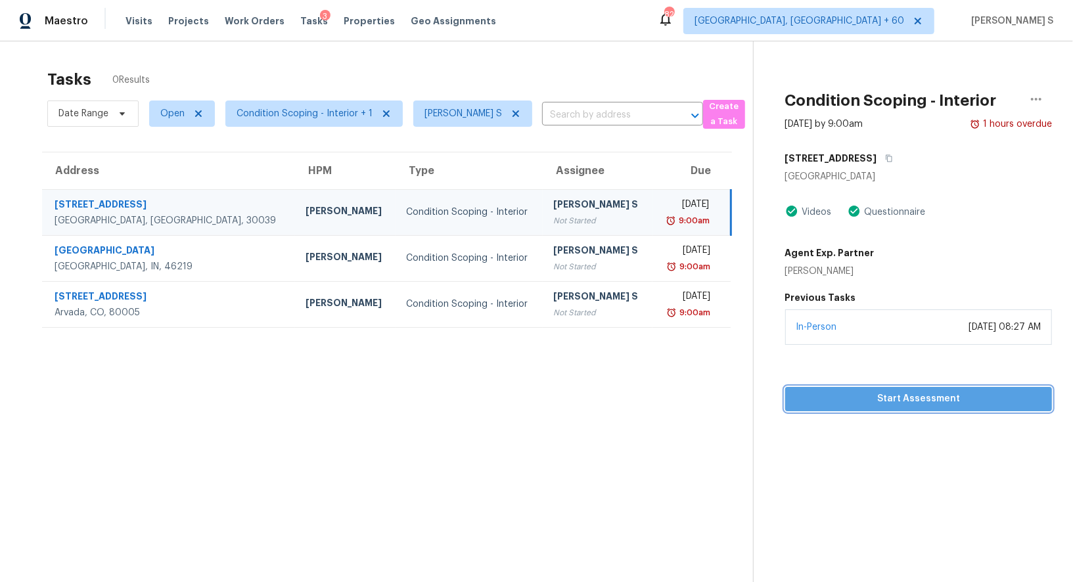
click at [908, 389] on button "Start Assessment" at bounding box center [918, 399] width 267 height 24
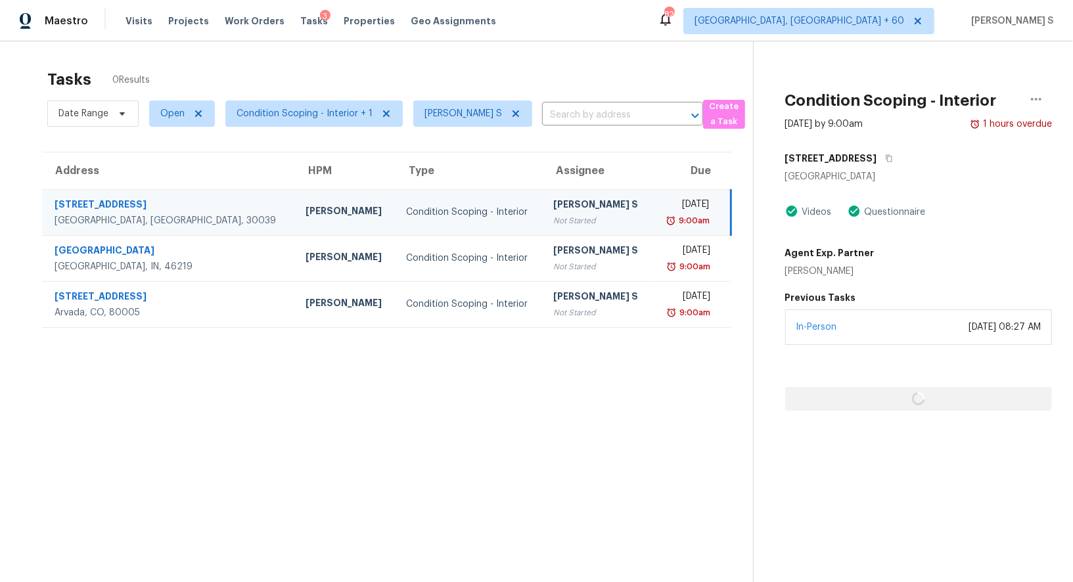
click at [583, 211] on div "[PERSON_NAME] S" at bounding box center [597, 206] width 89 height 16
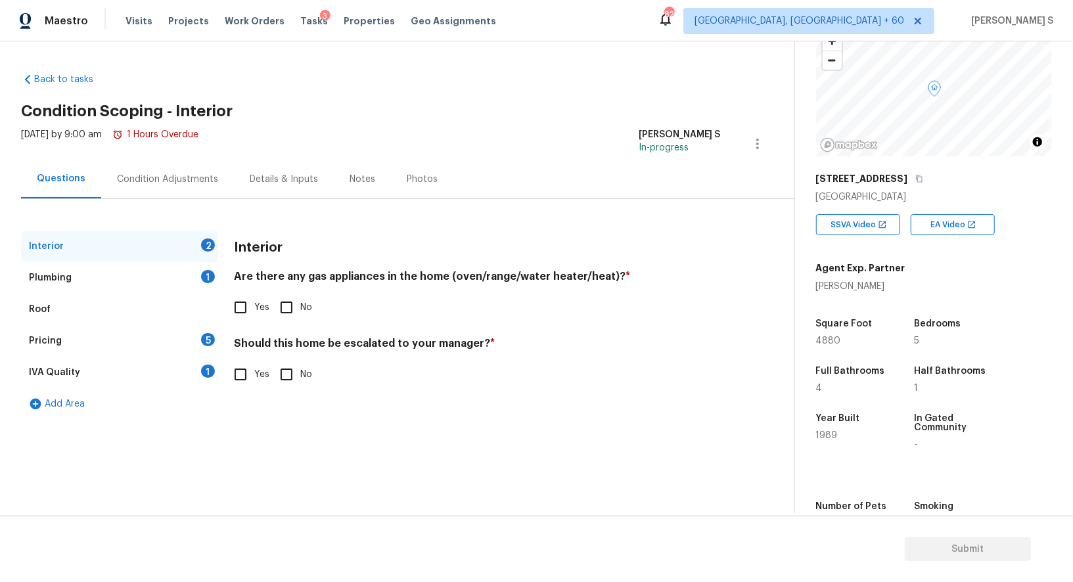
scroll to position [181, 0]
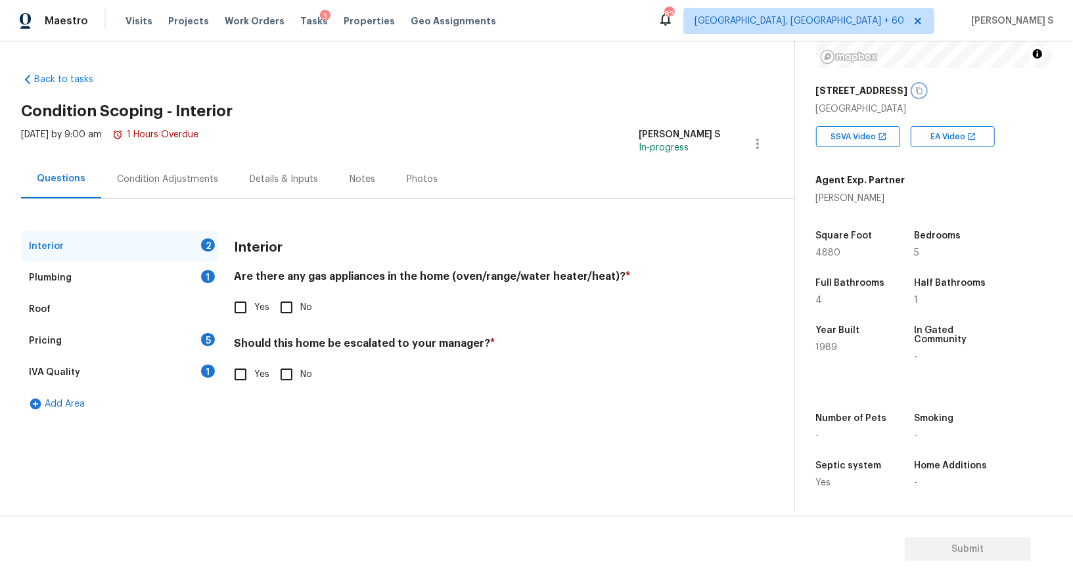
click at [916, 93] on icon "button" at bounding box center [919, 90] width 7 height 7
click at [251, 305] on input "Yes" at bounding box center [241, 308] width 28 height 28
checkbox input "true"
click at [201, 277] on div "1" at bounding box center [208, 276] width 14 height 13
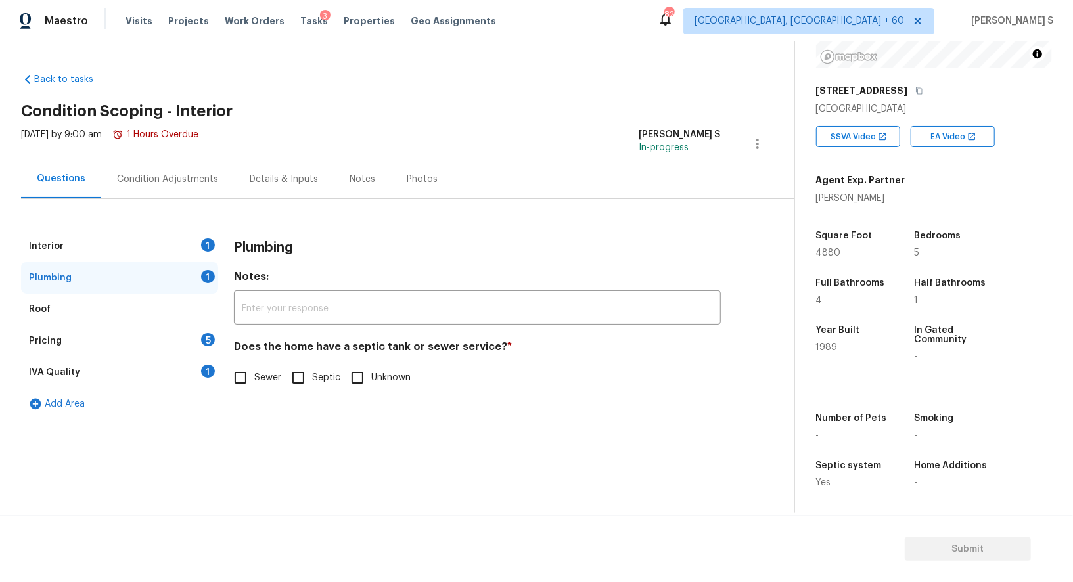
click at [372, 375] on span "Unknown" at bounding box center [390, 378] width 39 height 14
click at [371, 375] on input "Unknown" at bounding box center [357, 378] width 28 height 28
checkbox input "true"
click at [194, 381] on div "IVA Quality 1" at bounding box center [119, 373] width 197 height 32
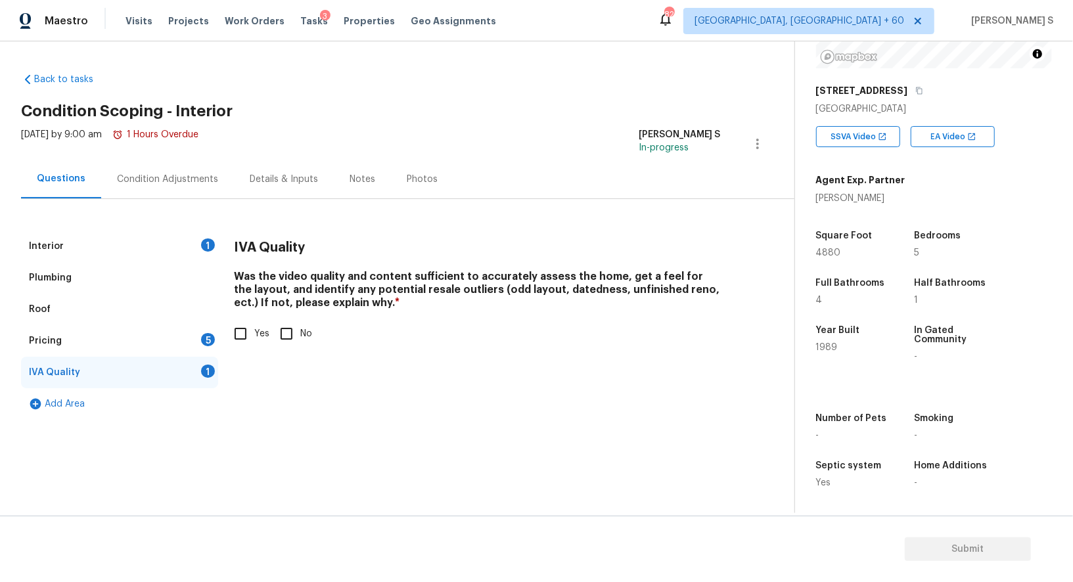
click at [252, 320] on input "Yes" at bounding box center [241, 334] width 28 height 28
checkbox input "true"
click at [216, 337] on div "Pricing 5" at bounding box center [119, 341] width 197 height 32
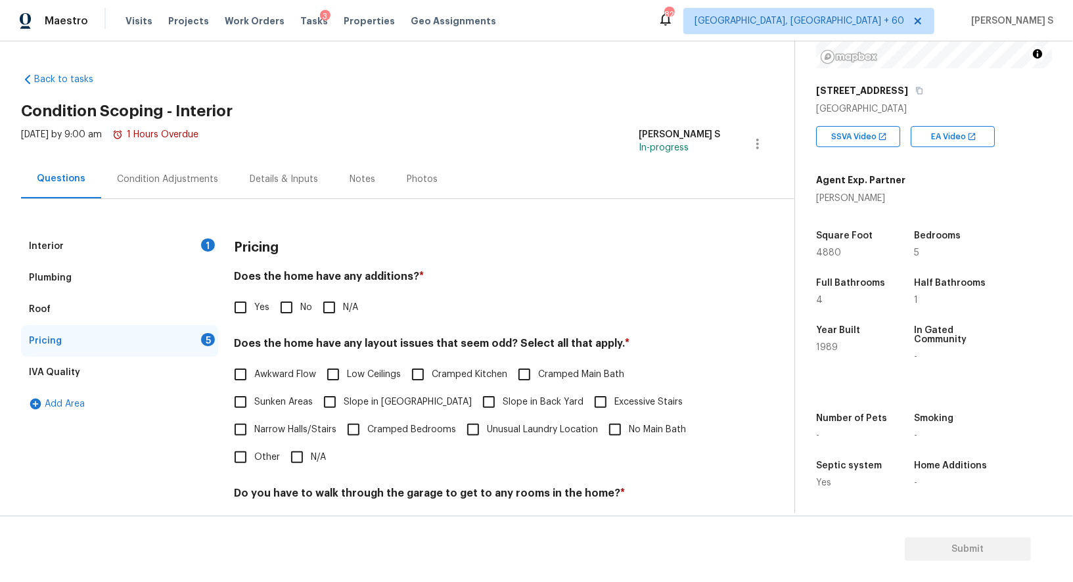
click at [196, 176] on div "Condition Adjustments" at bounding box center [167, 179] width 101 height 13
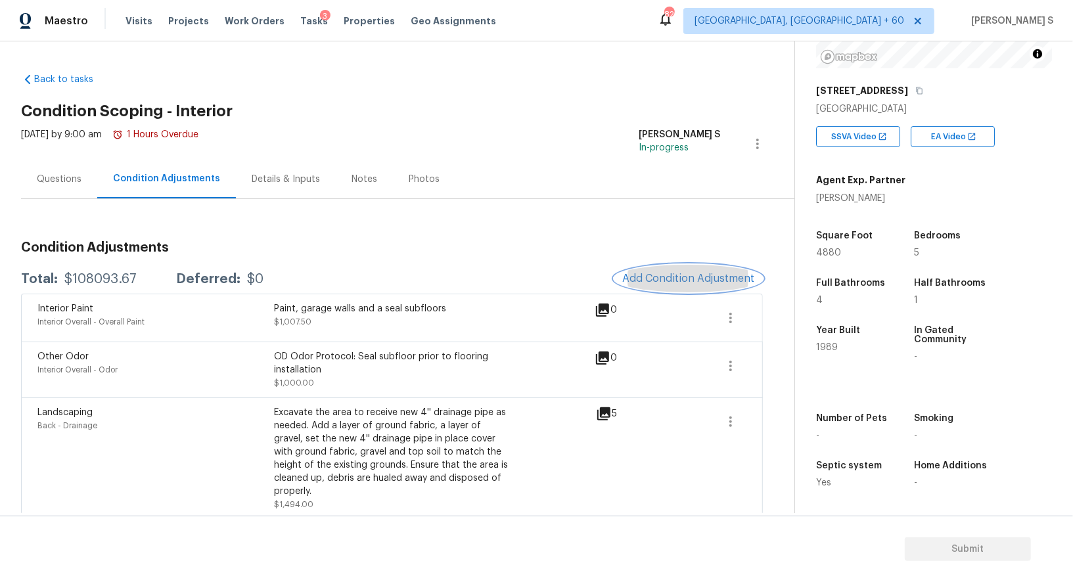
click at [671, 277] on span "Add Condition Adjustment" at bounding box center [688, 279] width 133 height 12
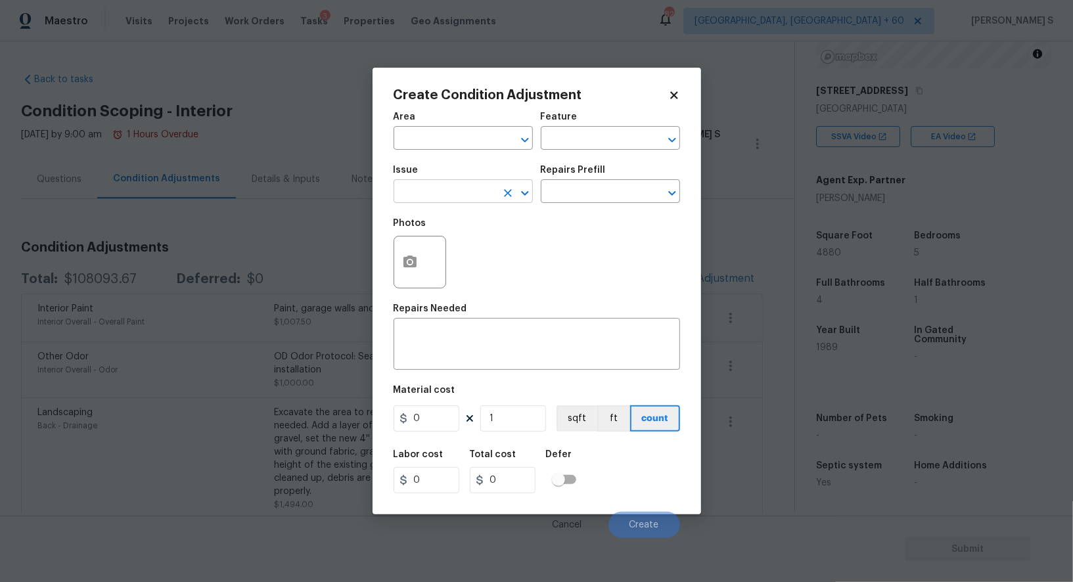
click at [465, 192] on input "text" at bounding box center [444, 193] width 102 height 20
type input "Light Pet Odor"
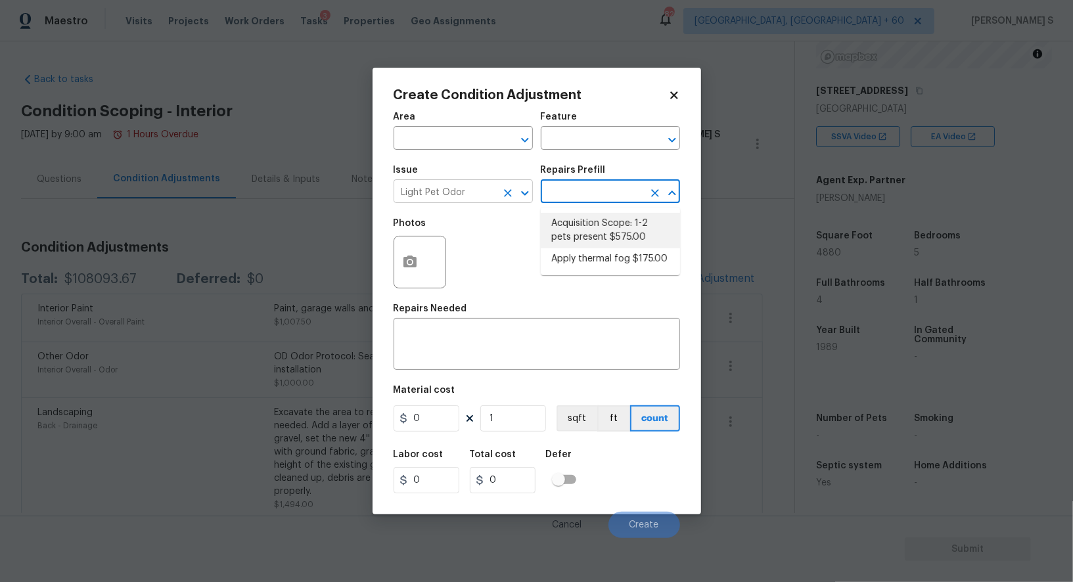
type textarea "Acquisition Scope: 1-2 pets present"
type input "575"
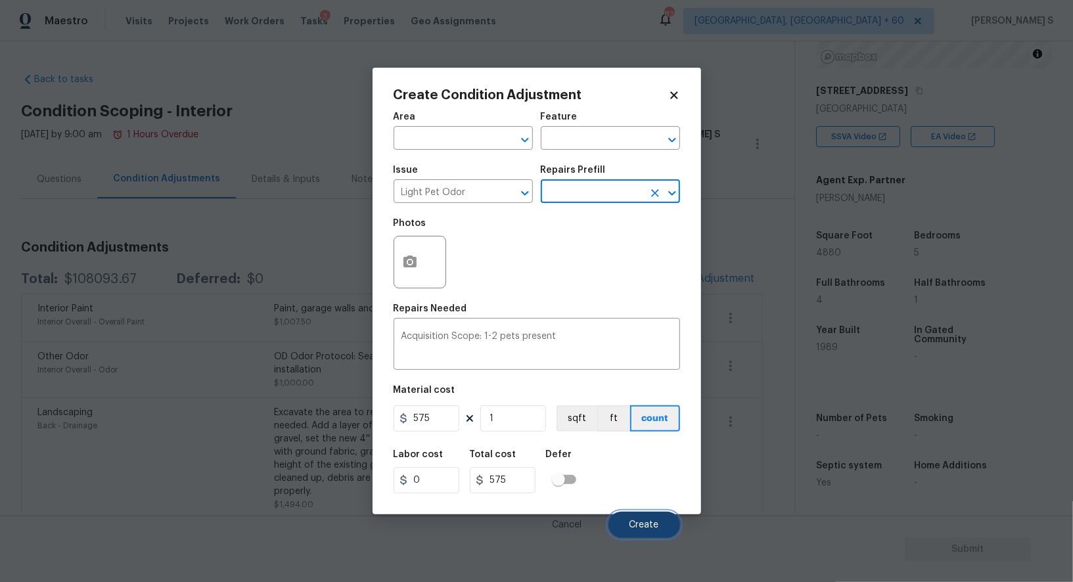
click at [655, 520] on button "Create" at bounding box center [644, 525] width 72 height 26
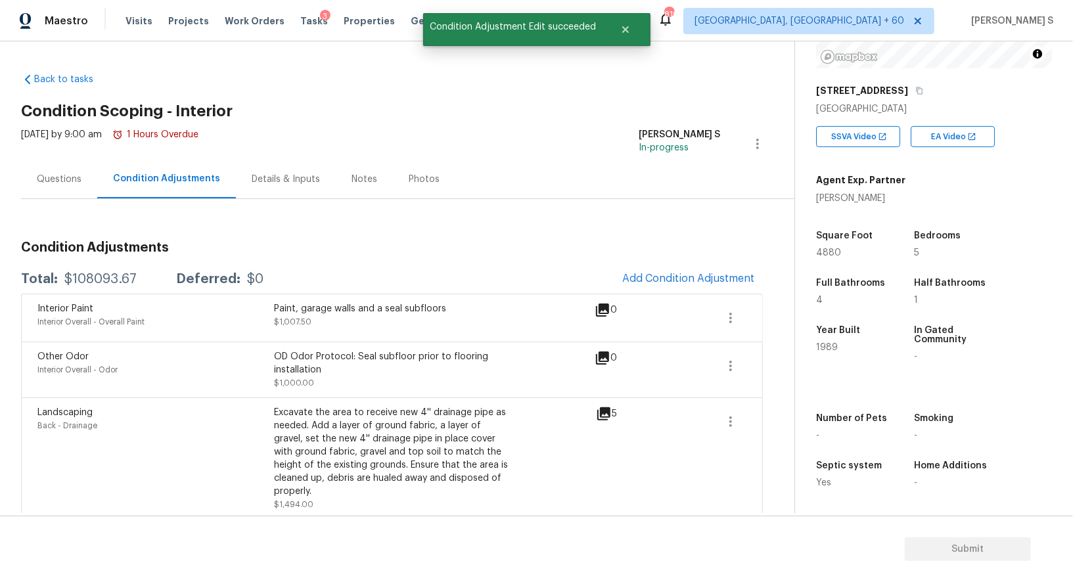
click at [61, 171] on div "Questions" at bounding box center [59, 179] width 76 height 39
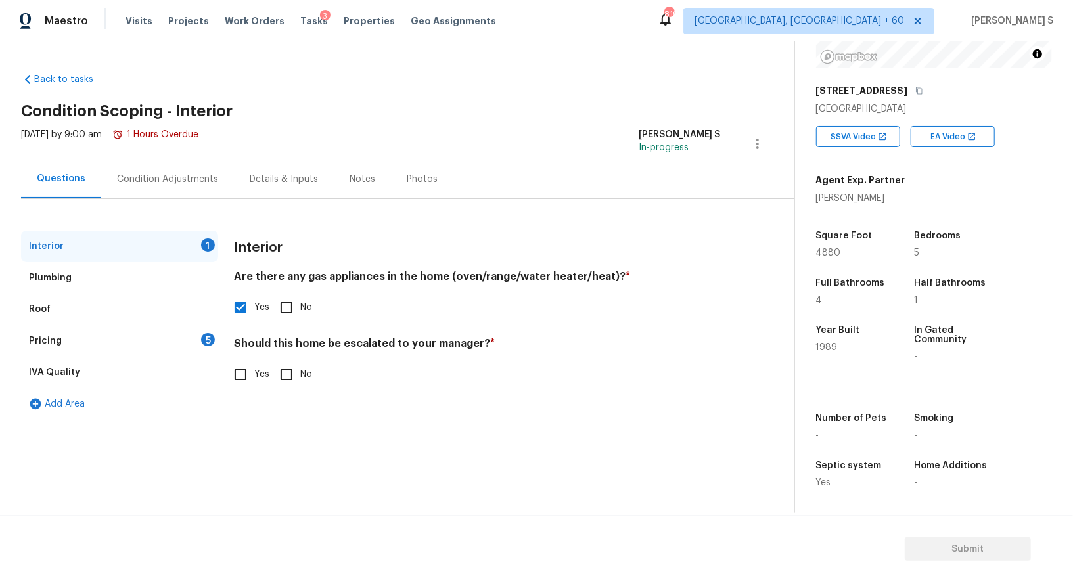
click at [191, 349] on div "Pricing 5" at bounding box center [119, 341] width 197 height 32
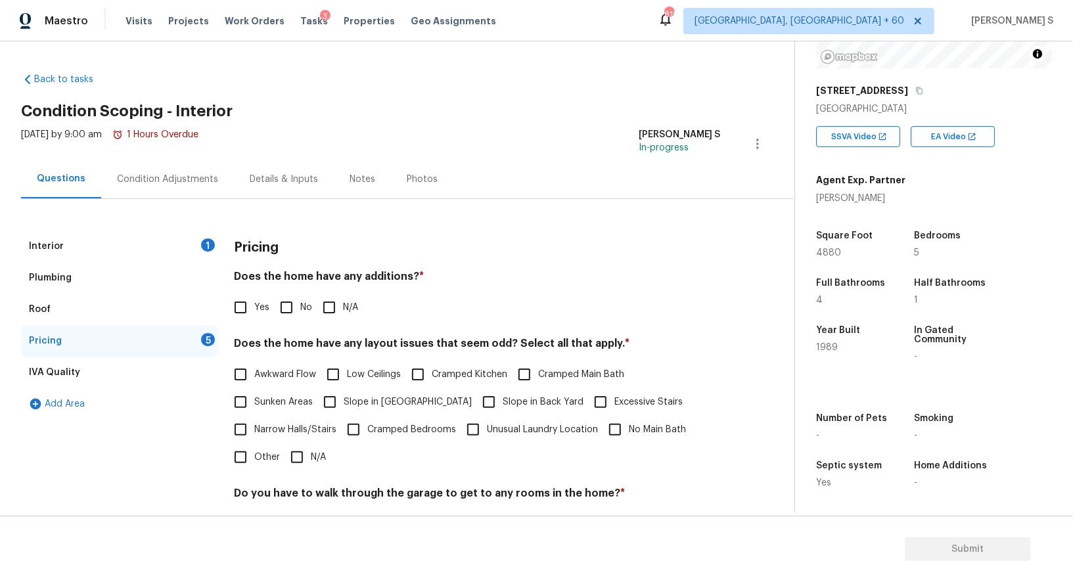
click at [286, 307] on input "No" at bounding box center [287, 308] width 28 height 28
checkbox input "true"
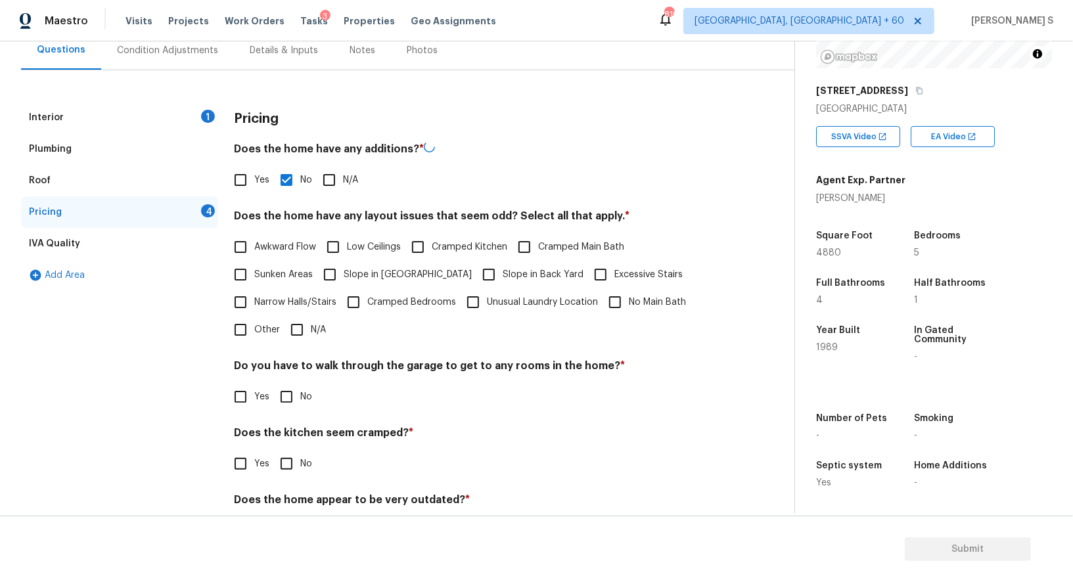
scroll to position [179, 0]
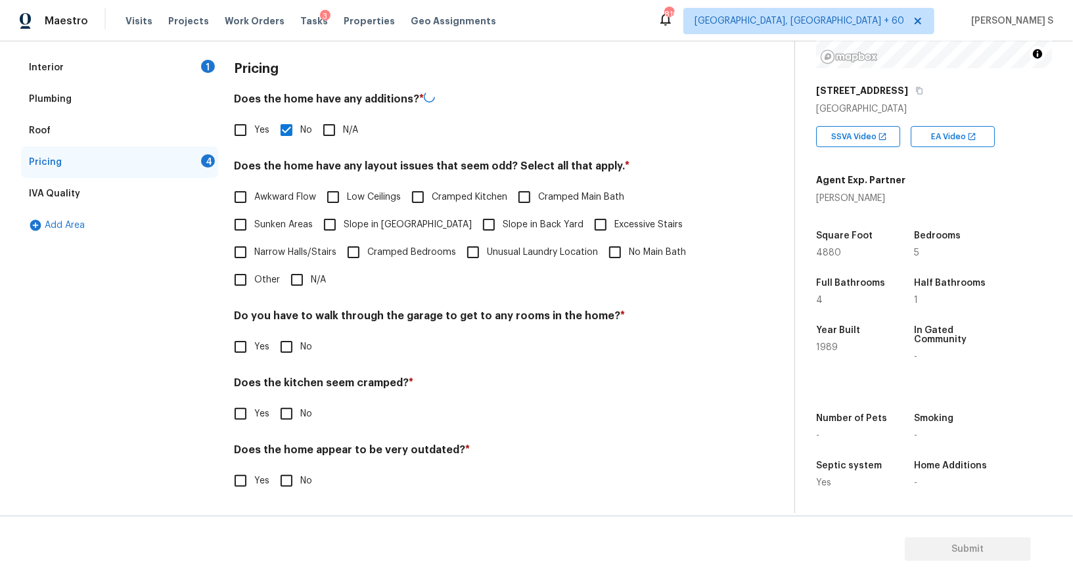
click at [303, 344] on span "No" at bounding box center [306, 347] width 12 height 14
click at [300, 344] on input "No" at bounding box center [287, 347] width 28 height 28
checkbox input "true"
click at [273, 401] on input "No" at bounding box center [287, 415] width 28 height 28
checkbox input "true"
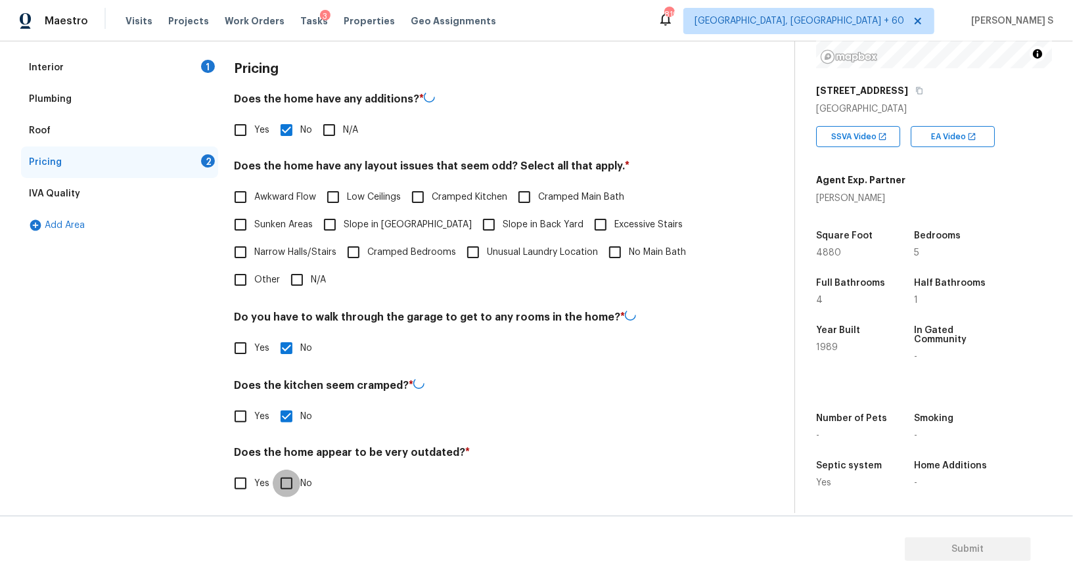
click at [273, 470] on input "No" at bounding box center [287, 484] width 28 height 28
checkbox input "true"
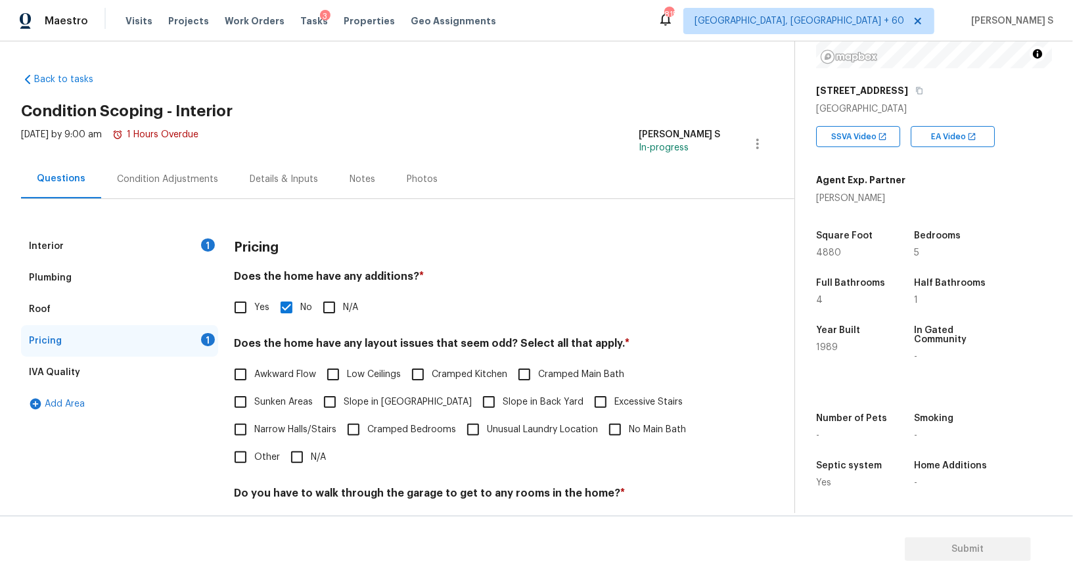
scroll to position [177, 0]
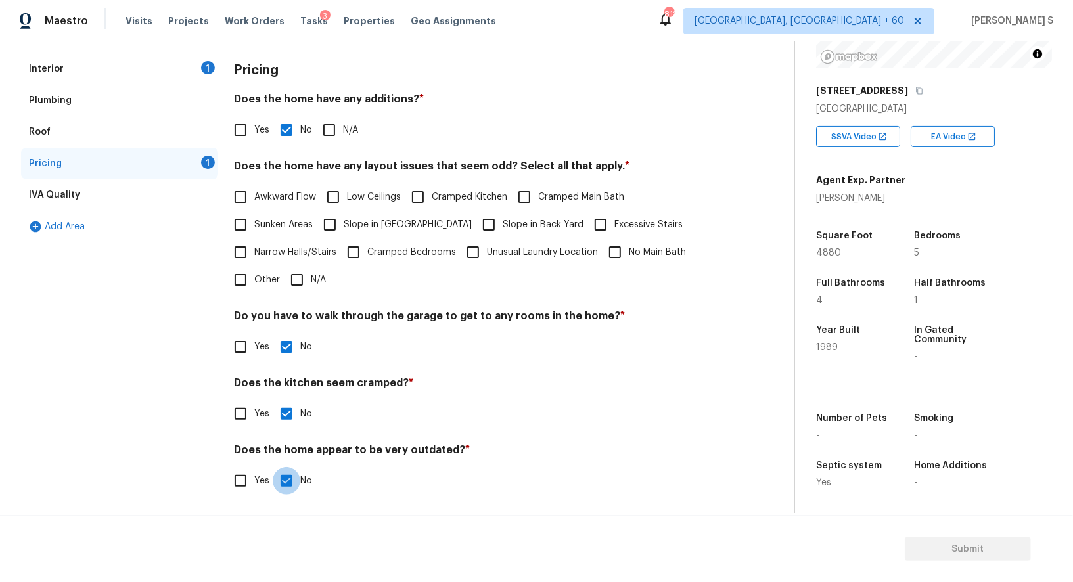
click at [329, 230] on input "Slope in Front Yard" at bounding box center [330, 225] width 28 height 28
checkbox input "true"
click at [475, 227] on input "Slope in Back Yard" at bounding box center [489, 226] width 28 height 28
checkbox input "true"
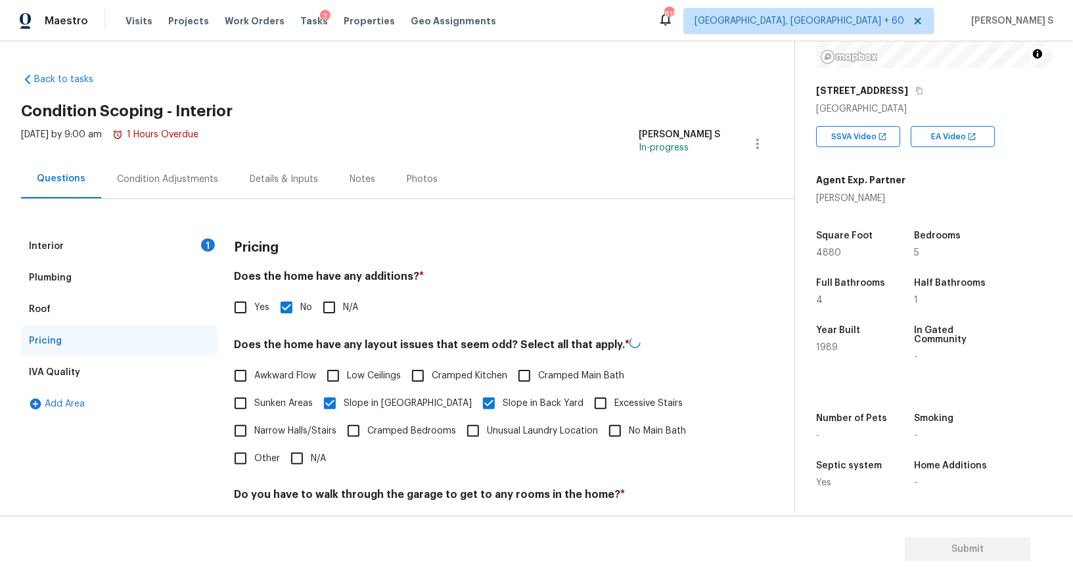
click at [194, 250] on div "Interior 1" at bounding box center [119, 247] width 197 height 32
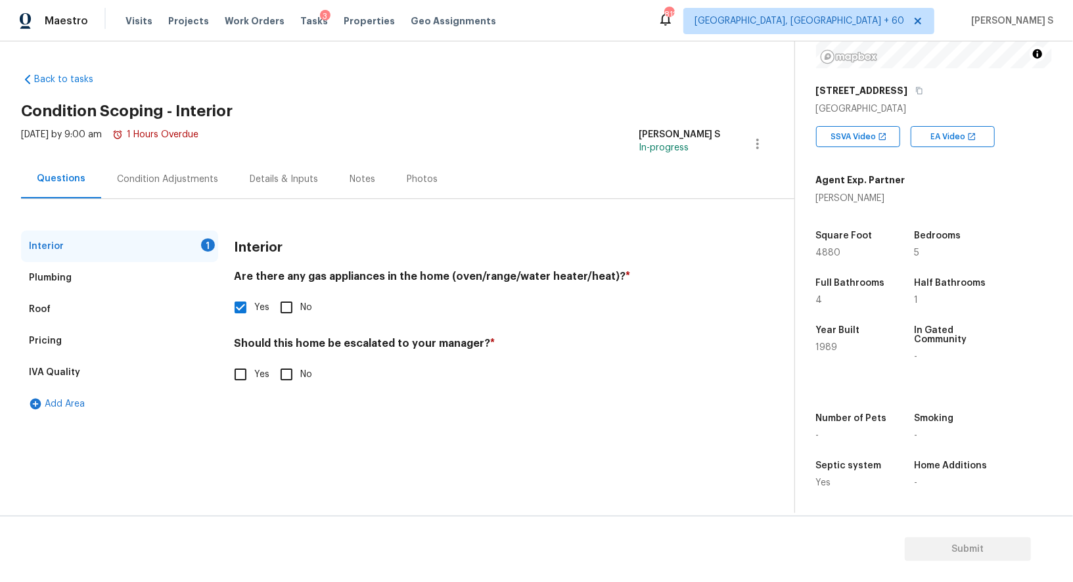
click at [273, 378] on input "No" at bounding box center [287, 375] width 28 height 28
checkbox input "true"
click at [181, 175] on div "Condition Adjustments" at bounding box center [167, 179] width 101 height 13
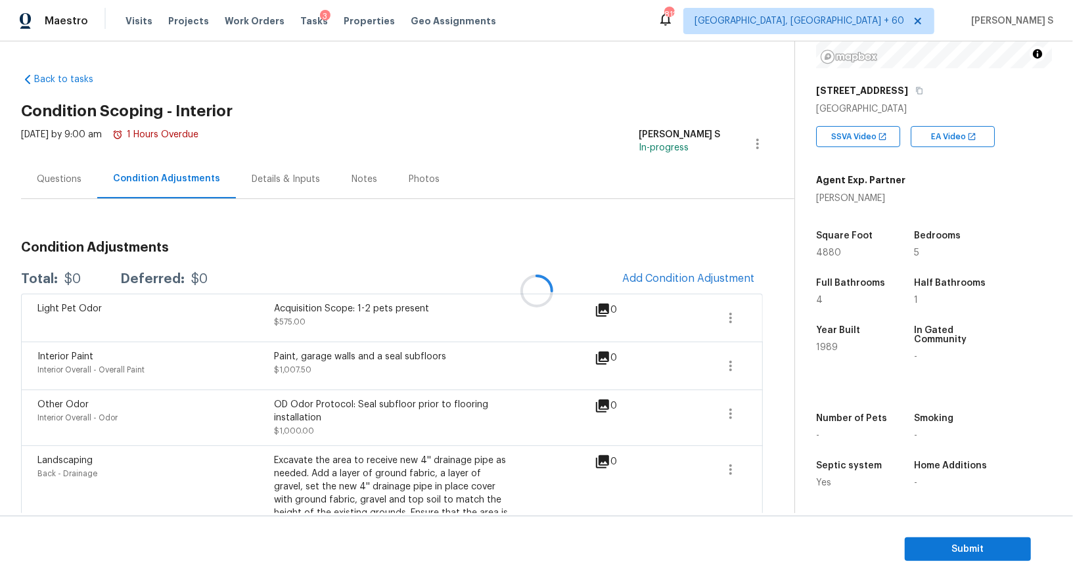
click at [80, 177] on div at bounding box center [536, 291] width 1073 height 582
click at [657, 271] on button "Add Condition Adjustment" at bounding box center [688, 279] width 148 height 28
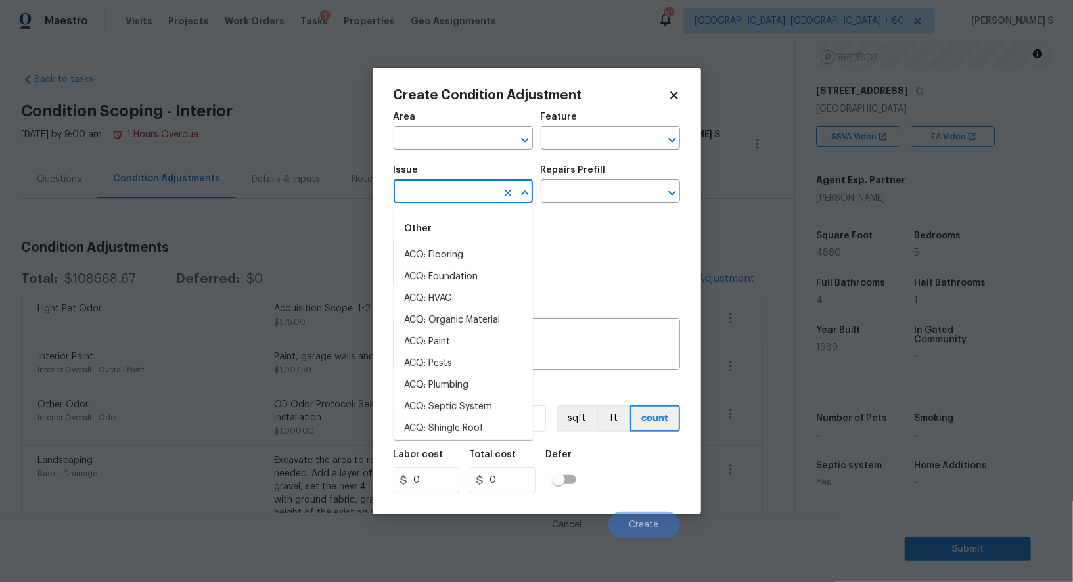
click at [445, 193] on input "text" at bounding box center [444, 193] width 102 height 20
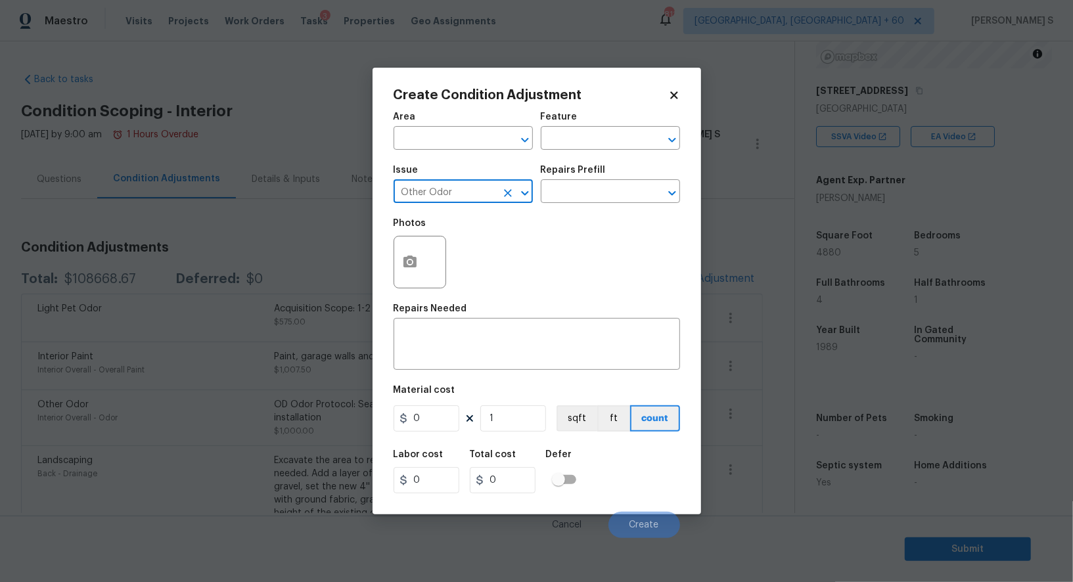
type input "Other Odor"
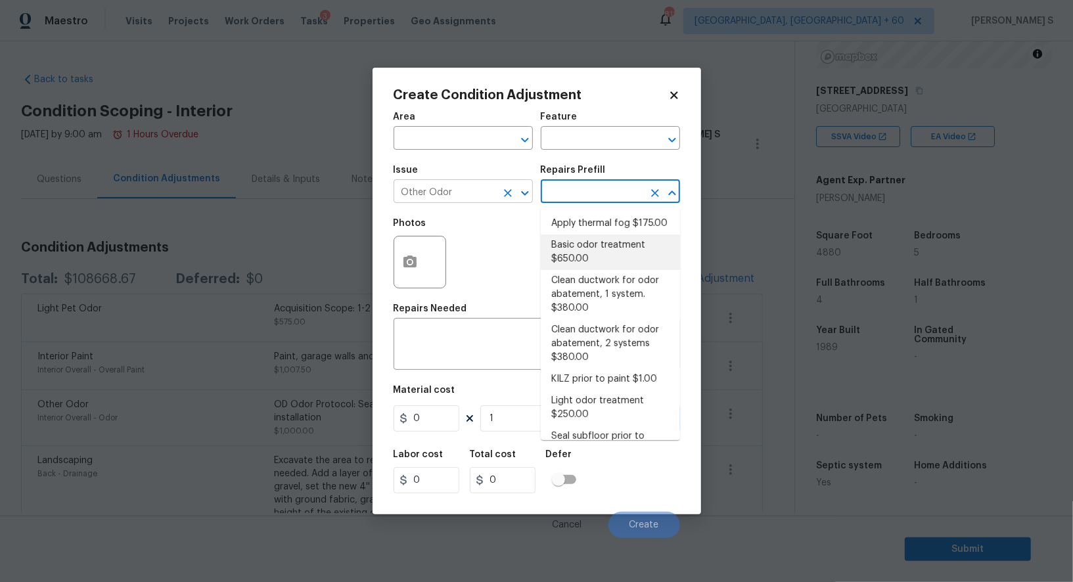
type textarea "OD Odor Protocol: Heavy Odor present. Remediate home odor. Including but not li…"
type input "650"
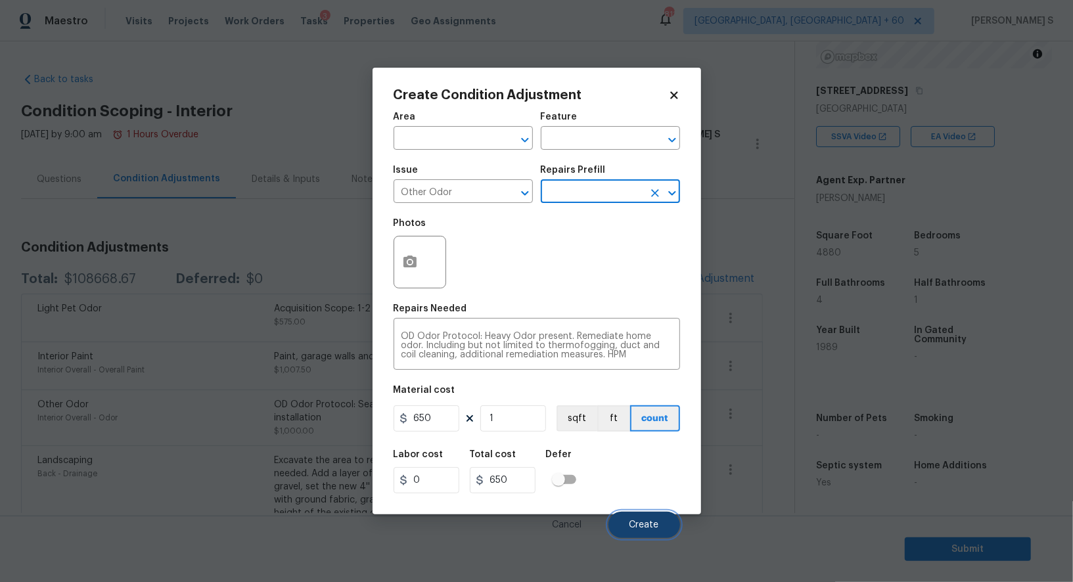
click at [653, 532] on button "Create" at bounding box center [644, 525] width 72 height 26
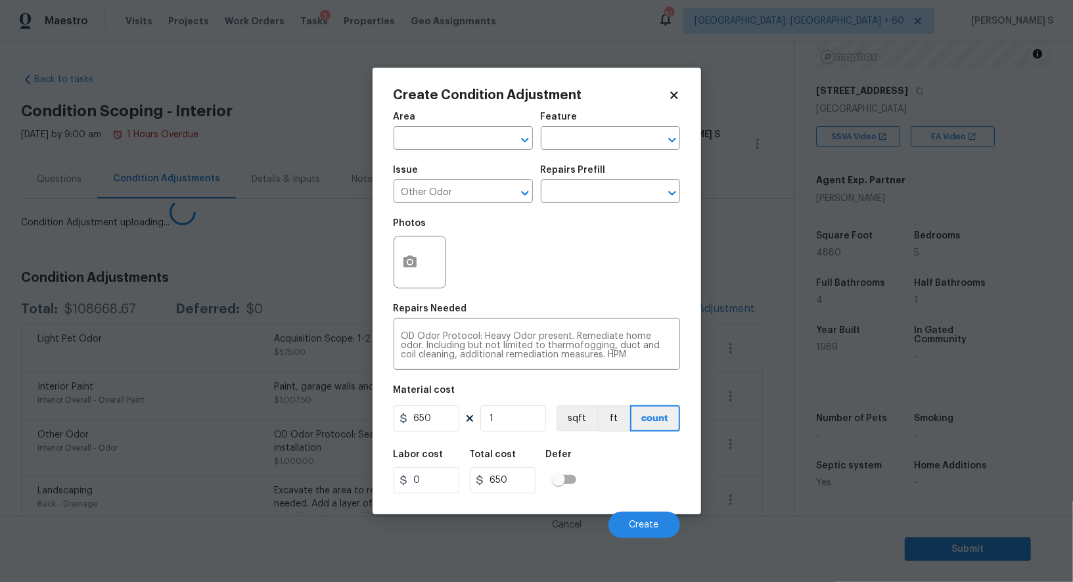
drag, startPoint x: 162, startPoint y: 529, endPoint x: 335, endPoint y: 441, distance: 193.9
click at [162, 529] on body "Maestro Visits Projects Work Orders Tasks 3 Properties Geo Assignments 811 Albu…" at bounding box center [536, 291] width 1073 height 582
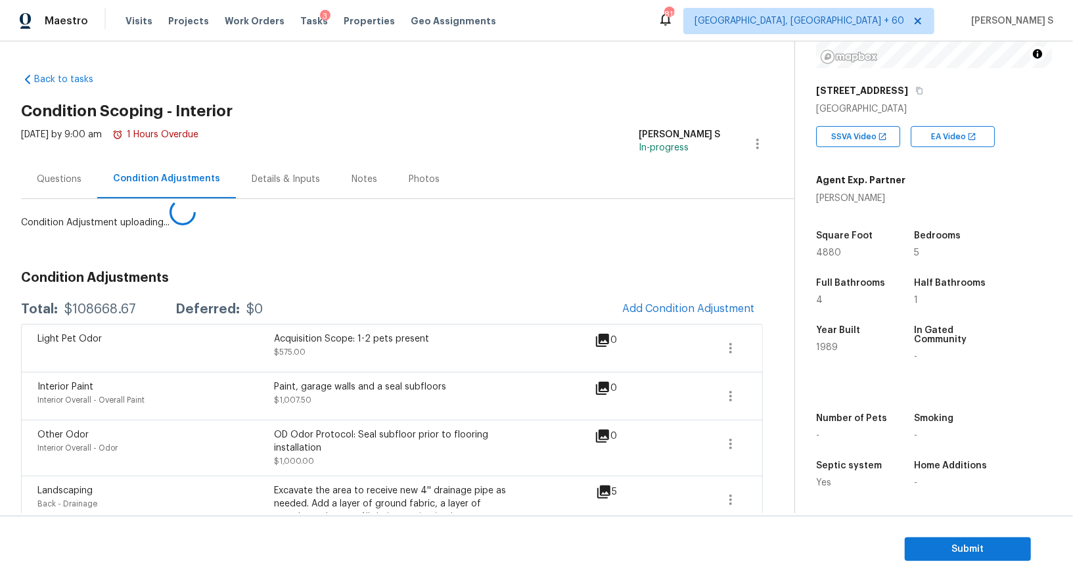
click at [153, 305] on div "Total: $108668.67 Deferred: $0" at bounding box center [142, 309] width 242 height 13
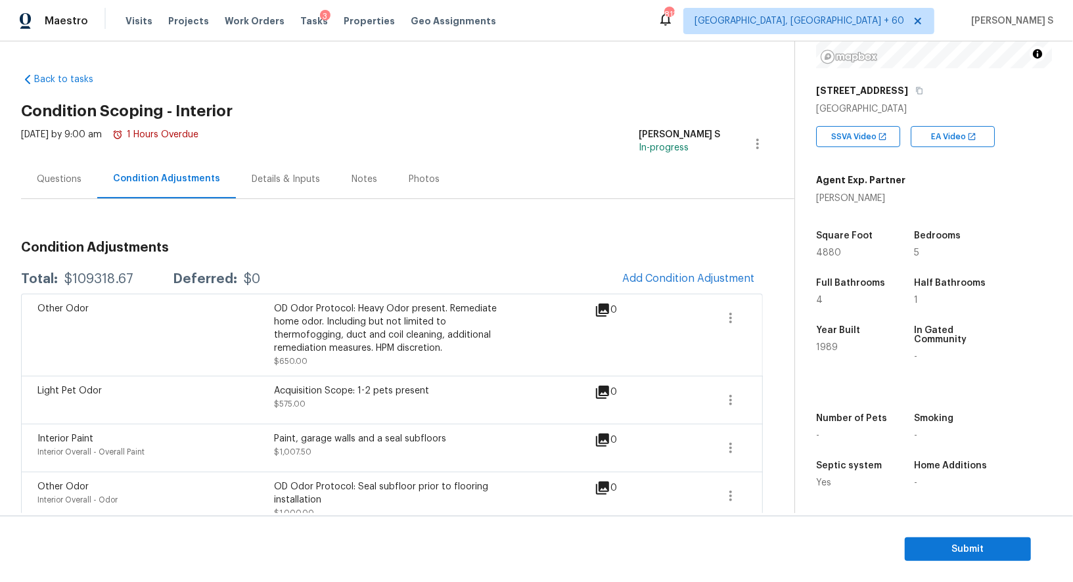
click at [95, 279] on div "$109318.67" at bounding box center [98, 279] width 69 height 13
copy div "109318.67"
click at [104, 282] on div "$109318.67" at bounding box center [98, 279] width 69 height 13
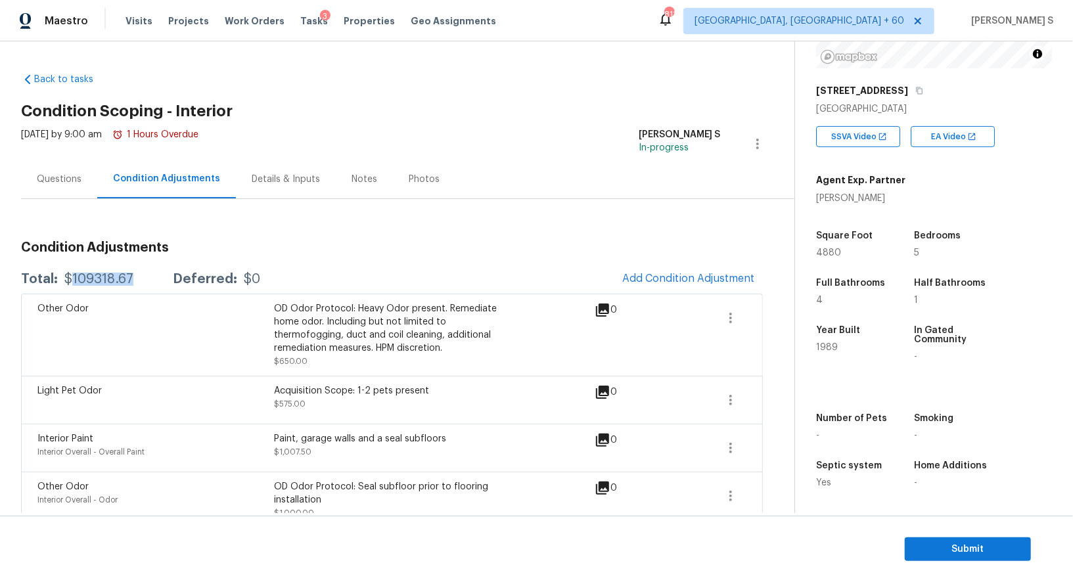
copy div "109318.67"
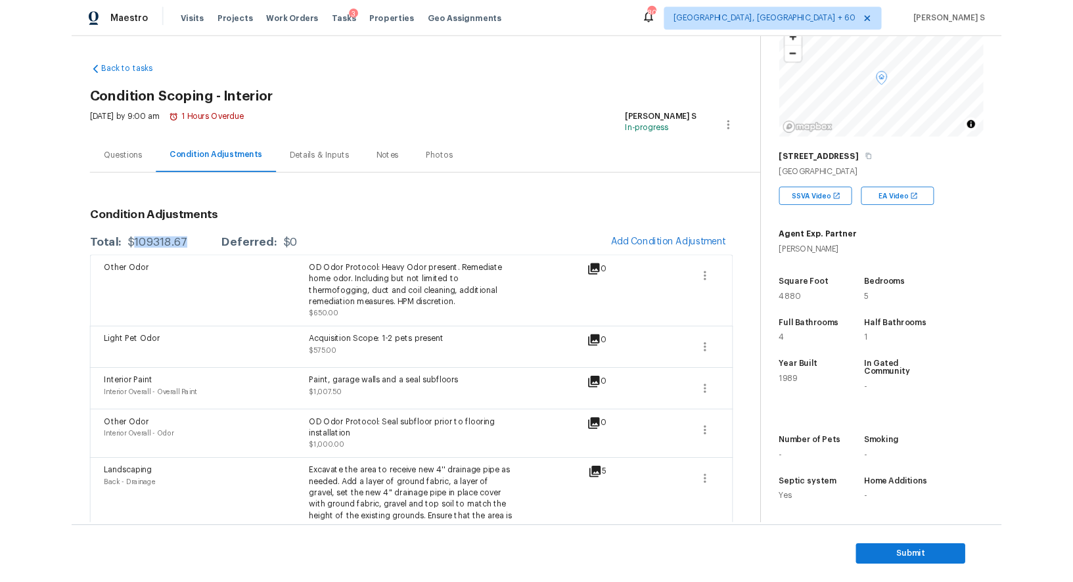
scroll to position [181, 0]
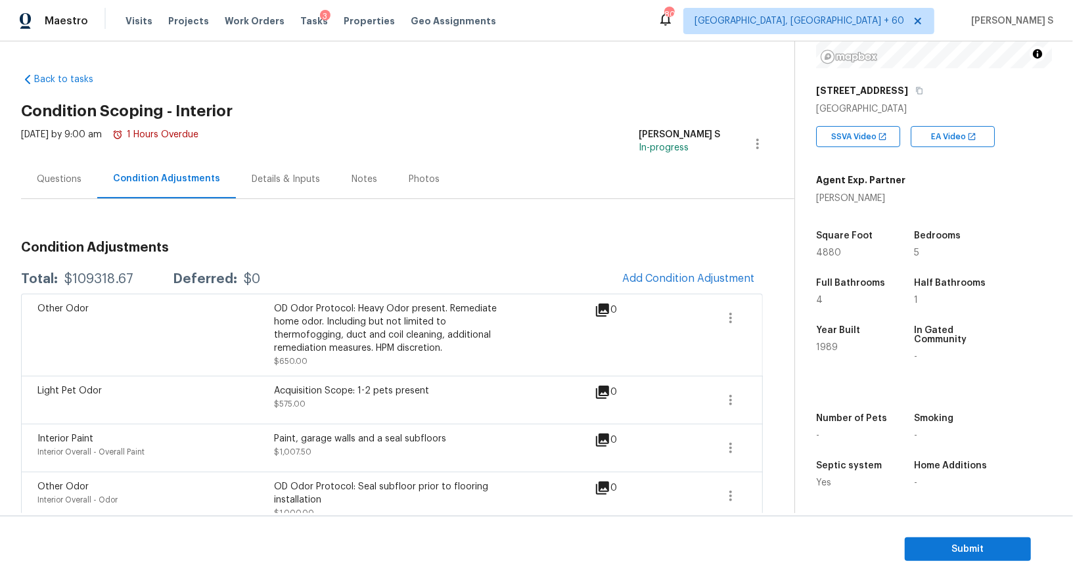
click at [53, 198] on div "Questions" at bounding box center [59, 179] width 76 height 39
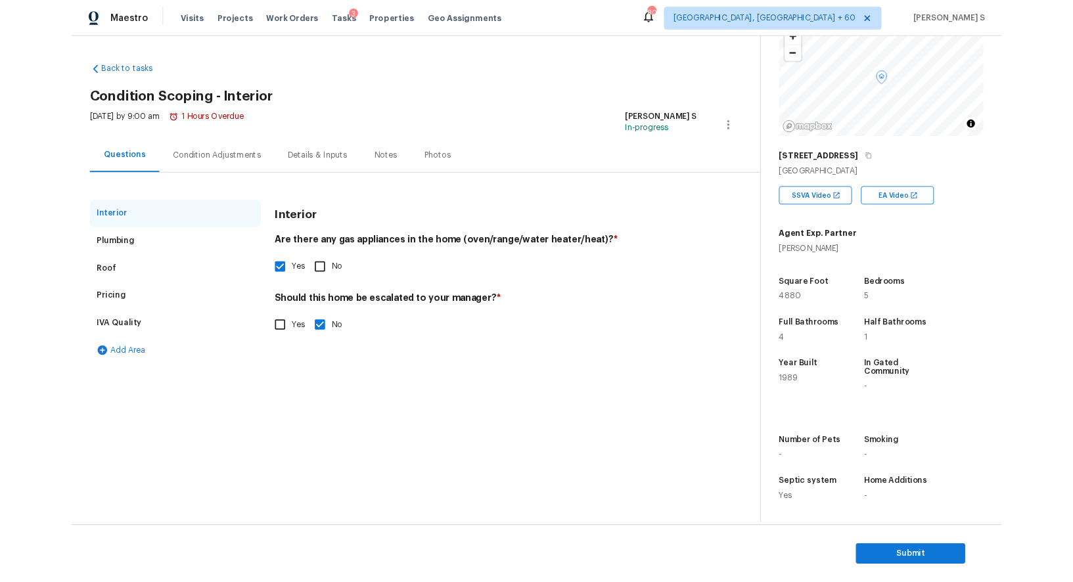
scroll to position [181, 0]
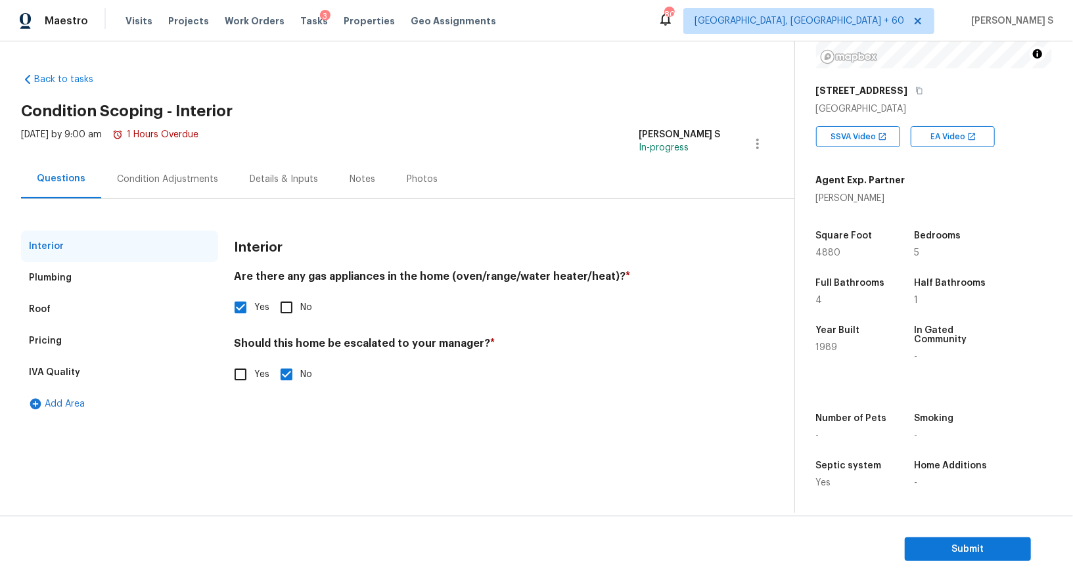
click at [60, 344] on div "Pricing" at bounding box center [119, 341] width 197 height 32
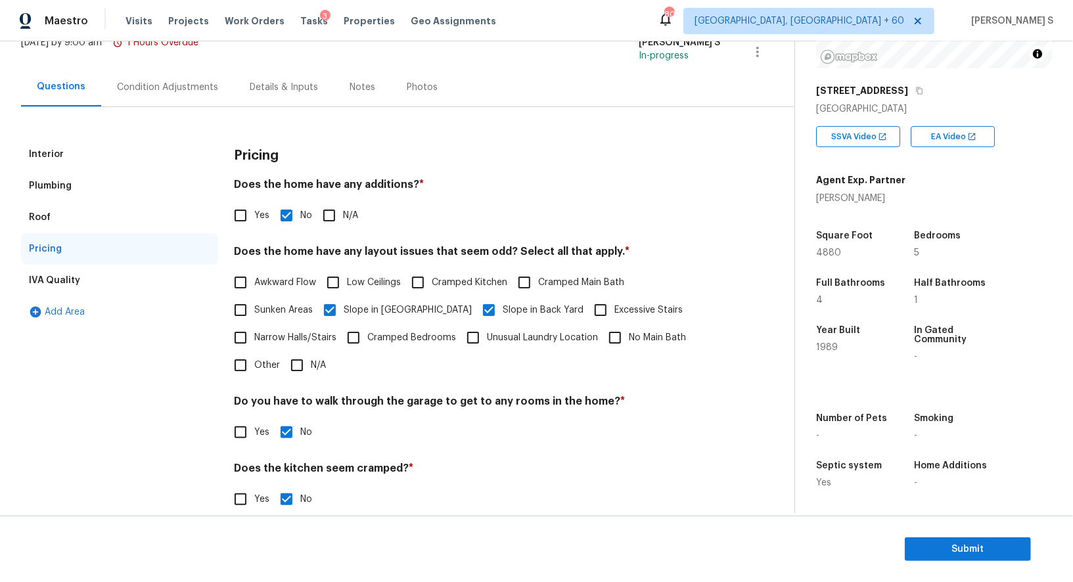
scroll to position [64, 0]
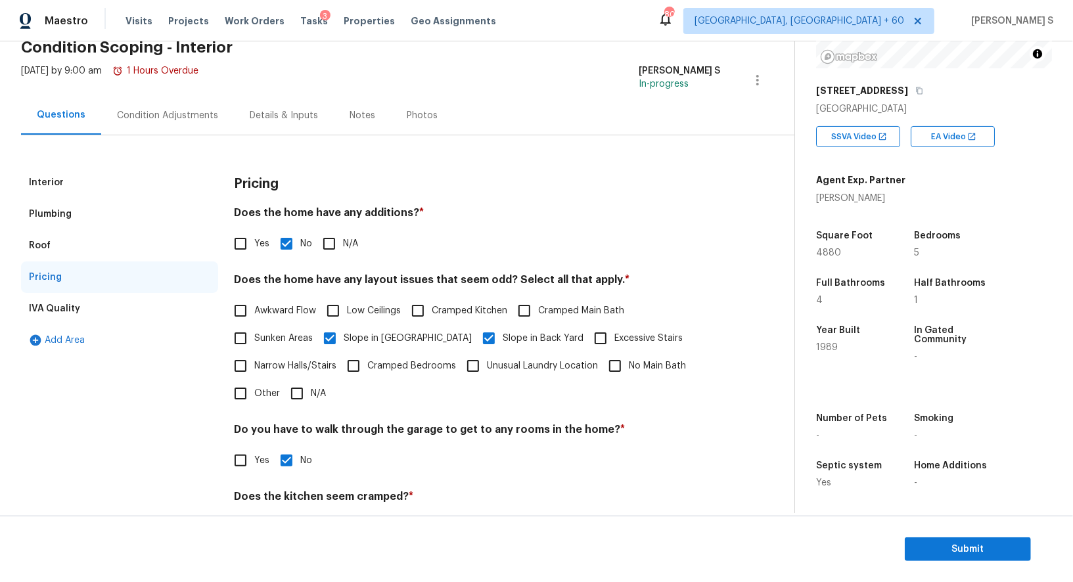
click at [160, 118] on div "Condition Adjustments" at bounding box center [167, 115] width 101 height 13
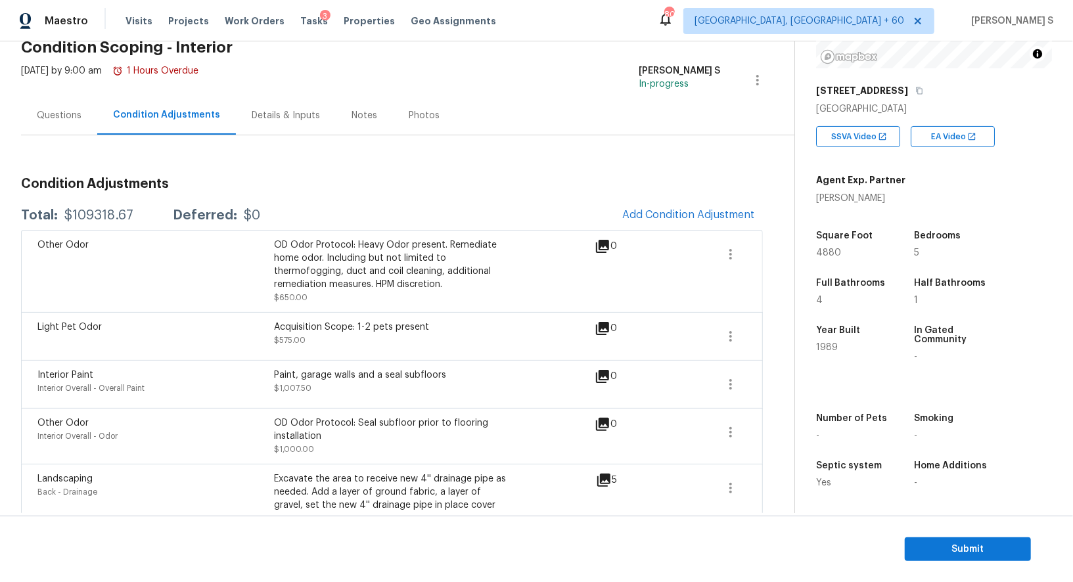
scroll to position [181, 0]
click at [97, 212] on div "$109318.67" at bounding box center [98, 215] width 69 height 13
copy div "109318.67"
click at [51, 119] on div "Questions" at bounding box center [59, 115] width 45 height 13
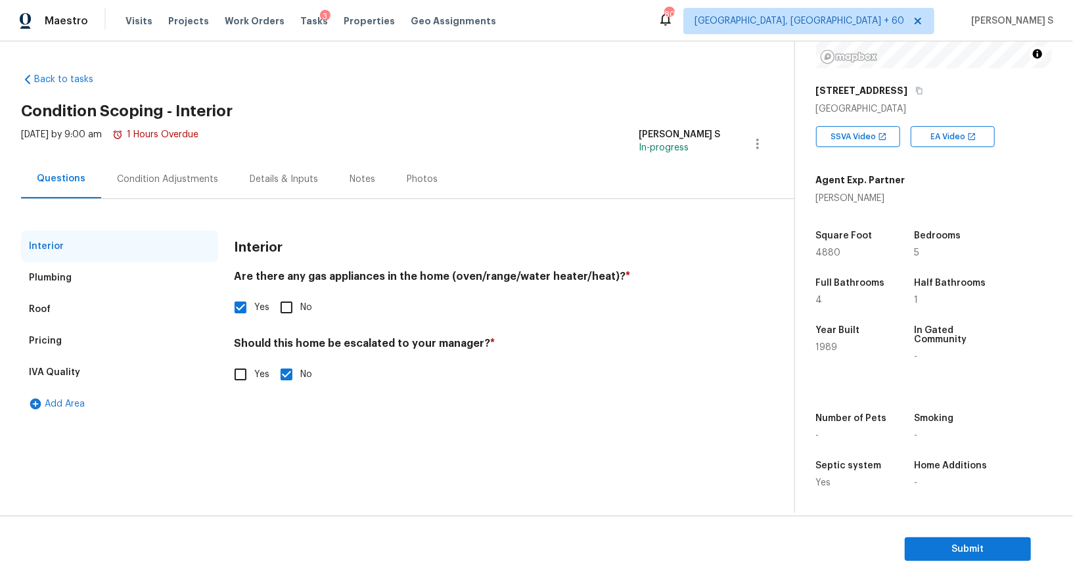
click at [58, 342] on div "Pricing" at bounding box center [45, 340] width 33 height 13
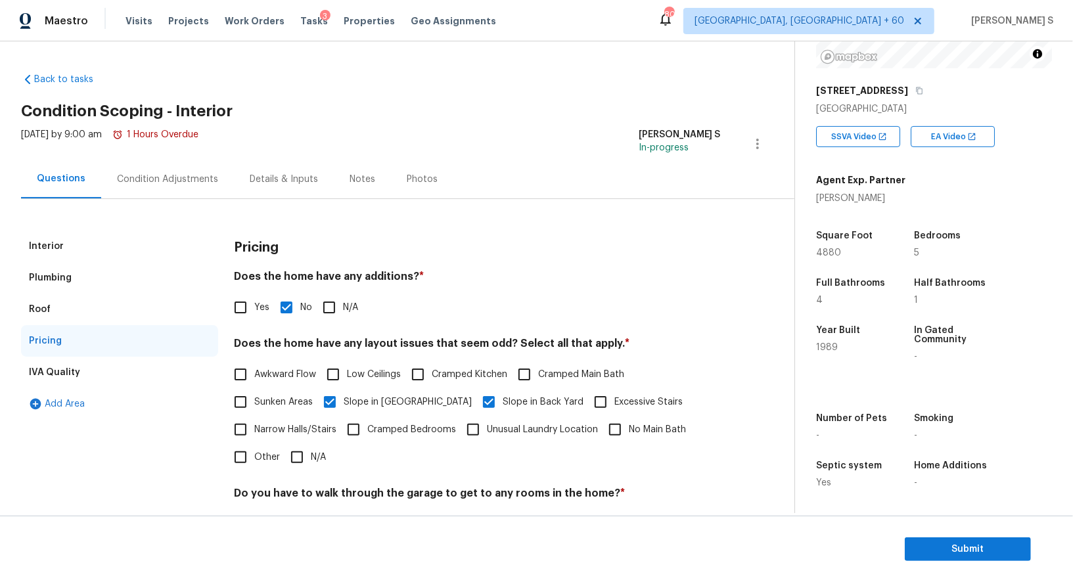
click at [144, 181] on div "Condition Adjustments" at bounding box center [167, 179] width 101 height 13
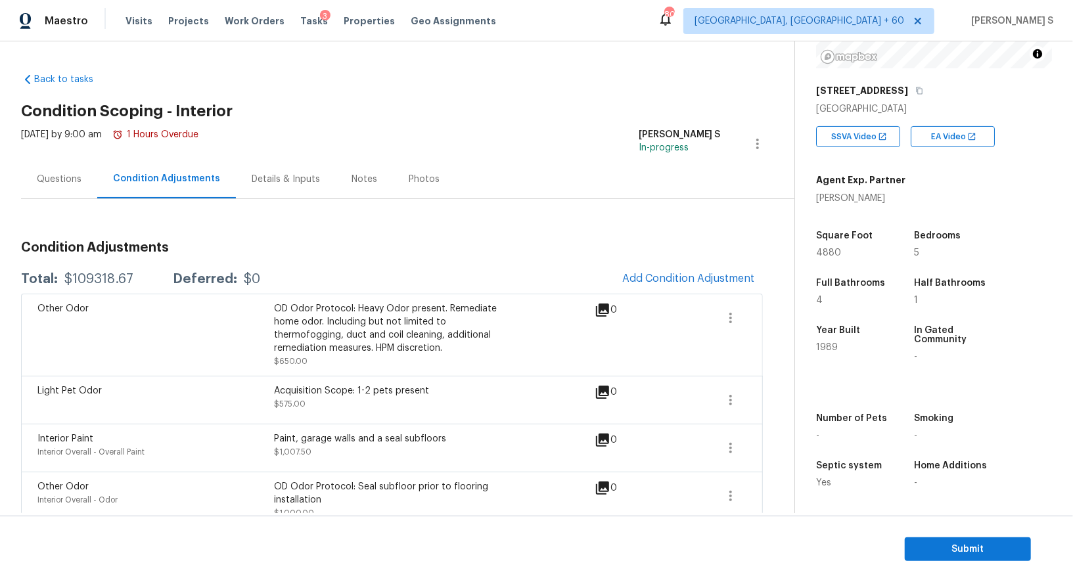
scroll to position [181, 0]
click at [936, 544] on span "Submit" at bounding box center [967, 549] width 105 height 16
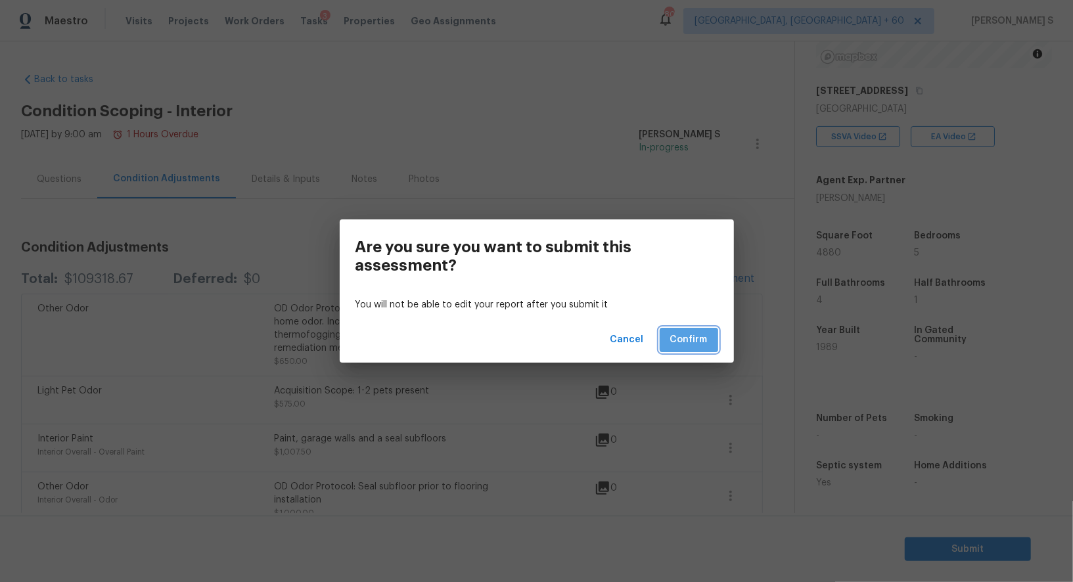
click at [709, 338] on button "Confirm" at bounding box center [688, 340] width 58 height 24
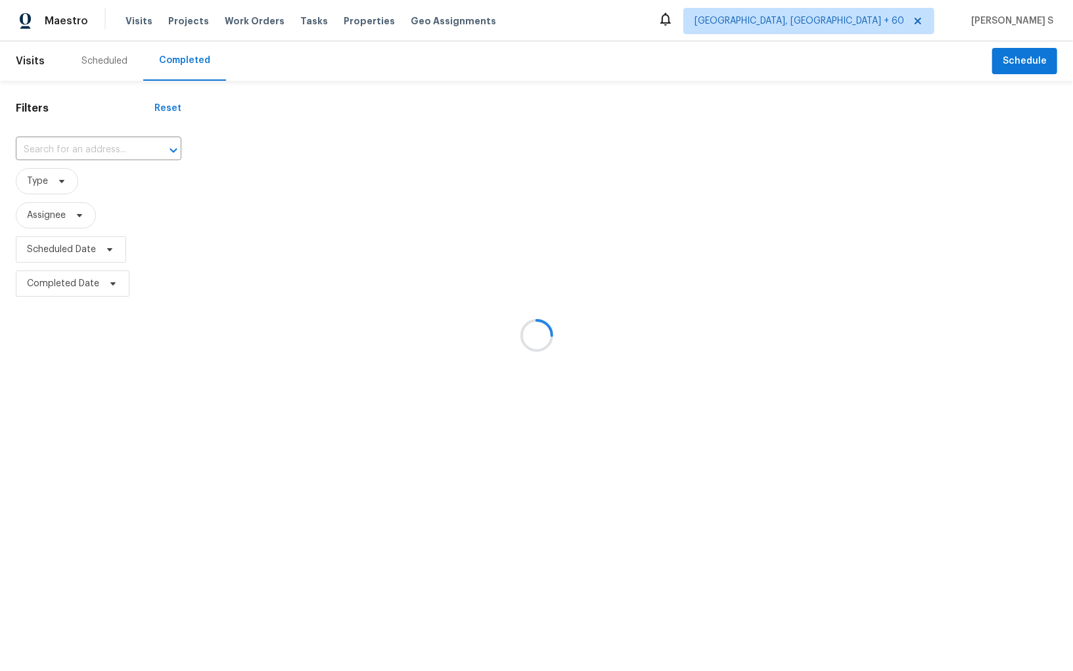
click at [94, 141] on div at bounding box center [536, 335] width 1073 height 671
click at [95, 143] on div at bounding box center [536, 335] width 1073 height 671
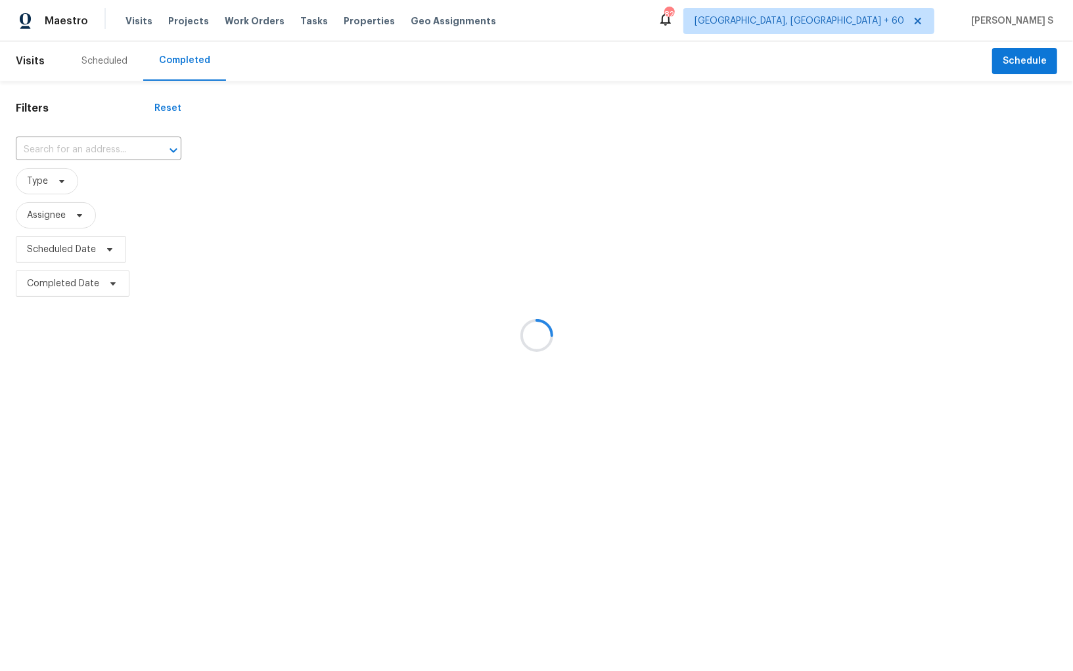
click at [95, 143] on div at bounding box center [536, 335] width 1073 height 671
click at [97, 145] on div at bounding box center [536, 335] width 1073 height 671
click at [99, 148] on div at bounding box center [536, 335] width 1073 height 671
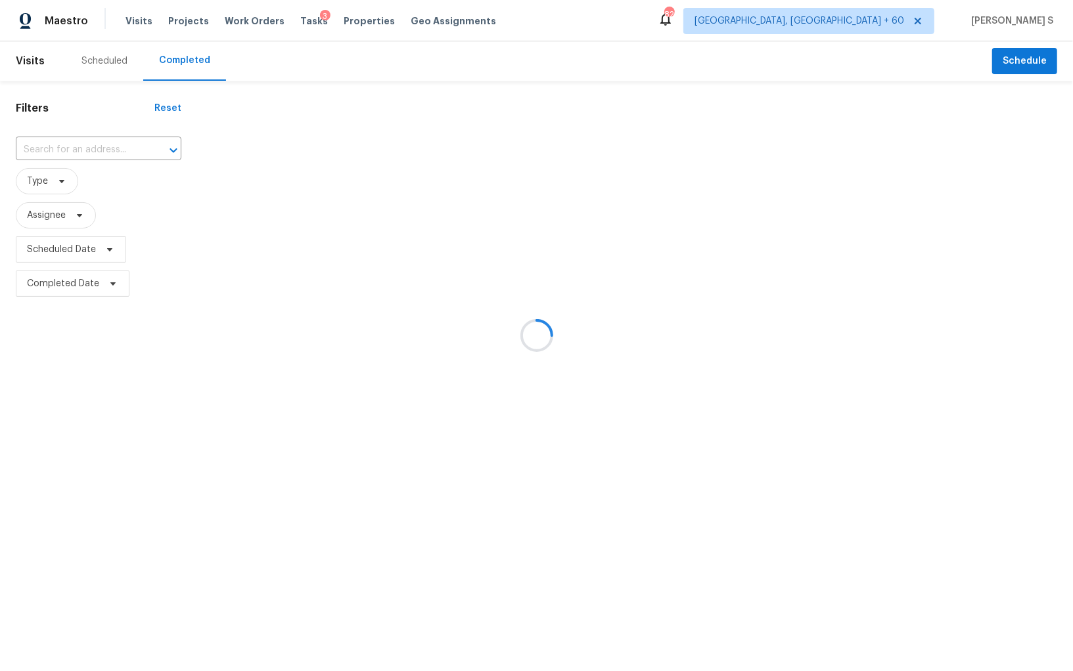
click at [99, 148] on div at bounding box center [536, 335] width 1073 height 671
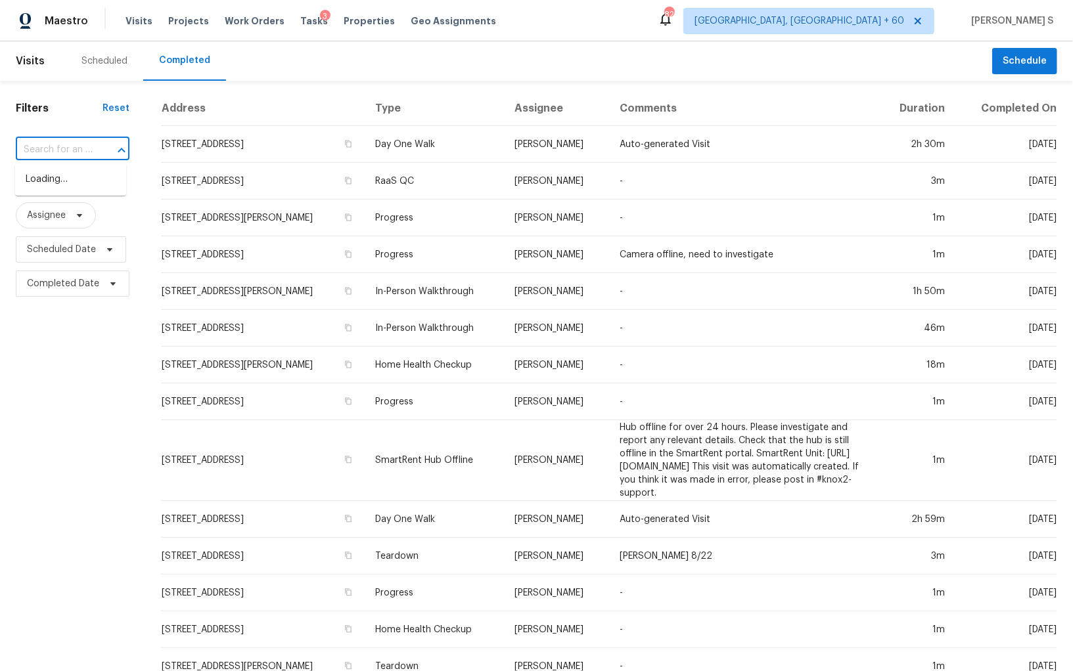
click at [35, 154] on input "text" at bounding box center [54, 150] width 77 height 20
paste input "8723 Bermuda Dr, Indianapolis, IN, 46219"
type input "8723 Bermuda Dr, Indianapolis, IN, 46219"
click at [70, 183] on li "8723 Bermuda Dr, Indianapolis, IN 46219" at bounding box center [70, 180] width 111 height 22
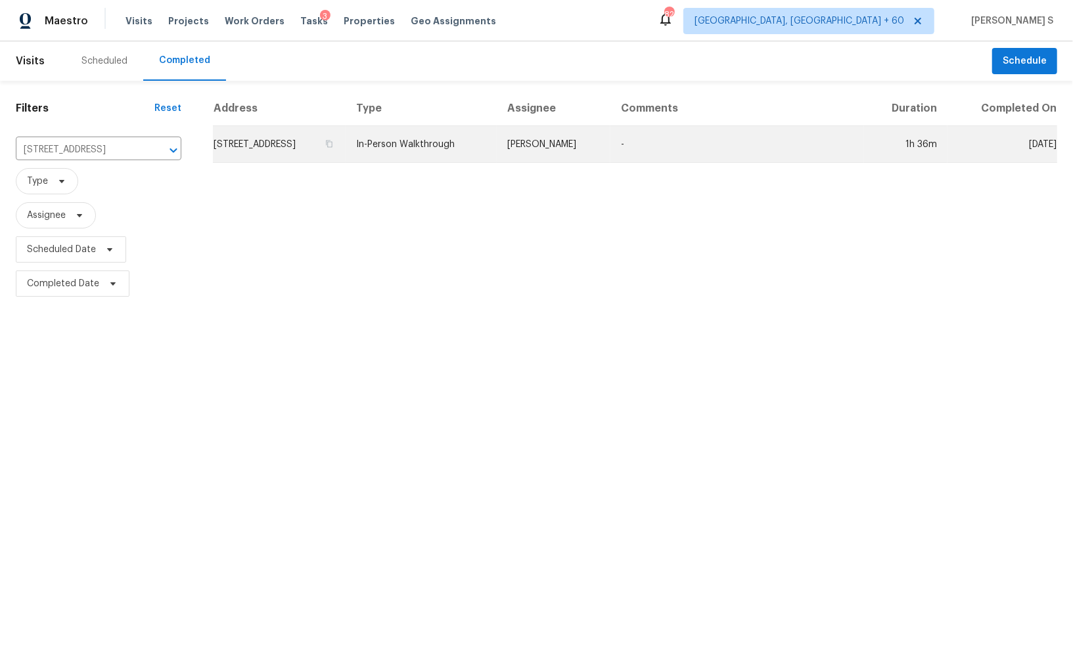
click at [285, 152] on td "8723 Bermuda Dr, Indianapolis, IN 46219" at bounding box center [279, 144] width 133 height 37
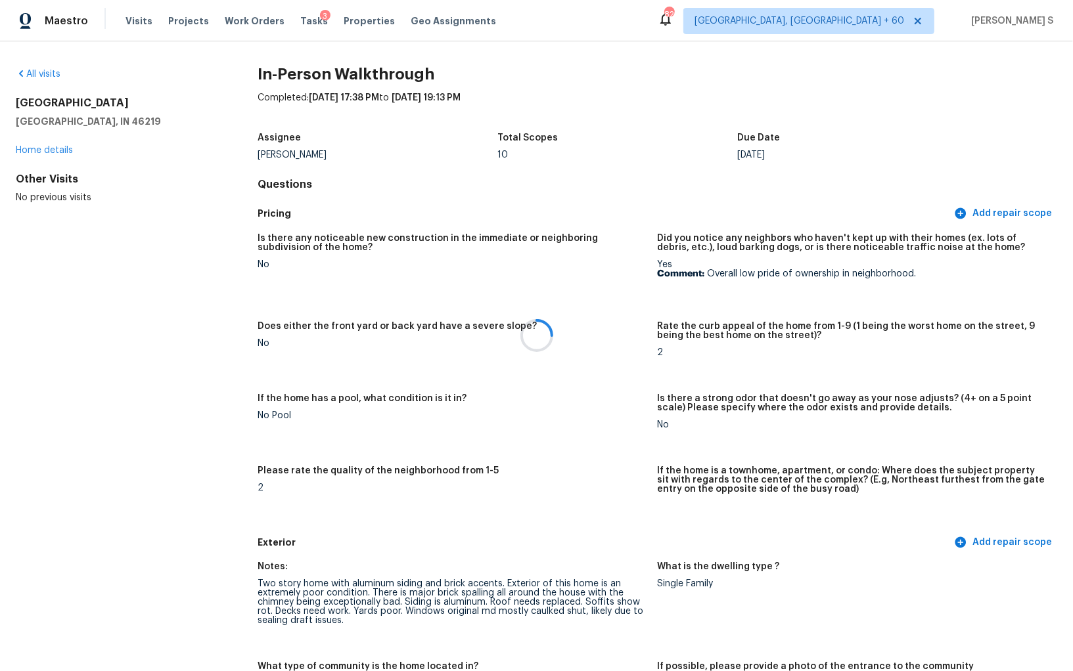
click at [528, 409] on div at bounding box center [536, 335] width 1073 height 671
click at [431, 445] on div at bounding box center [536, 335] width 1073 height 671
click at [529, 342] on icon at bounding box center [536, 336] width 40 height 40
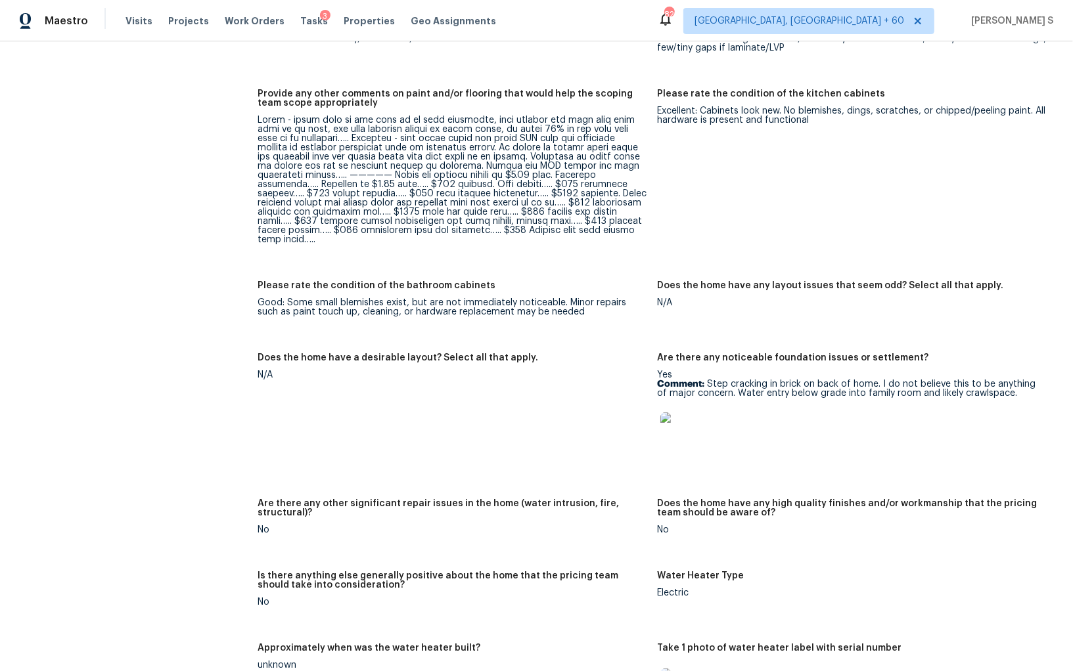
scroll to position [2657, 0]
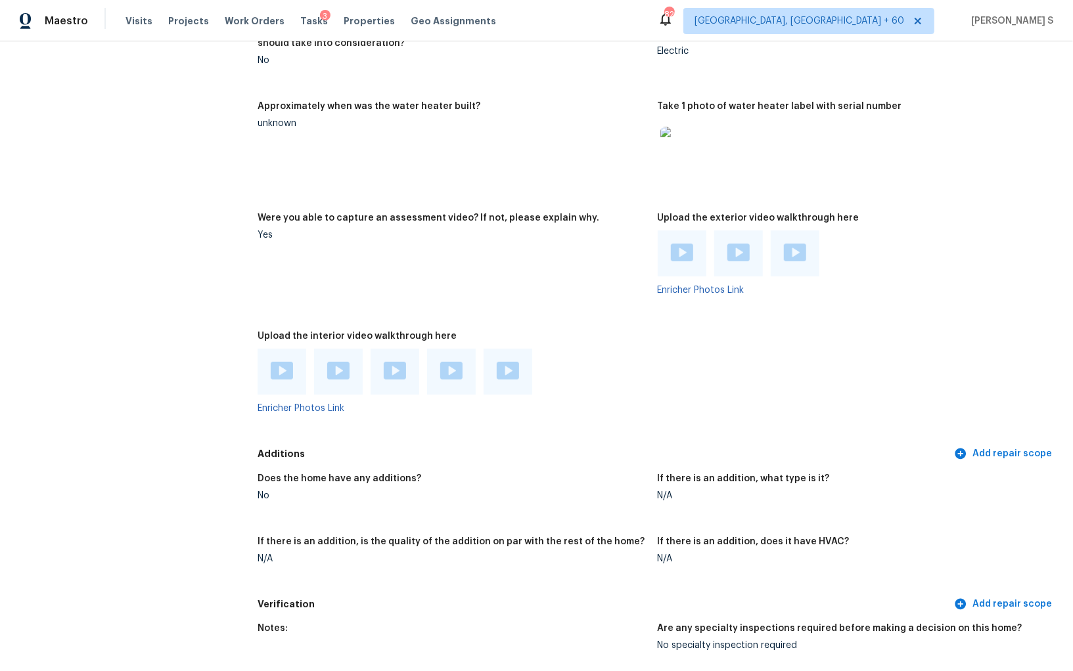
click at [288, 363] on img at bounding box center [282, 371] width 22 height 18
click at [338, 363] on img at bounding box center [338, 371] width 22 height 18
click at [407, 360] on div at bounding box center [394, 372] width 49 height 46
click at [393, 362] on img at bounding box center [395, 371] width 22 height 18
click at [447, 362] on img at bounding box center [451, 371] width 22 height 18
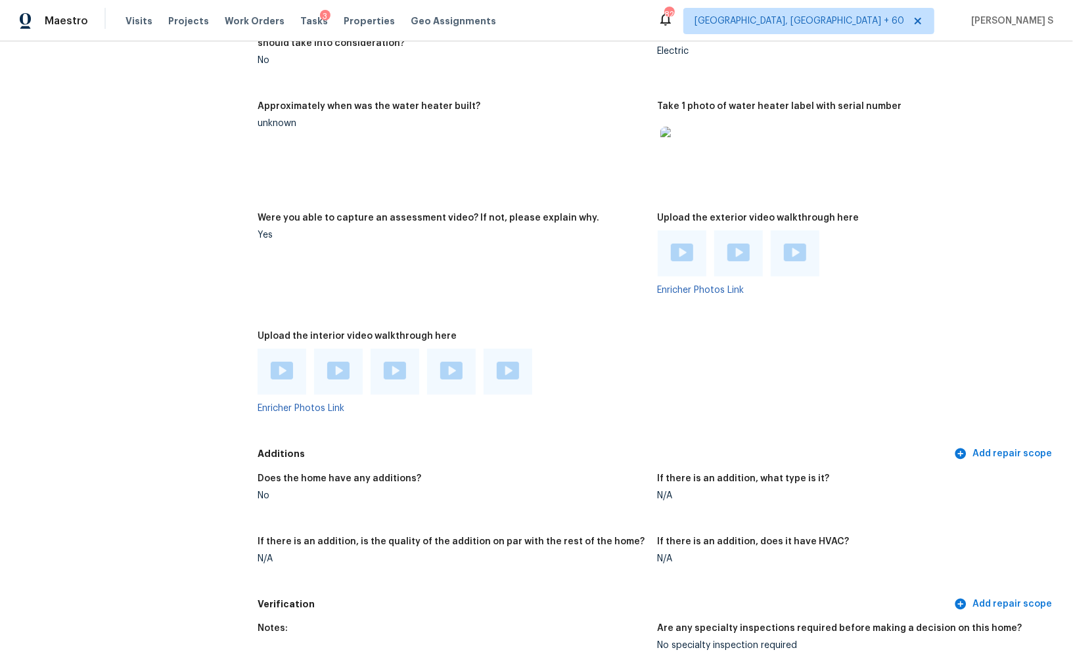
click at [505, 362] on img at bounding box center [508, 371] width 22 height 18
click at [675, 252] on div at bounding box center [682, 254] width 22 height 20
click at [731, 249] on img at bounding box center [738, 253] width 22 height 18
click at [799, 248] on img at bounding box center [795, 253] width 22 height 18
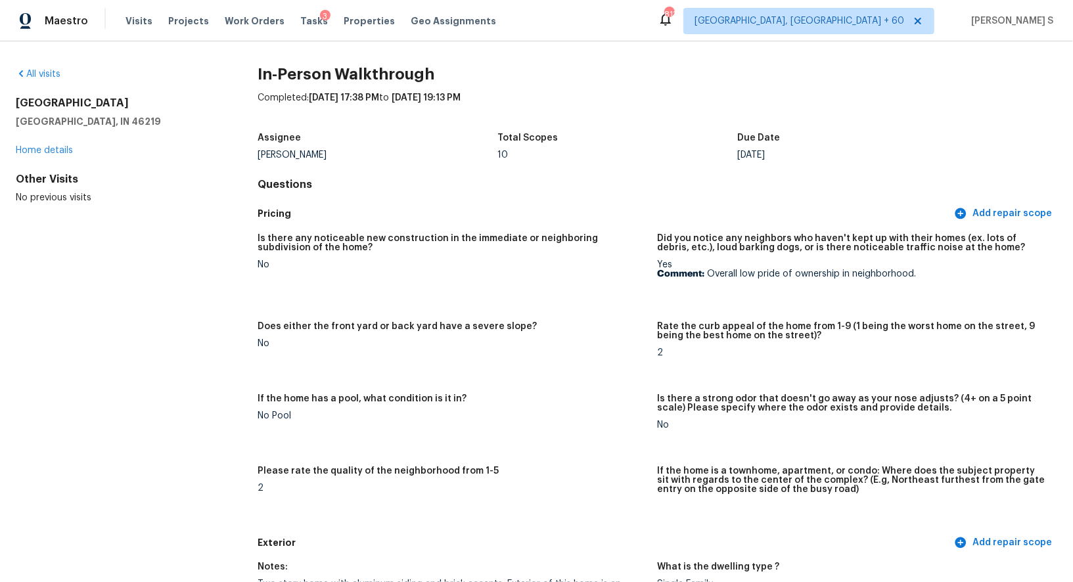
scroll to position [299, 0]
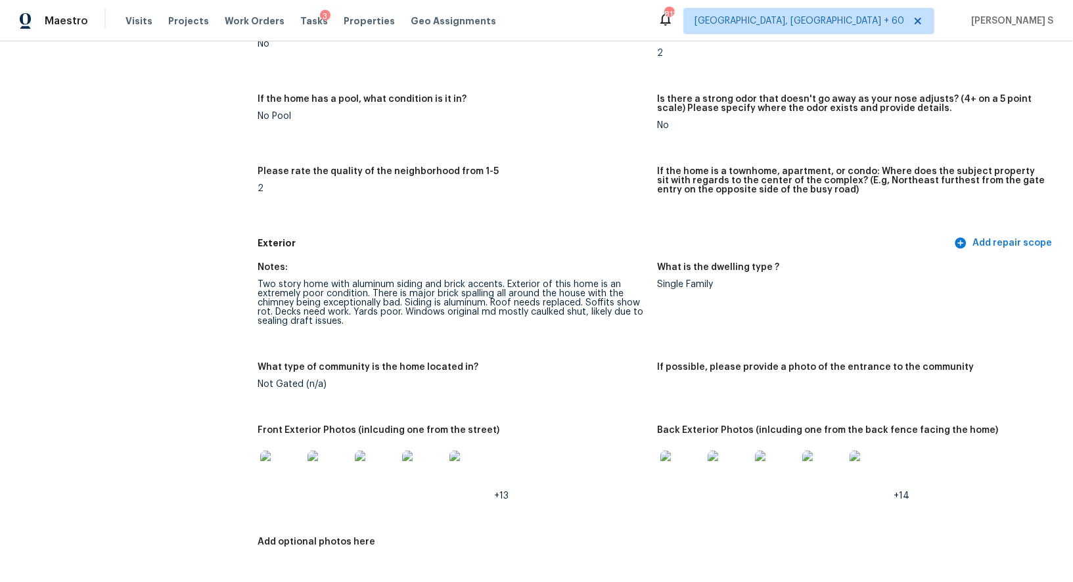
click at [287, 465] on img at bounding box center [281, 472] width 42 height 42
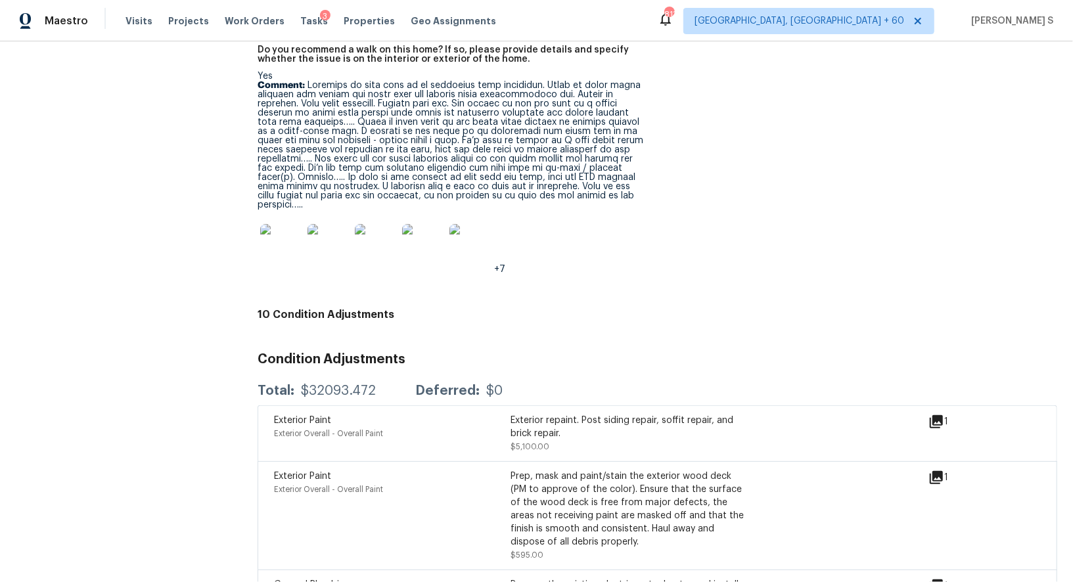
scroll to position [3308, 0]
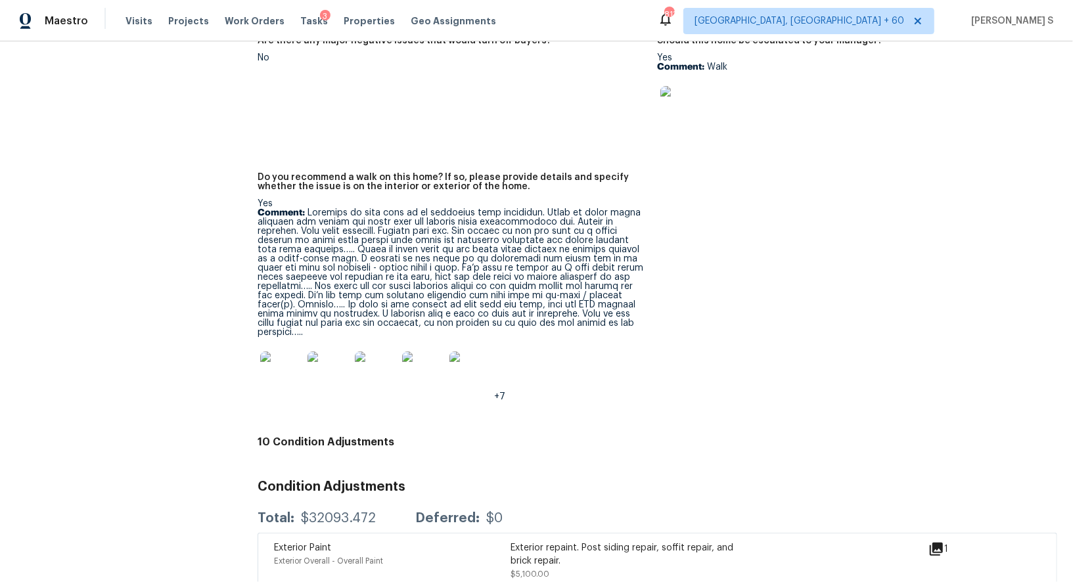
click at [303, 240] on p "Comment:" at bounding box center [451, 272] width 389 height 129
click at [313, 208] on p "Comment:" at bounding box center [451, 272] width 389 height 129
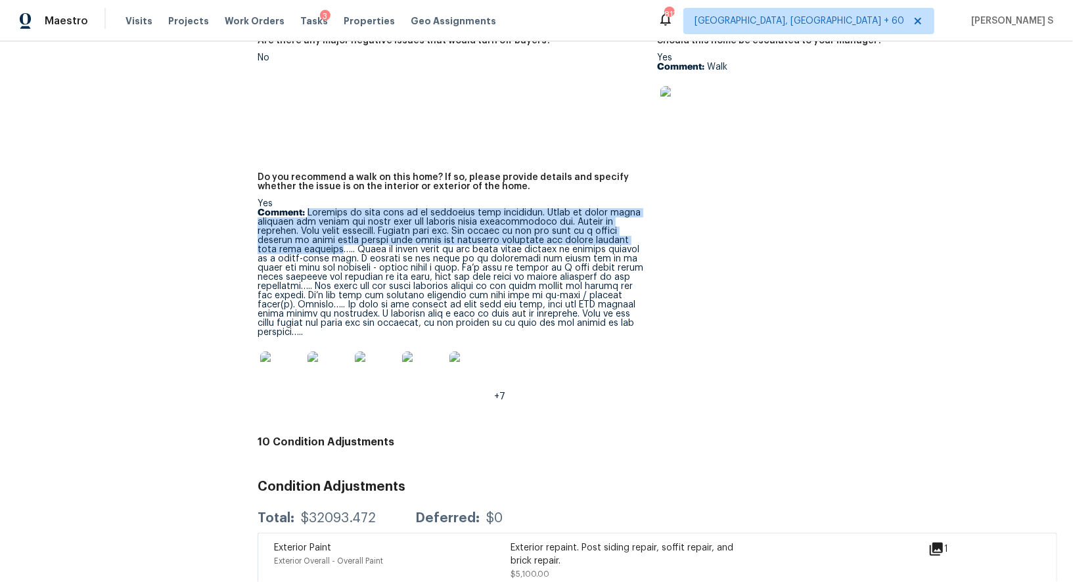
click at [306, 242] on p "Comment:" at bounding box center [451, 272] width 389 height 129
copy p "Exterior of this home is an extremely poor condition. There is major brick spal…"
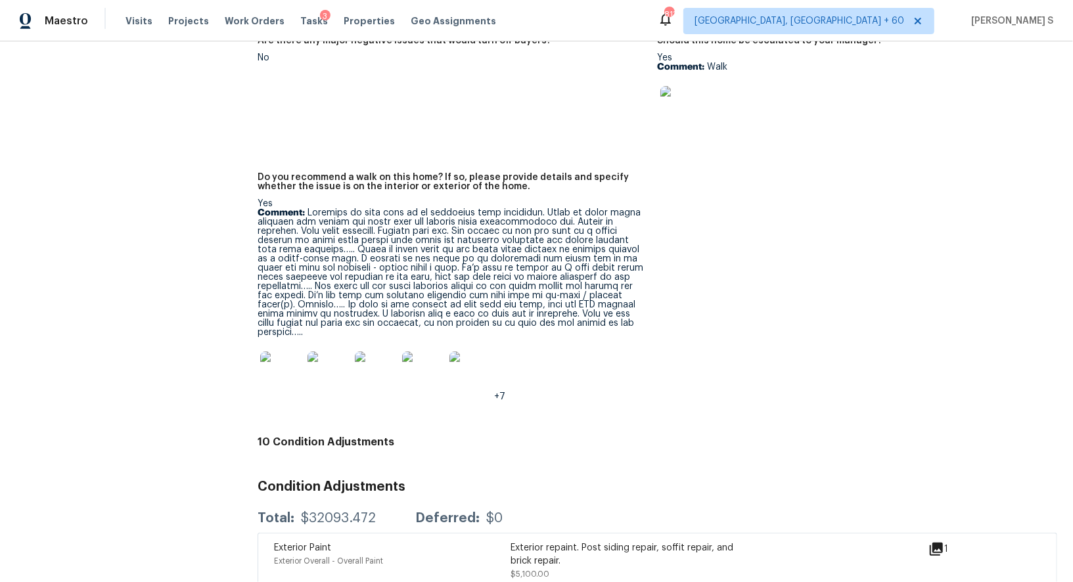
click at [331, 279] on p "Comment:" at bounding box center [451, 272] width 389 height 129
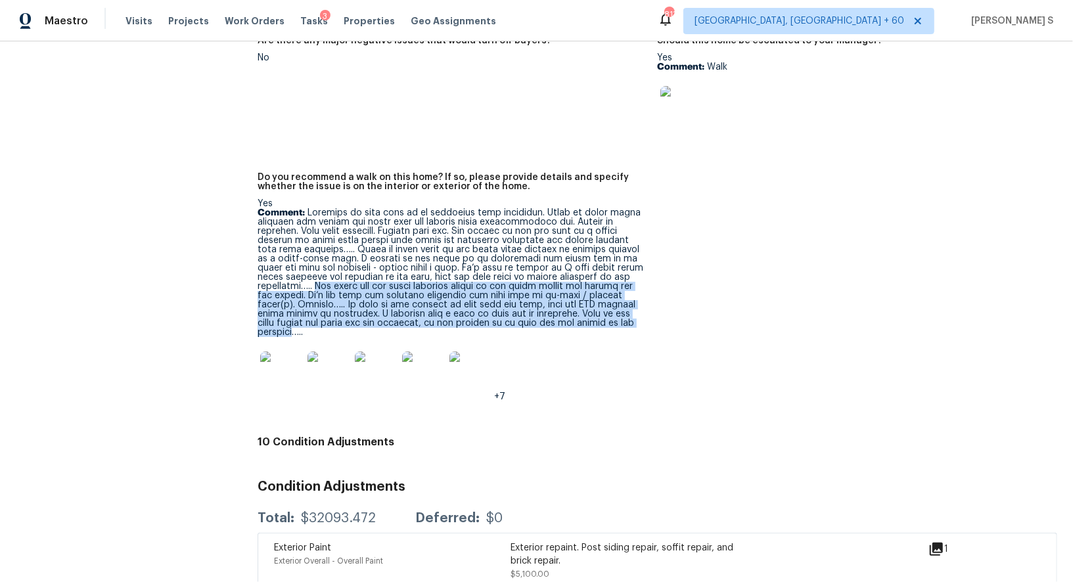
click at [608, 317] on p "Comment:" at bounding box center [451, 272] width 389 height 129
copy p "The house has low water pressure issues in all areas except one vanity and one …"
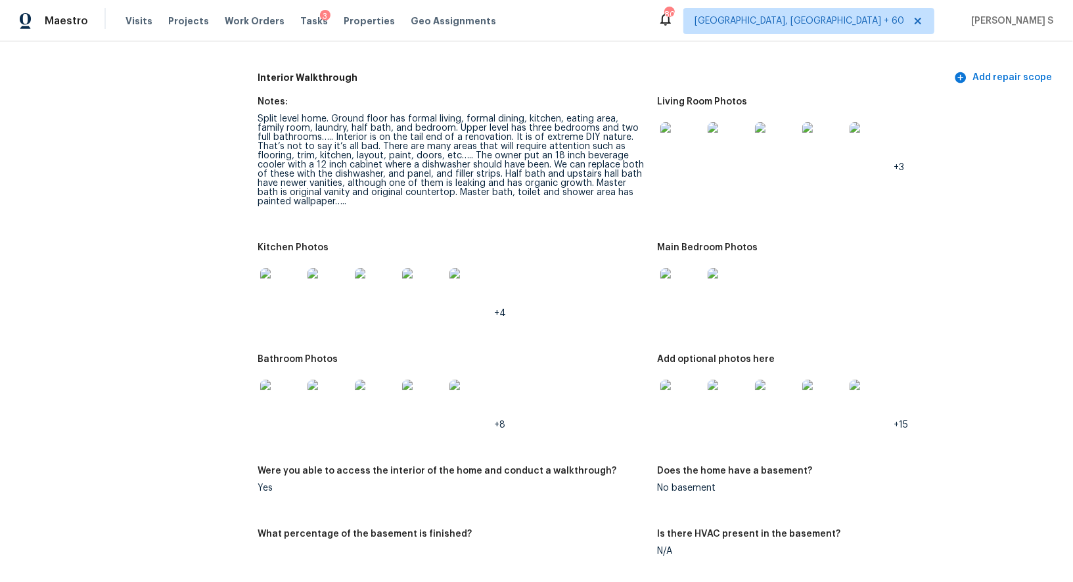
scroll to position [1601, 0]
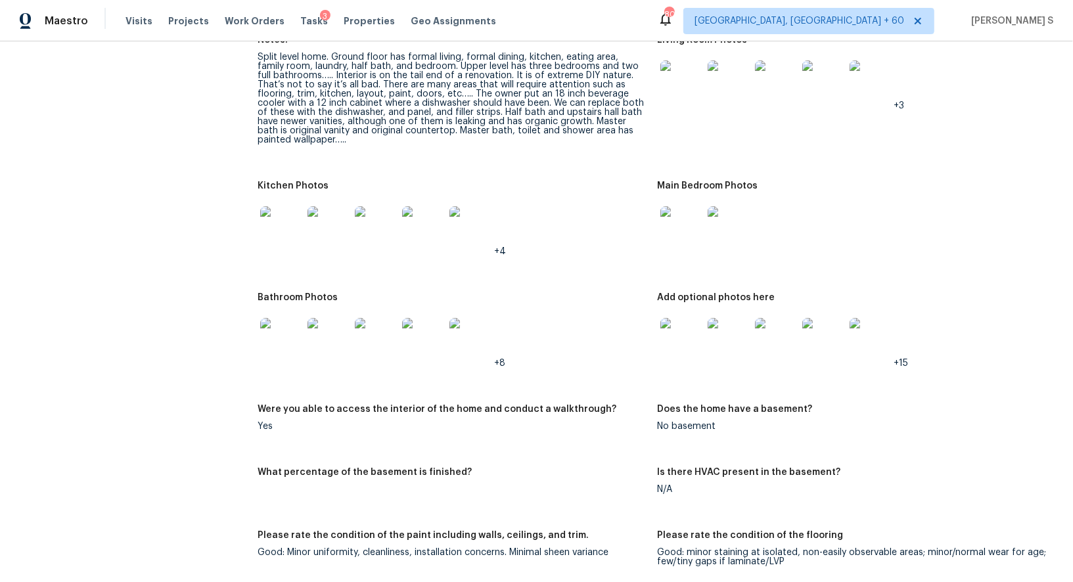
click at [678, 81] on img at bounding box center [681, 81] width 42 height 42
click at [297, 229] on img at bounding box center [281, 227] width 42 height 42
click at [669, 216] on img at bounding box center [681, 227] width 42 height 42
click at [284, 326] on img at bounding box center [281, 339] width 42 height 42
click at [678, 342] on img at bounding box center [681, 339] width 42 height 42
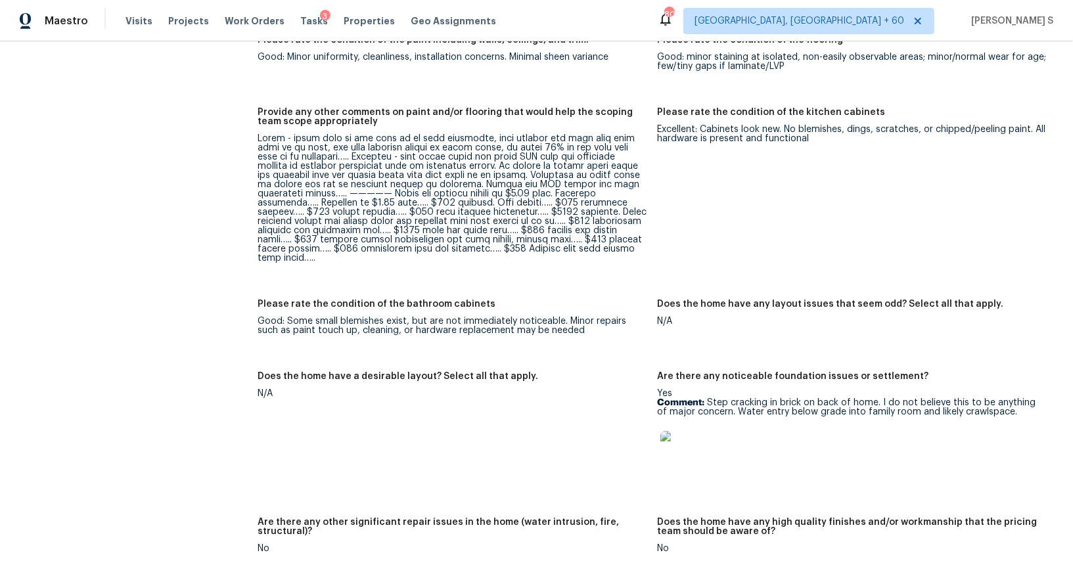
scroll to position [2186, 0]
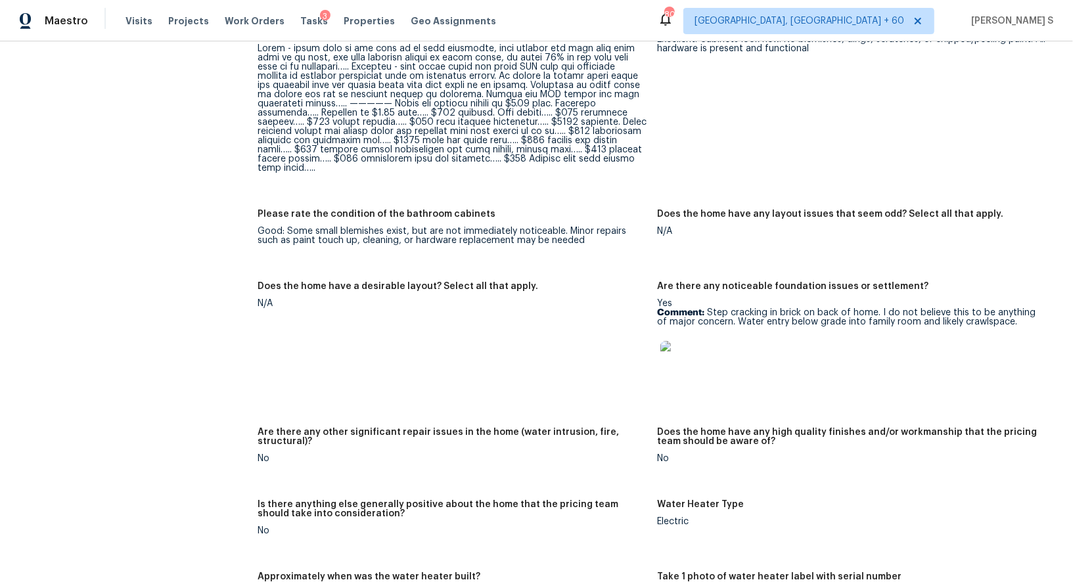
click at [717, 308] on p "Comment: Step cracking in brick on back of home. I do not believe this to be an…" at bounding box center [851, 317] width 389 height 18
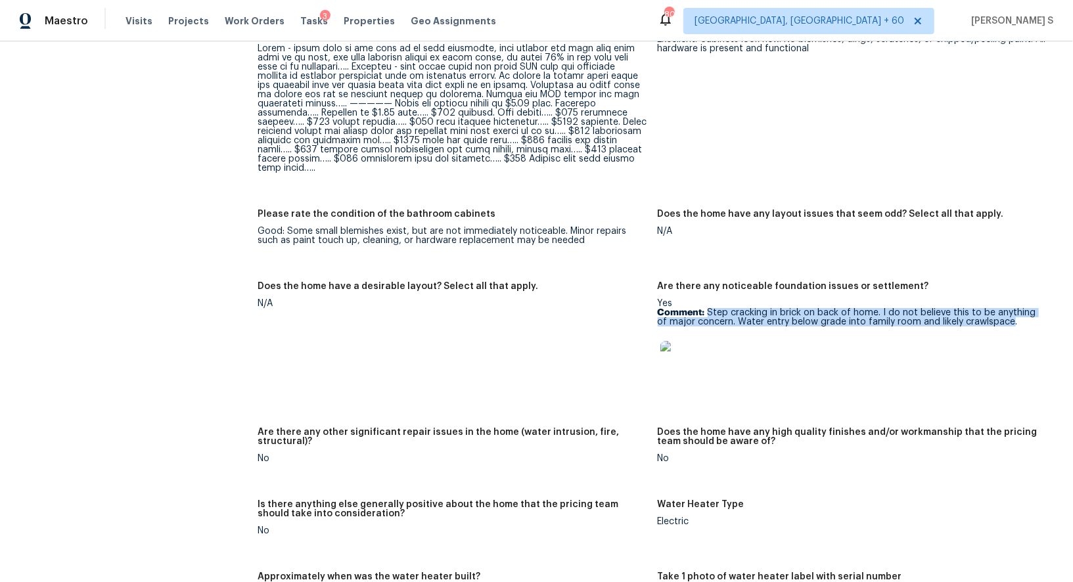
click at [988, 312] on p "Comment: Step cracking in brick on back of home. I do not believe this to be an…" at bounding box center [851, 317] width 389 height 18
click at [694, 349] on img at bounding box center [681, 362] width 42 height 42
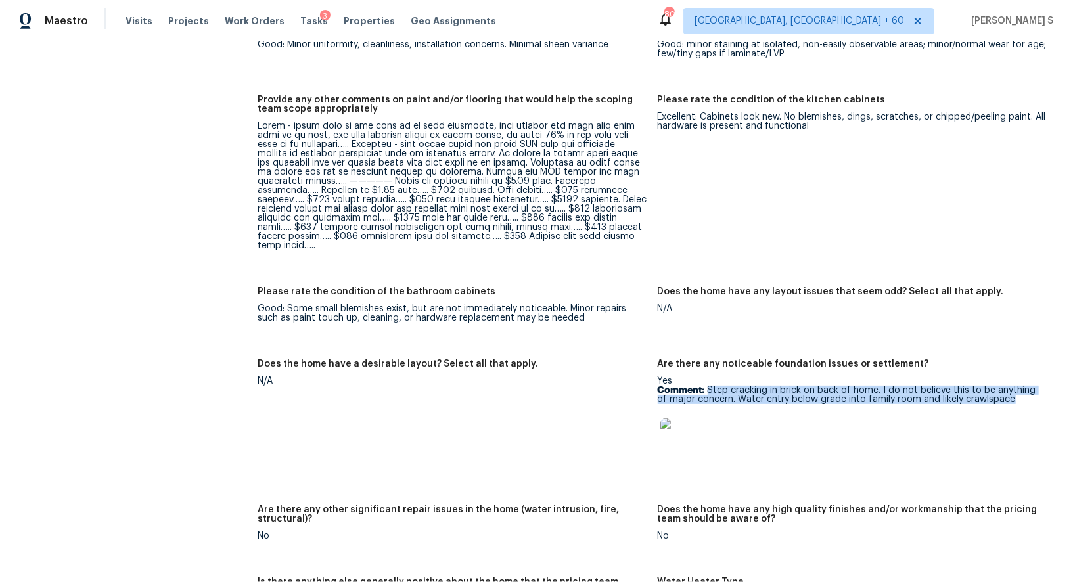
scroll to position [2105, 0]
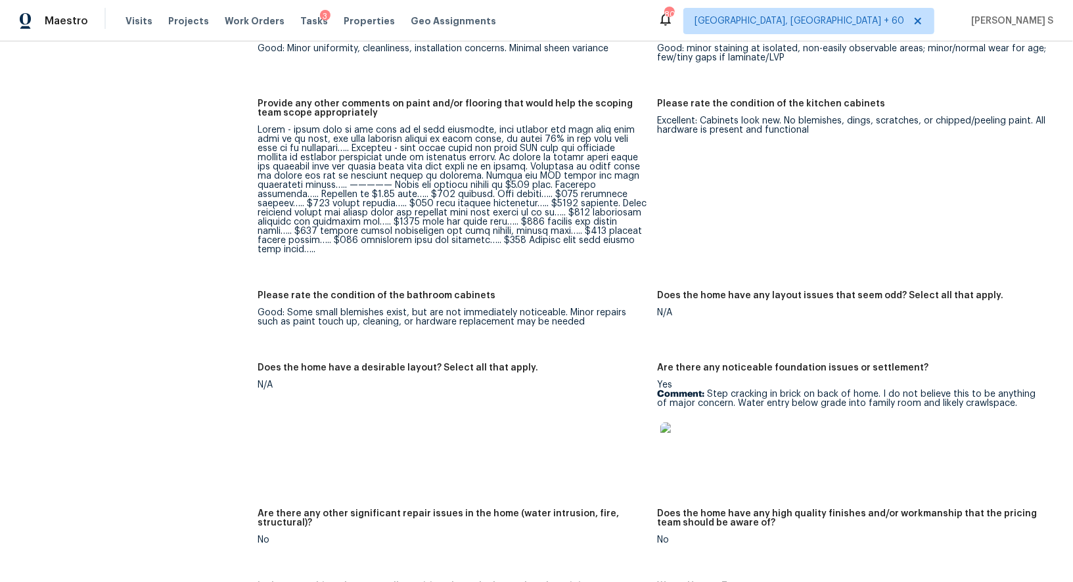
click at [426, 188] on div at bounding box center [451, 189] width 389 height 129
click at [353, 185] on div at bounding box center [451, 189] width 389 height 129
copy div "Paint and partial primer"
click at [361, 194] on div at bounding box center [451, 189] width 389 height 129
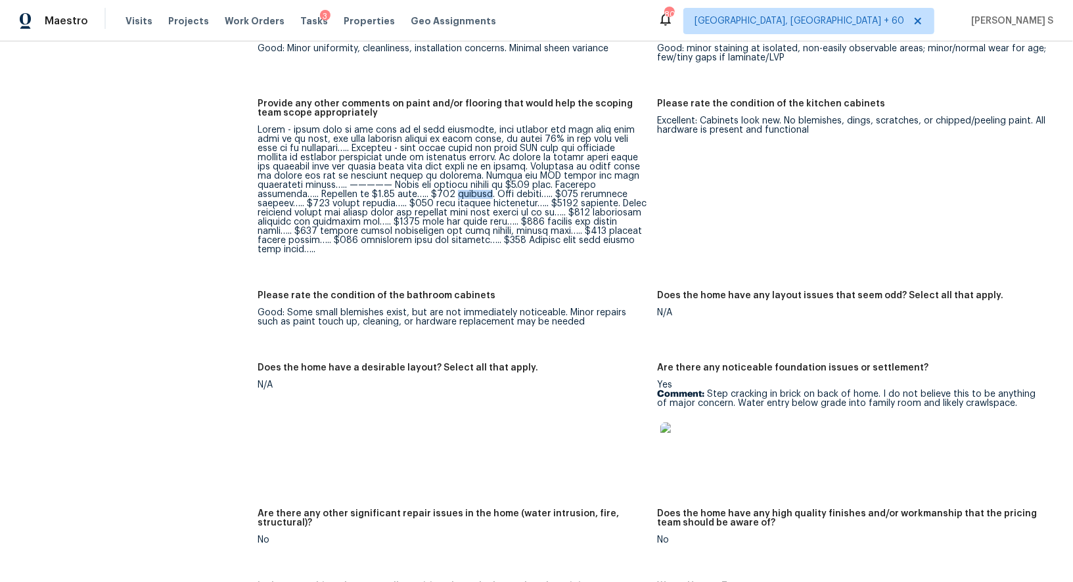
click at [361, 194] on div at bounding box center [451, 189] width 389 height 129
click at [418, 196] on div at bounding box center [451, 189] width 389 height 129
copy div "drywall. Misc repair"
click at [601, 194] on div at bounding box center [451, 189] width 389 height 129
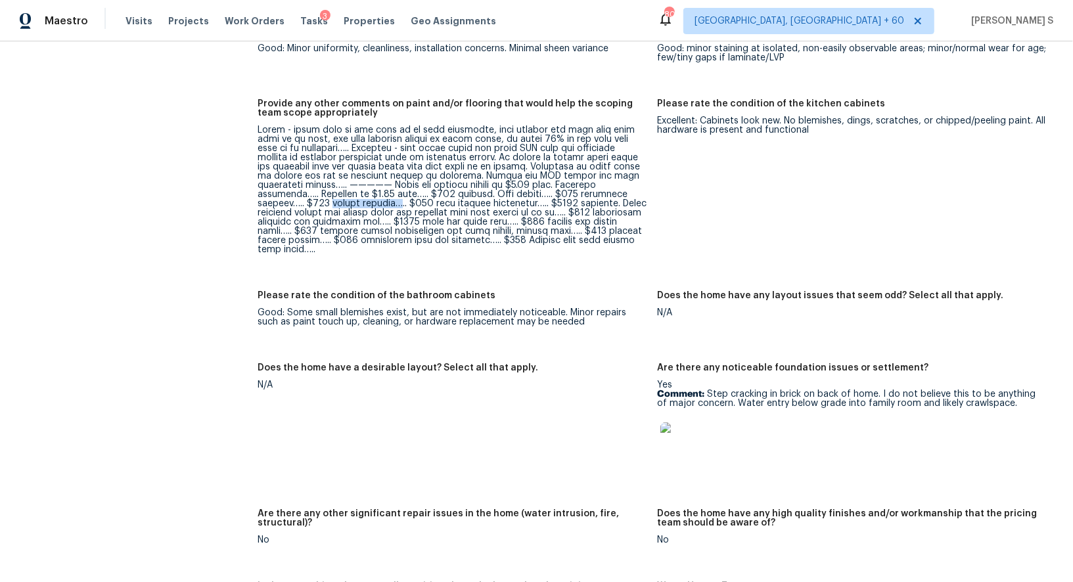
click at [286, 204] on div at bounding box center [451, 189] width 389 height 129
copy div "shower reglaze…"
click at [337, 201] on div at bounding box center [451, 189] width 389 height 129
click at [410, 201] on div at bounding box center [451, 189] width 389 height 129
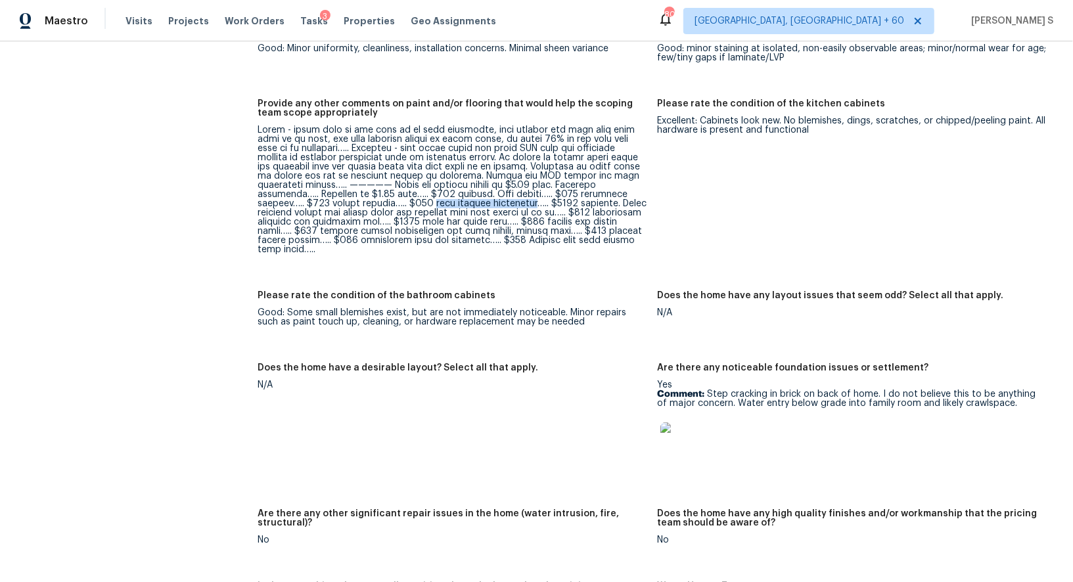
copy div "misc ceramic completion"
click at [500, 207] on div at bounding box center [451, 189] width 389 height 129
copy div "plumbing"
click at [468, 213] on div at bounding box center [451, 189] width 389 height 129
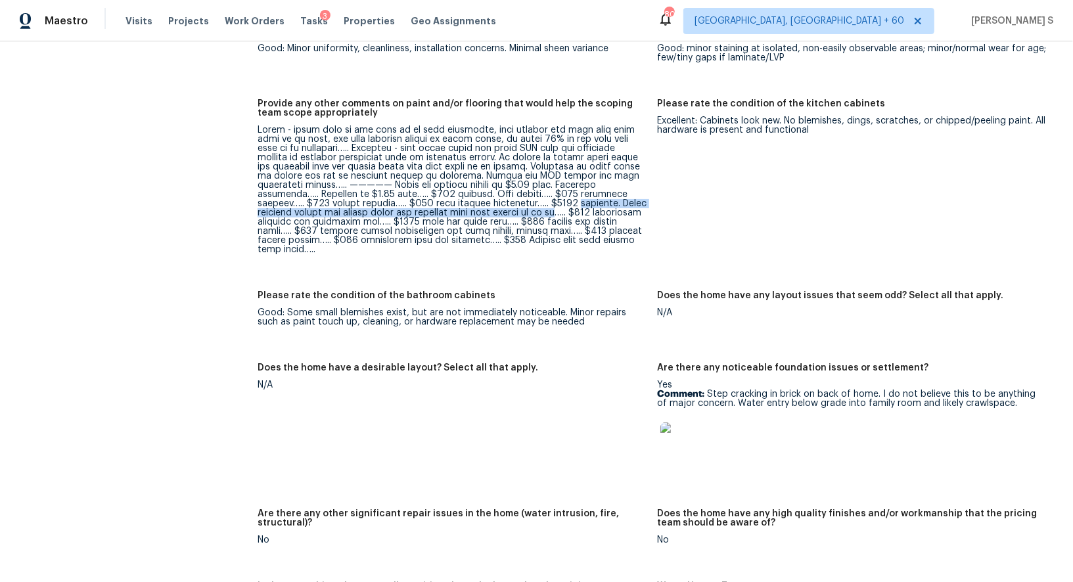
copy div "plumbing. Trace pressure issues and repair walls and ceilings that were opened …"
click at [542, 211] on div at bounding box center [451, 189] width 389 height 129
click at [309, 222] on div at bounding box center [451, 189] width 389 height 129
copy div "dishwasher addition and cabinetry mod"
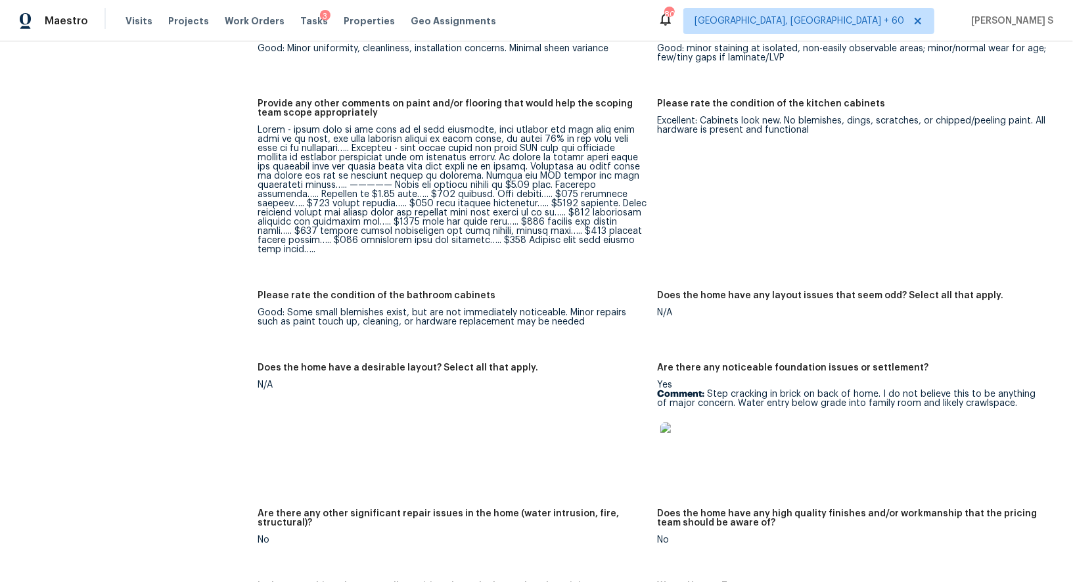
click at [378, 221] on div at bounding box center [451, 189] width 389 height 129
click at [443, 219] on div at bounding box center [451, 189] width 389 height 129
click at [369, 222] on div at bounding box center [451, 189] width 389 height 129
copy div "trim and doors misc"
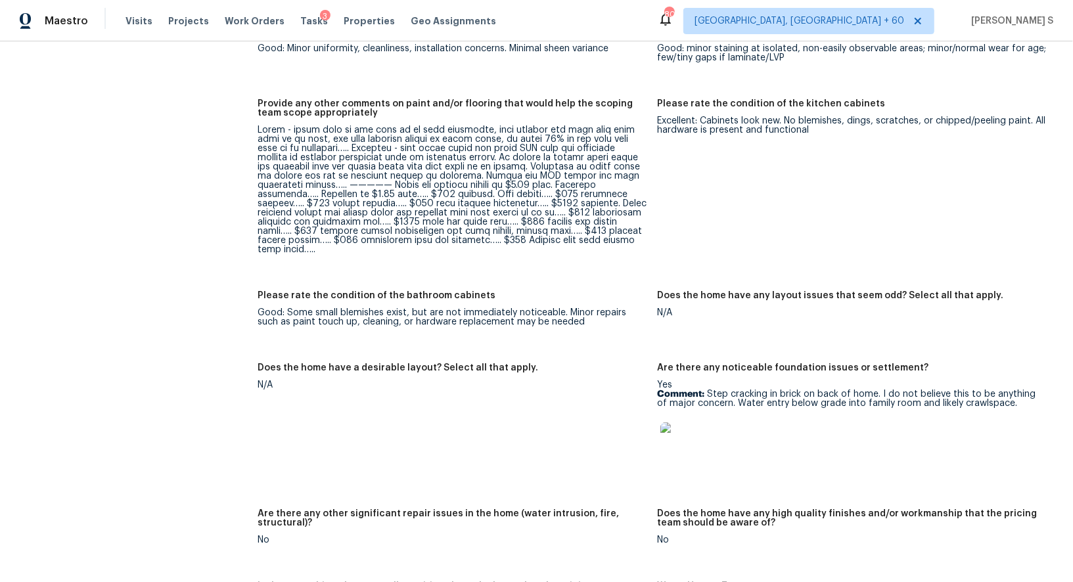
click at [505, 219] on div at bounding box center [451, 189] width 389 height 129
click at [586, 221] on div at bounding box center [451, 189] width 389 height 129
click at [278, 229] on div at bounding box center [451, 189] width 389 height 129
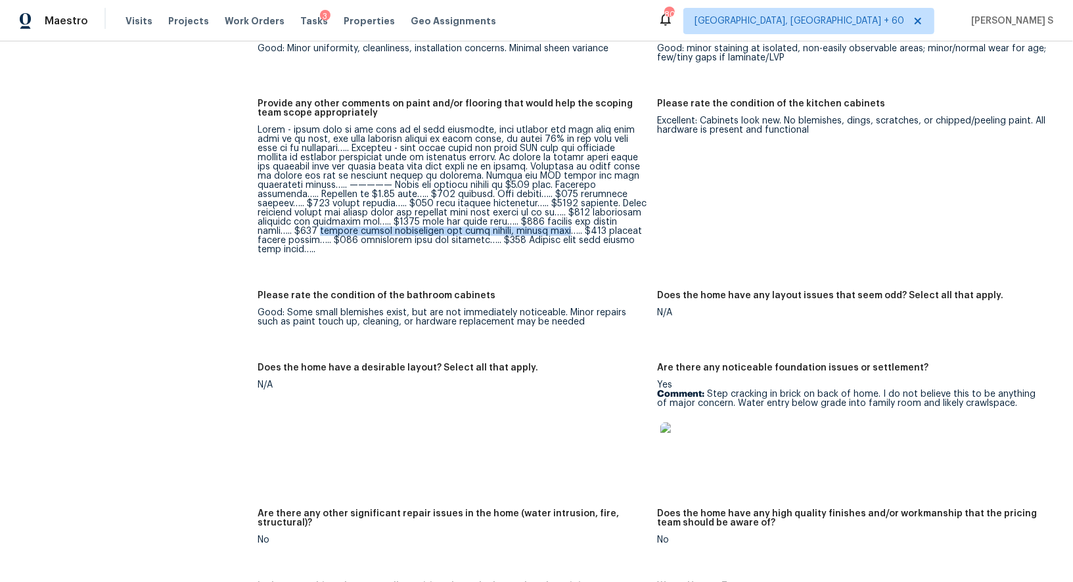
click at [490, 230] on div at bounding box center [451, 189] width 389 height 129
click at [556, 229] on div at bounding box center [451, 189] width 389 height 129
click at [625, 231] on div at bounding box center [451, 189] width 389 height 129
click at [318, 241] on div at bounding box center [451, 189] width 389 height 129
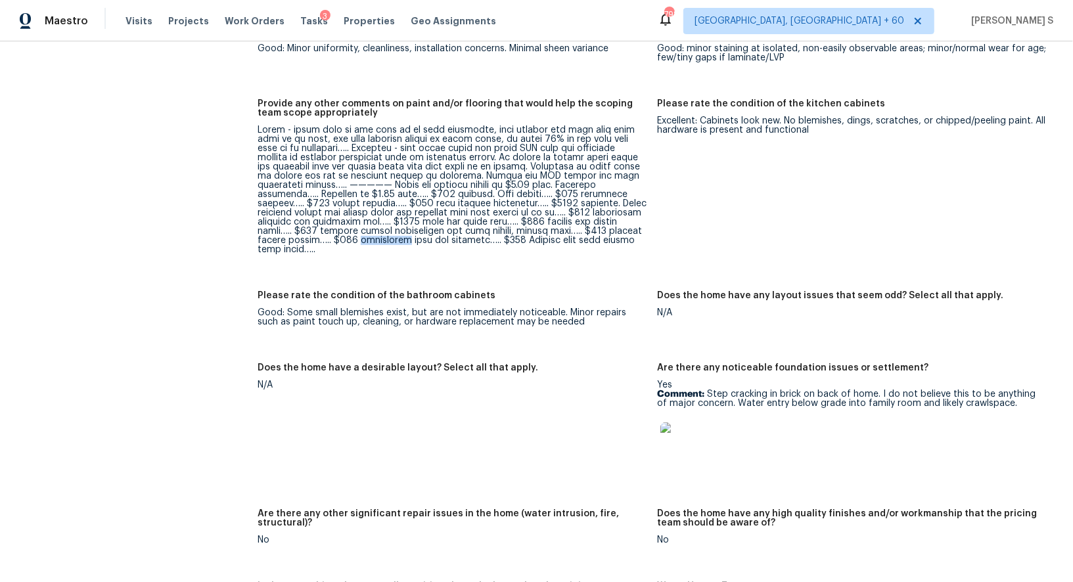
click at [318, 241] on div at bounding box center [451, 189] width 389 height 129
click at [391, 241] on div at bounding box center [451, 189] width 389 height 129
click at [460, 238] on div at bounding box center [451, 189] width 389 height 129
click at [594, 238] on div at bounding box center [451, 189] width 389 height 129
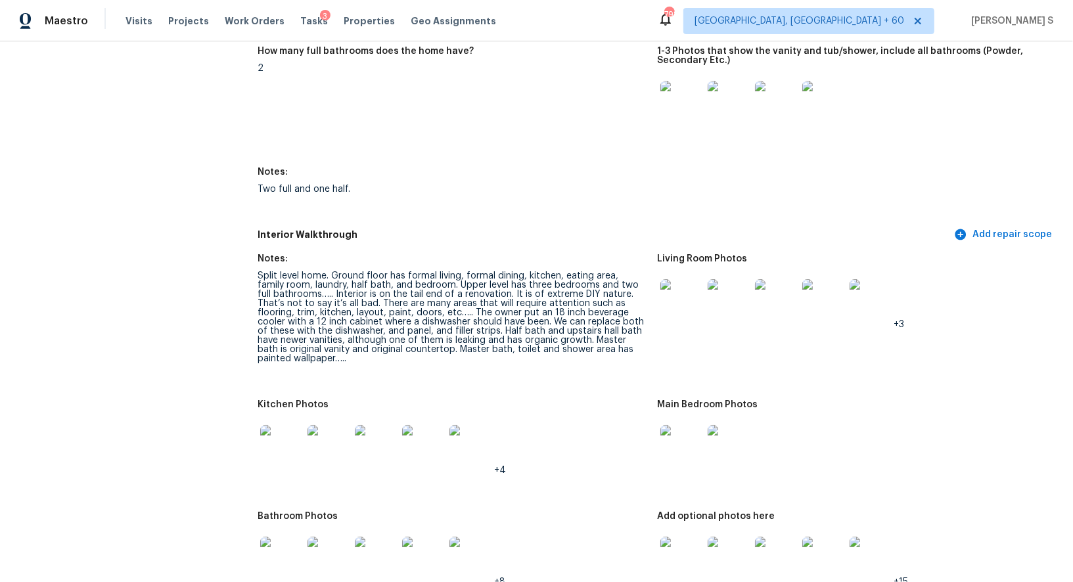
scroll to position [86, 0]
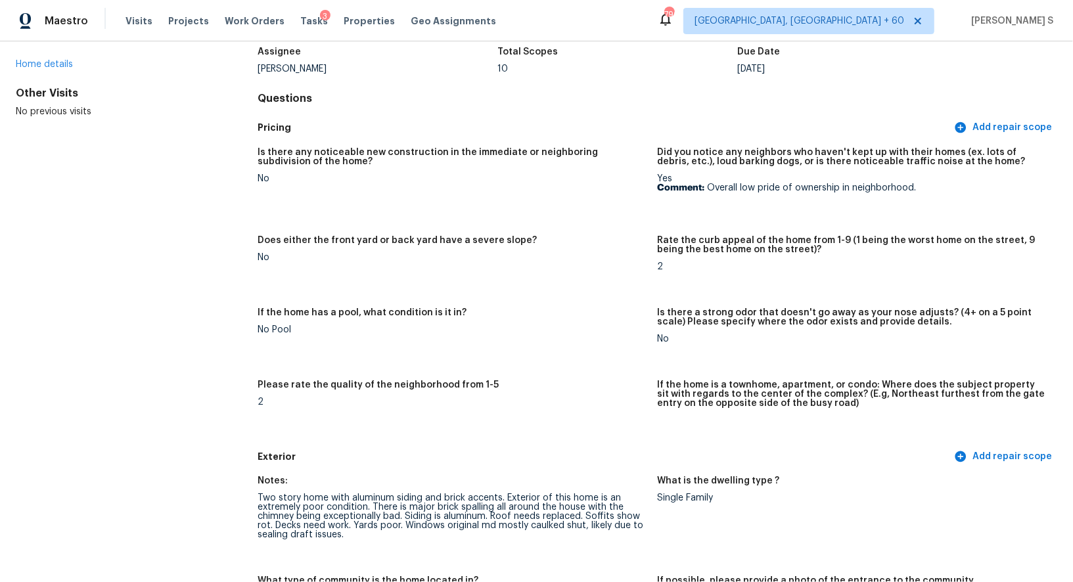
click at [366, 274] on figure "Does either the front yard or back yard have a severe slope? No" at bounding box center [456, 264] width 399 height 56
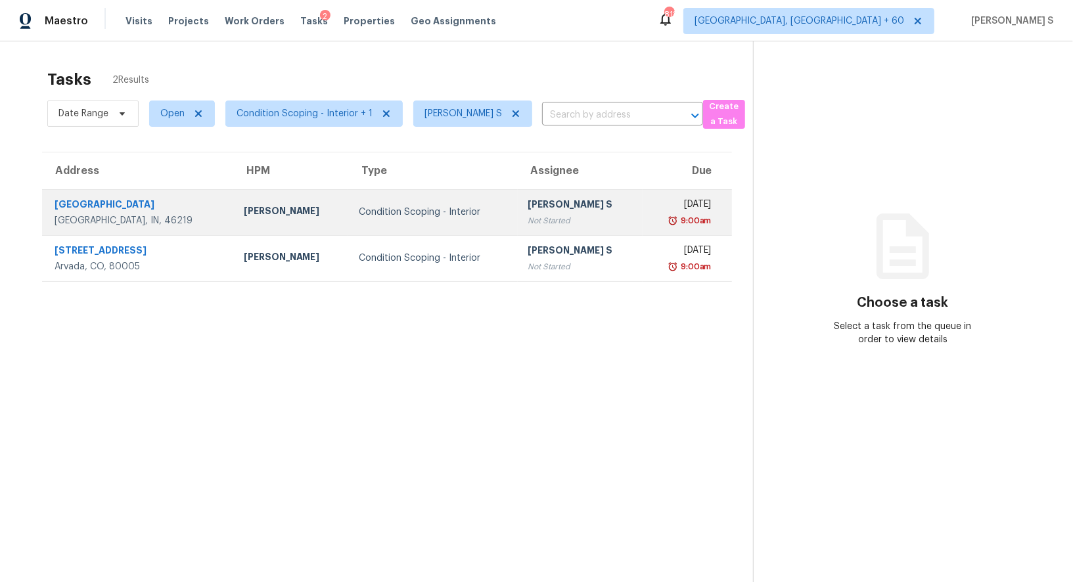
click at [463, 202] on td "Condition Scoping - Interior" at bounding box center [432, 212] width 169 height 46
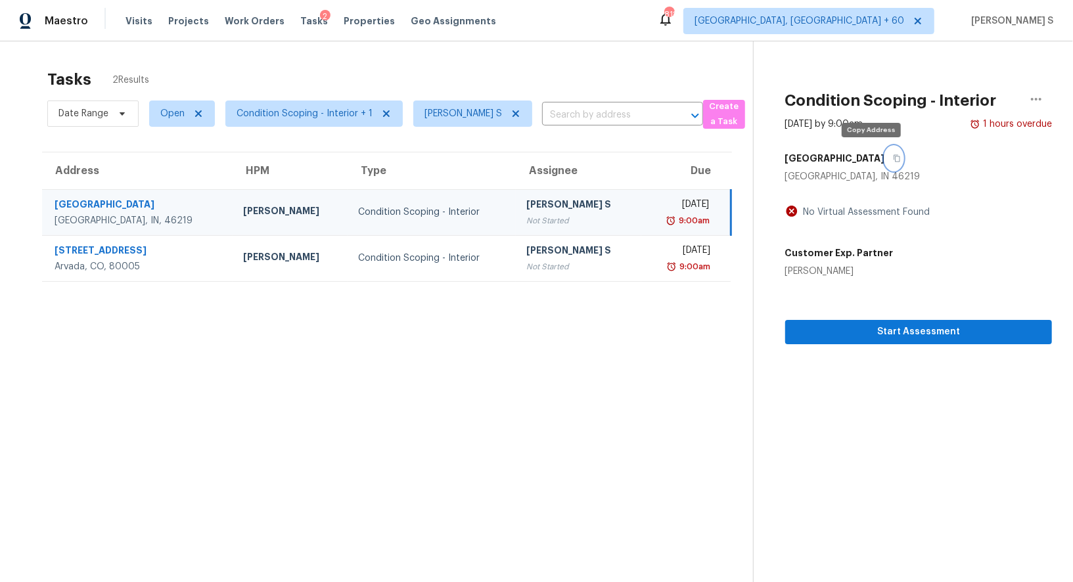
click at [885, 162] on button "button" at bounding box center [894, 158] width 18 height 24
click at [898, 334] on span "Start Assessment" at bounding box center [918, 332] width 246 height 16
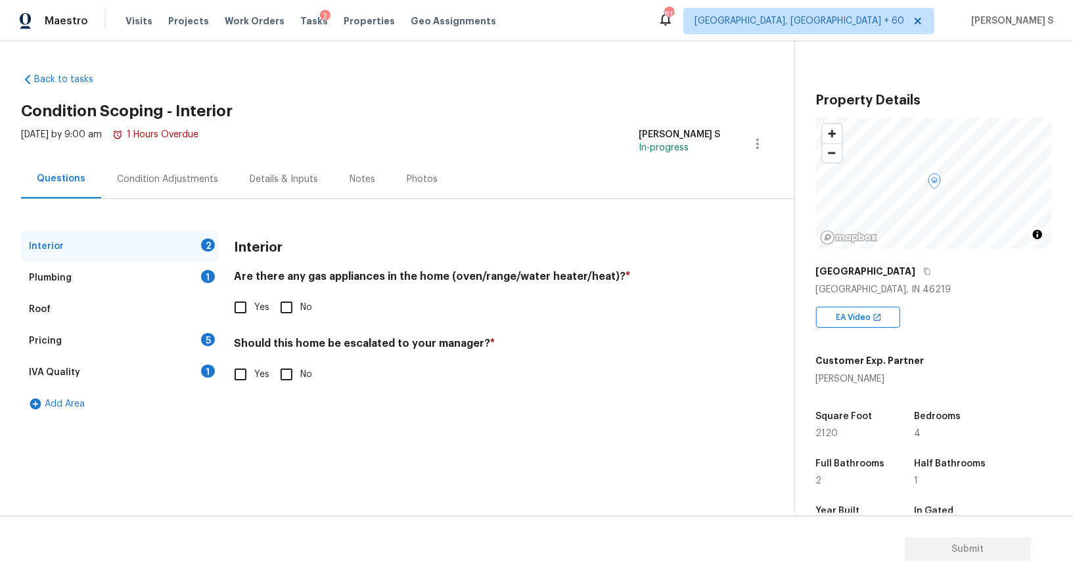
click at [288, 308] on input "No" at bounding box center [287, 308] width 28 height 28
checkbox input "true"
click at [205, 273] on div "1" at bounding box center [208, 276] width 14 height 13
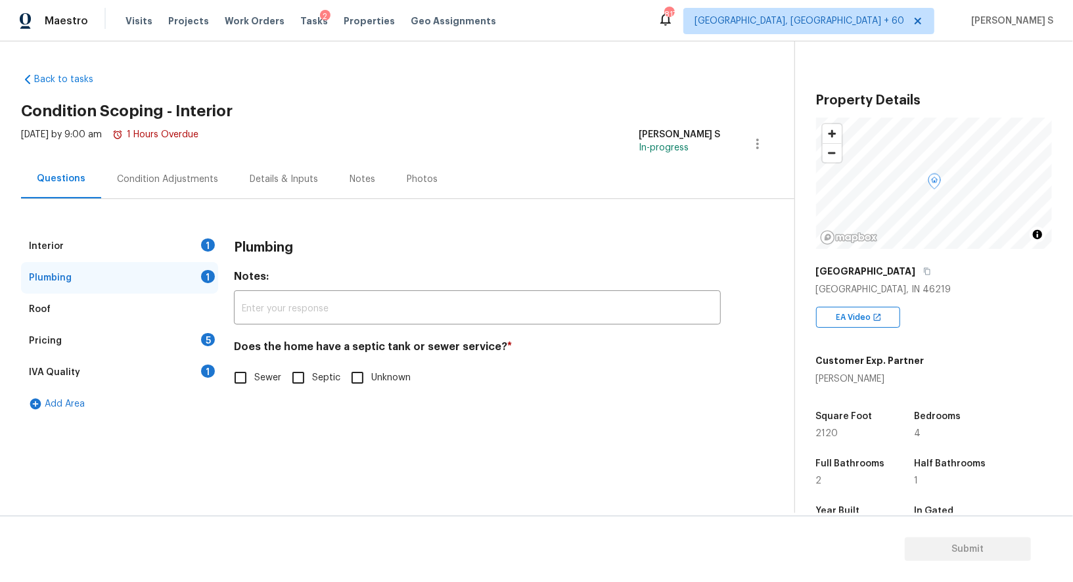
click at [251, 373] on input "Sewer" at bounding box center [241, 378] width 28 height 28
checkbox input "true"
click at [216, 373] on div "IVA Quality 1" at bounding box center [119, 373] width 197 height 32
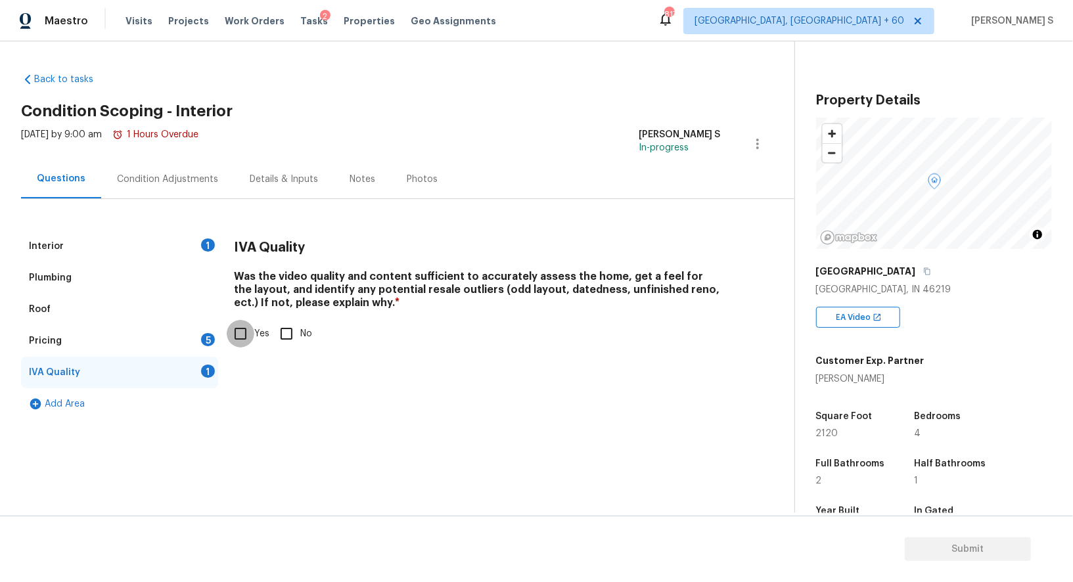
click at [252, 335] on input "Yes" at bounding box center [241, 334] width 28 height 28
checkbox input "true"
click at [190, 343] on div "Pricing 5" at bounding box center [119, 341] width 197 height 32
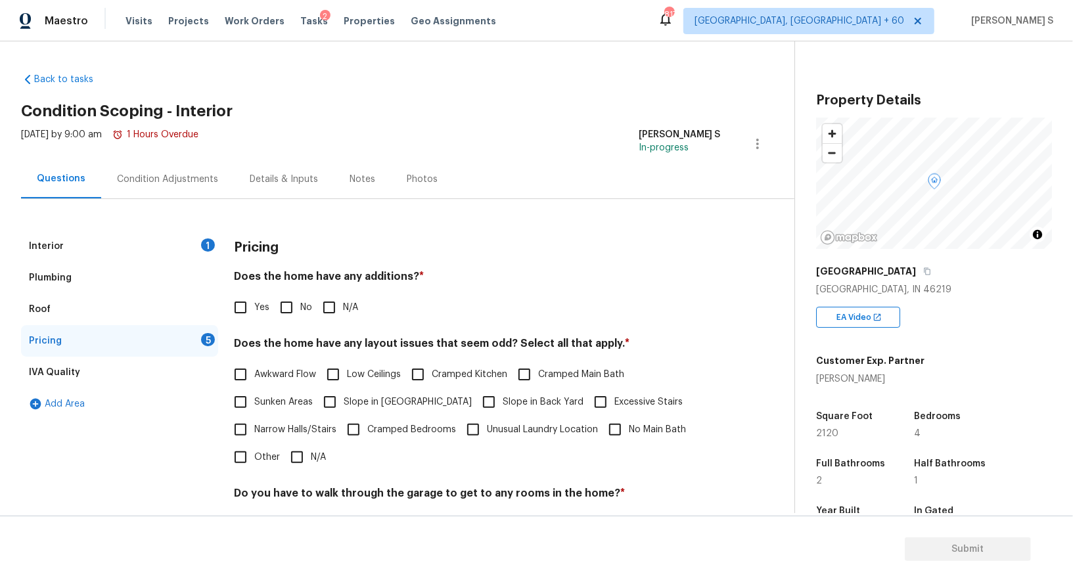
scroll to position [175, 0]
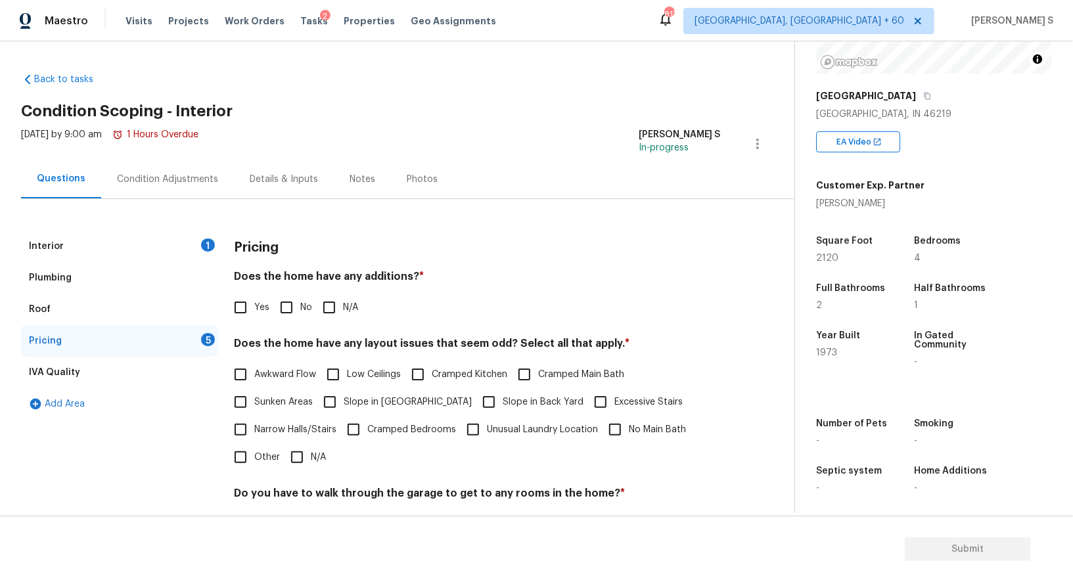
click at [221, 238] on div "Interior 1 Plumbing Roof Pricing 5 IVA Quality Add Area Pricing Does the home h…" at bounding box center [391, 459] width 741 height 457
click at [210, 238] on div "1" at bounding box center [208, 244] width 14 height 13
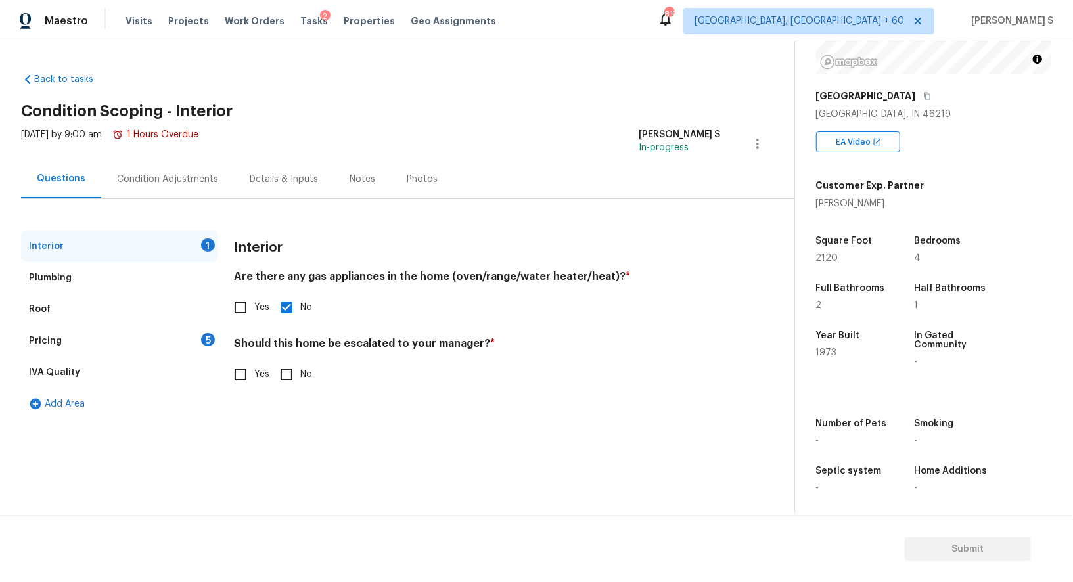
click at [255, 374] on span "Yes" at bounding box center [261, 375] width 15 height 14
click at [254, 374] on input "Yes" at bounding box center [241, 375] width 28 height 28
checkbox input "true"
click at [331, 403] on input "text" at bounding box center [477, 408] width 487 height 31
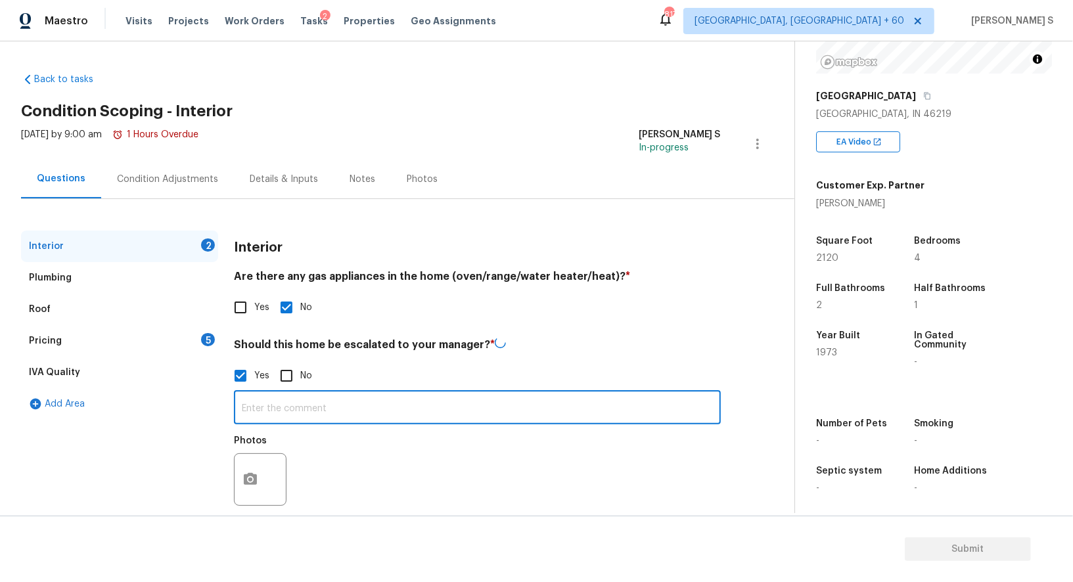
paste input "Exterior of this home is an extremely poor condition. There is major brick spal…"
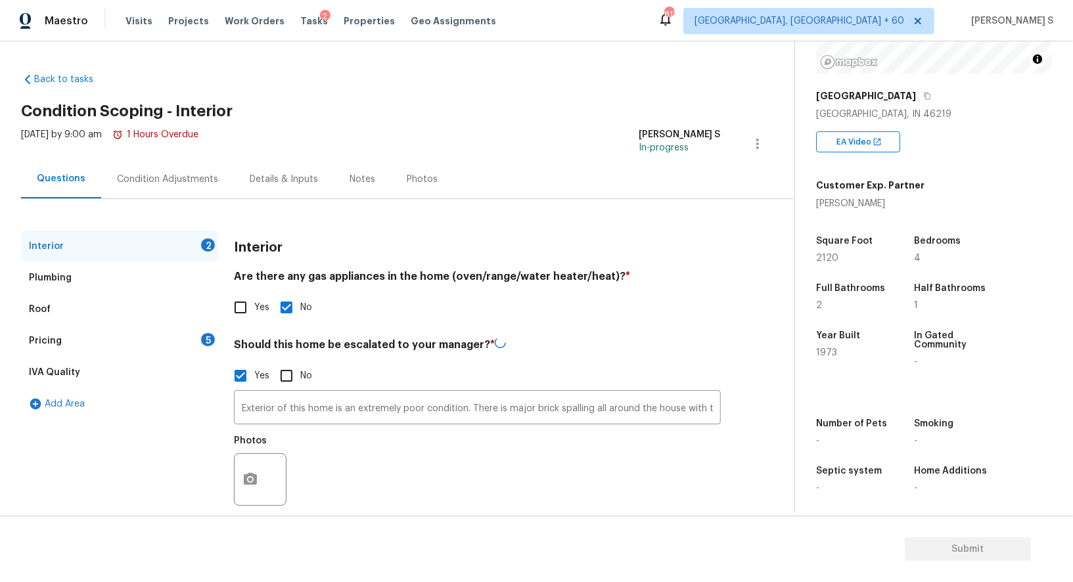
click at [390, 497] on div "Photos" at bounding box center [477, 470] width 487 height 85
click at [556, 407] on input "Exterior of this home is an extremely poor condition. There is major brick spal…" at bounding box center [477, 407] width 487 height 31
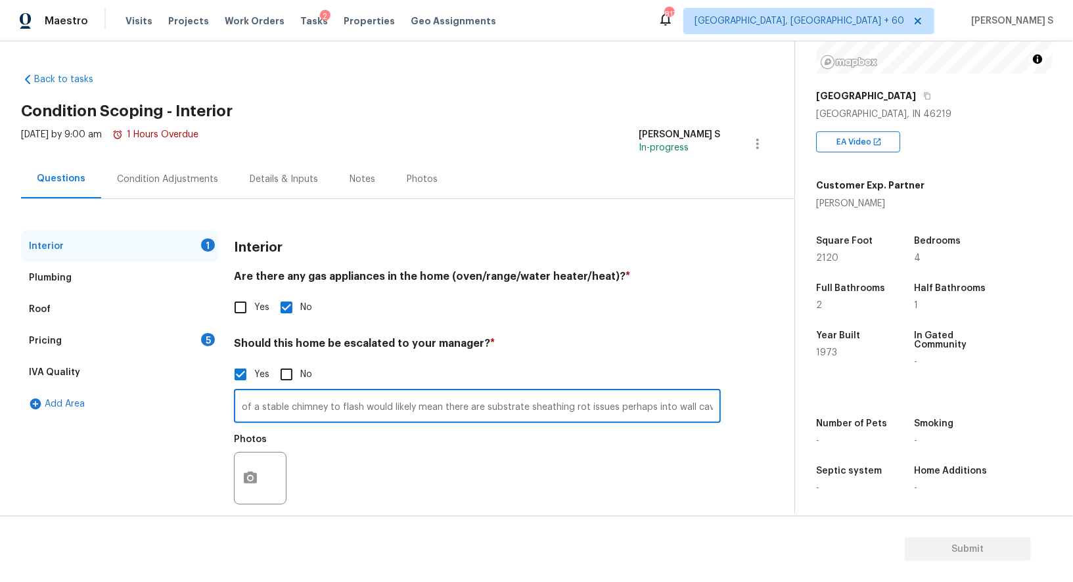
paste input "The house has low water pressure issues in all areas except one vanity and one …"
click at [567, 464] on div "Photos" at bounding box center [477, 469] width 487 height 85
click at [434, 405] on input "Exterior of this home is an extremely poor condition. There is major brick spal…" at bounding box center [477, 407] width 487 height 31
type input "Exterior of this home is an extremely poor condition. There is major brick spal…"
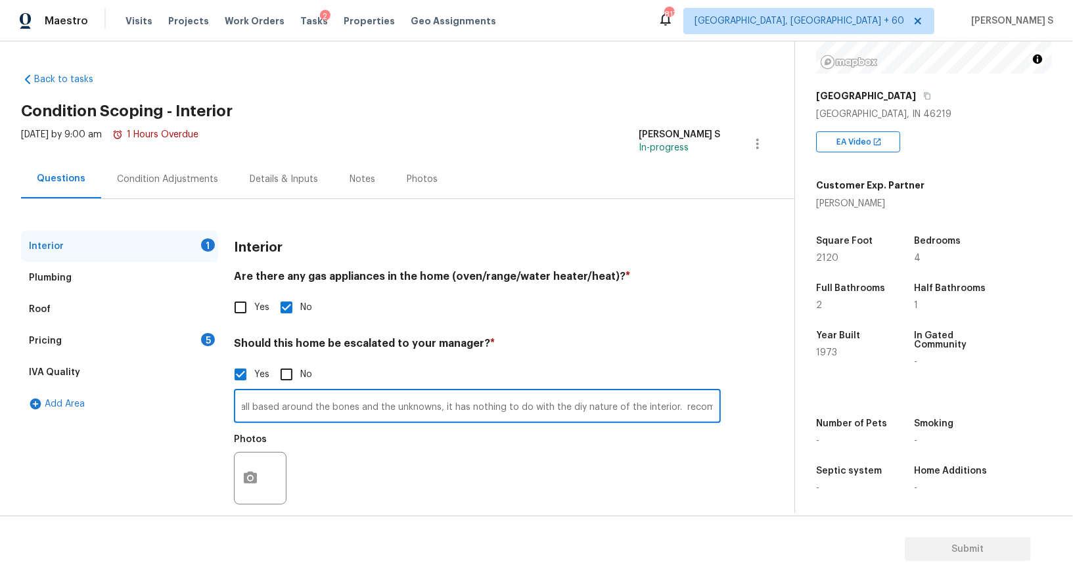
scroll to position [0, 0]
click at [498, 463] on div "Photos" at bounding box center [477, 469] width 487 height 85
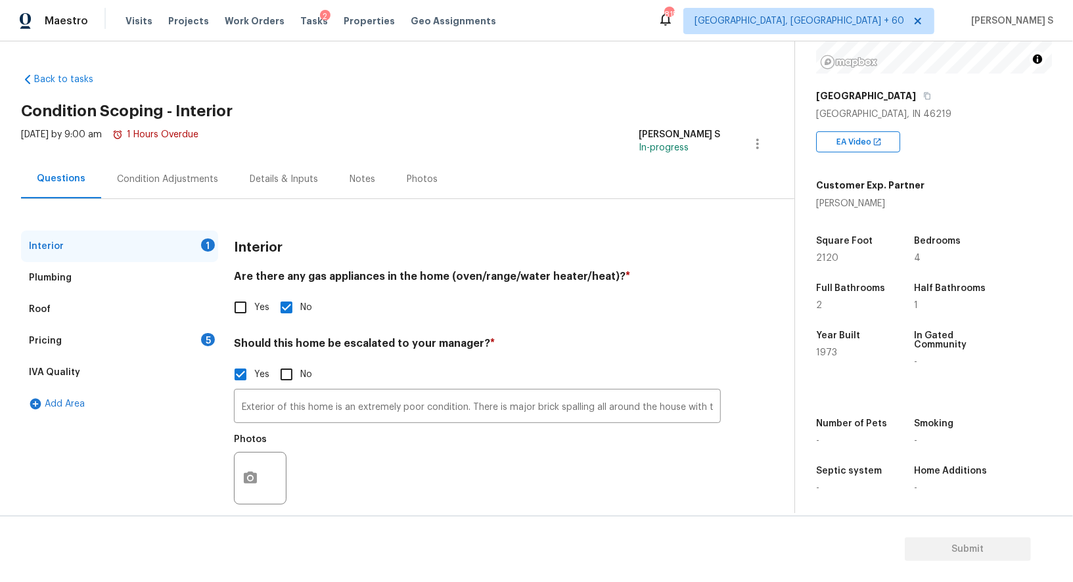
click at [188, 343] on div "Pricing 5" at bounding box center [119, 341] width 197 height 32
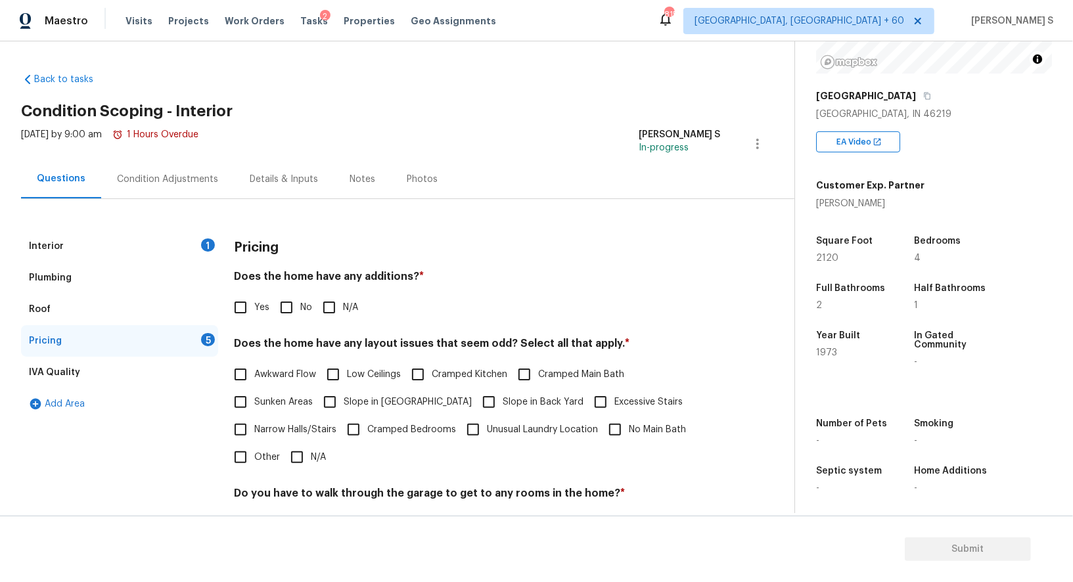
drag, startPoint x: 340, startPoint y: 398, endPoint x: 458, endPoint y: 398, distance: 118.9
click at [340, 398] on input "Slope in Front Yard" at bounding box center [330, 402] width 28 height 28
checkbox input "true"
click at [475, 401] on input "Slope in Back Yard" at bounding box center [489, 403] width 28 height 28
checkbox input "true"
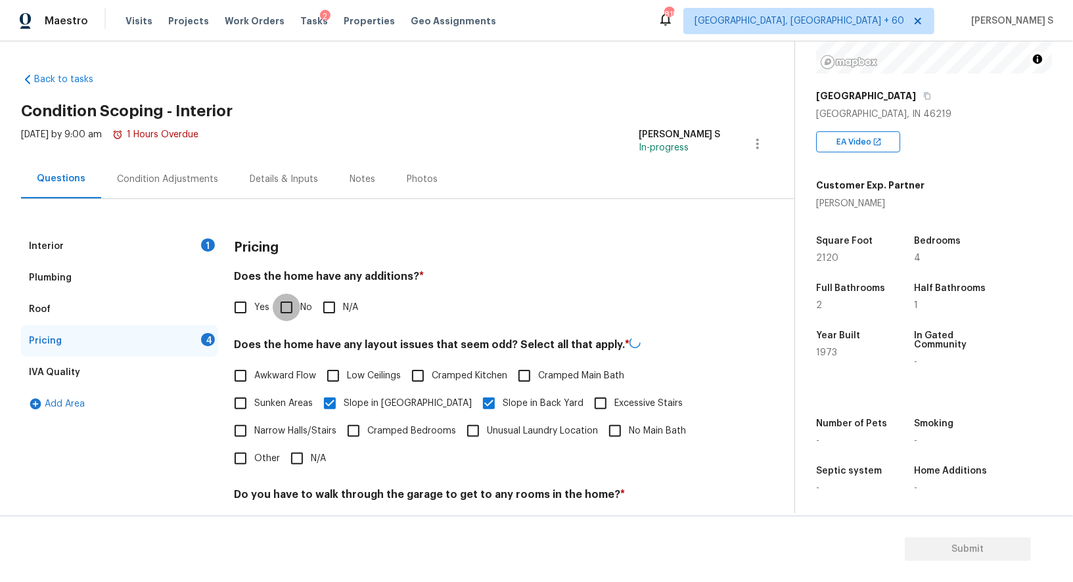
click at [278, 306] on input "No" at bounding box center [287, 308] width 28 height 28
checkbox input "true"
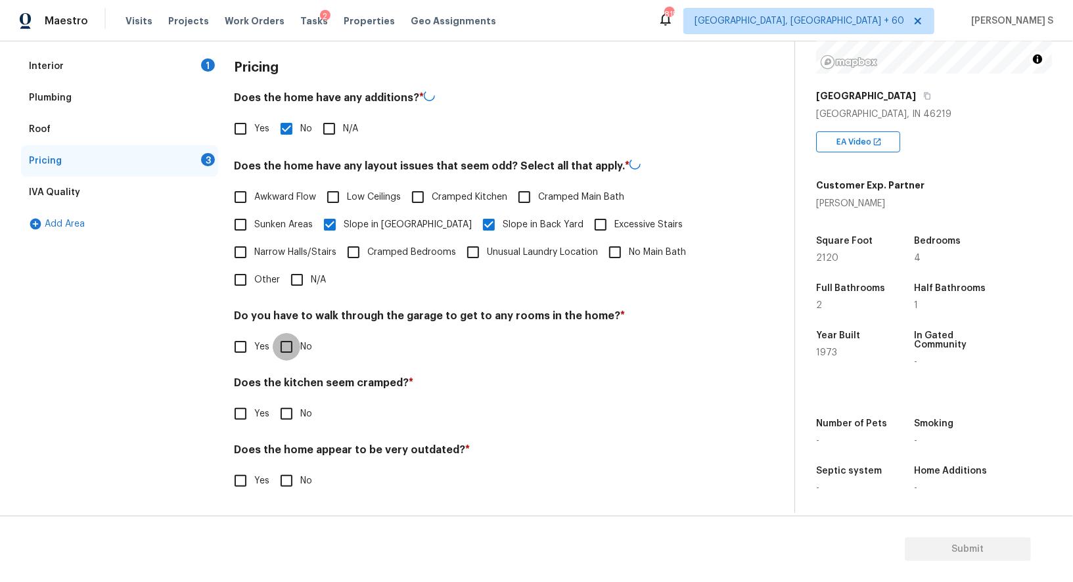
click at [290, 342] on input "No" at bounding box center [287, 347] width 28 height 28
checkbox input "true"
click at [273, 401] on input "No" at bounding box center [287, 415] width 28 height 28
checkbox input "true"
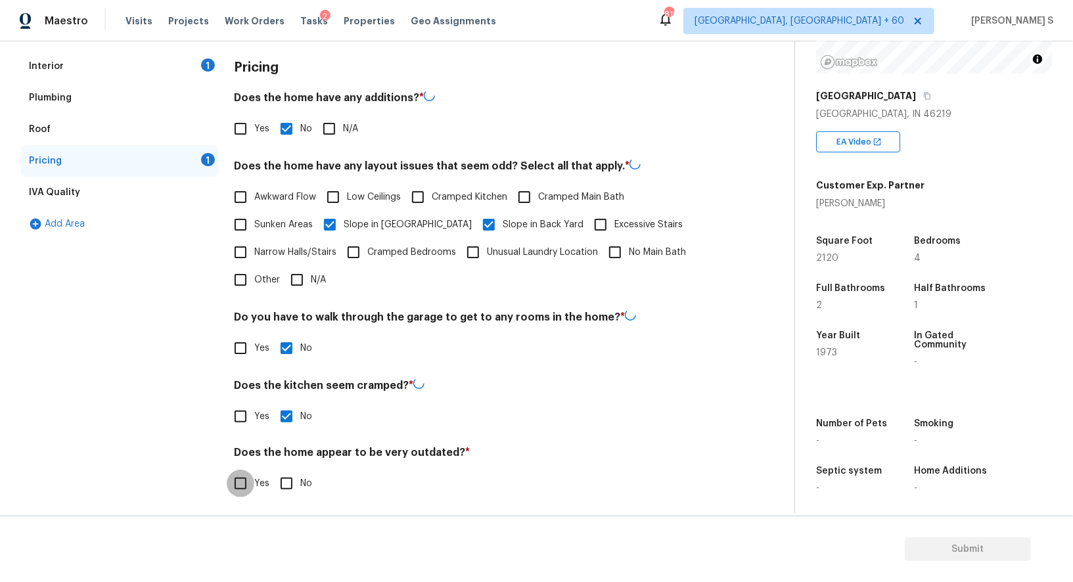
click at [273, 470] on input "No" at bounding box center [287, 484] width 28 height 28
checkbox input "true"
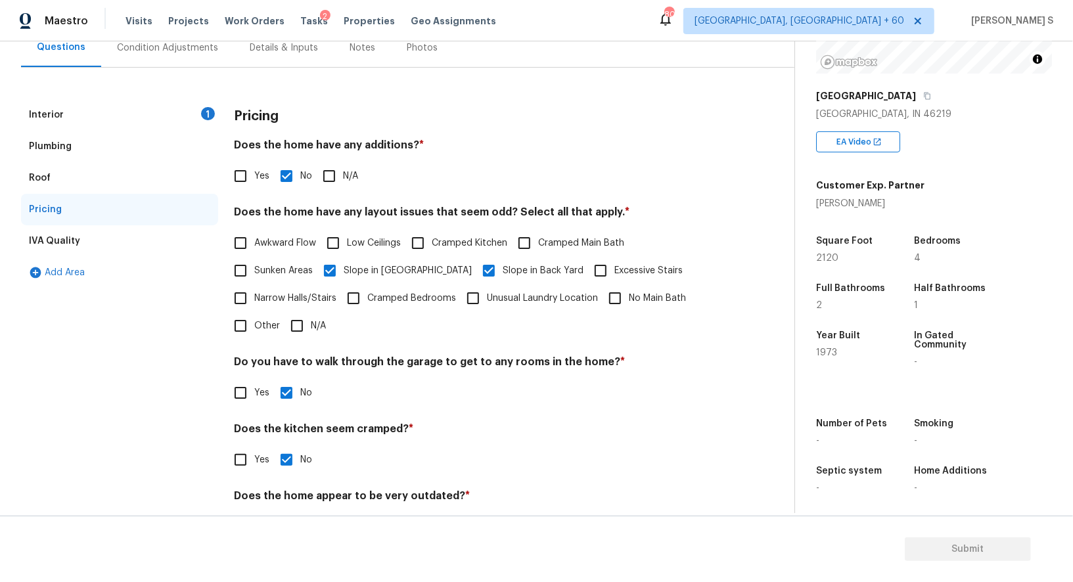
scroll to position [0, 0]
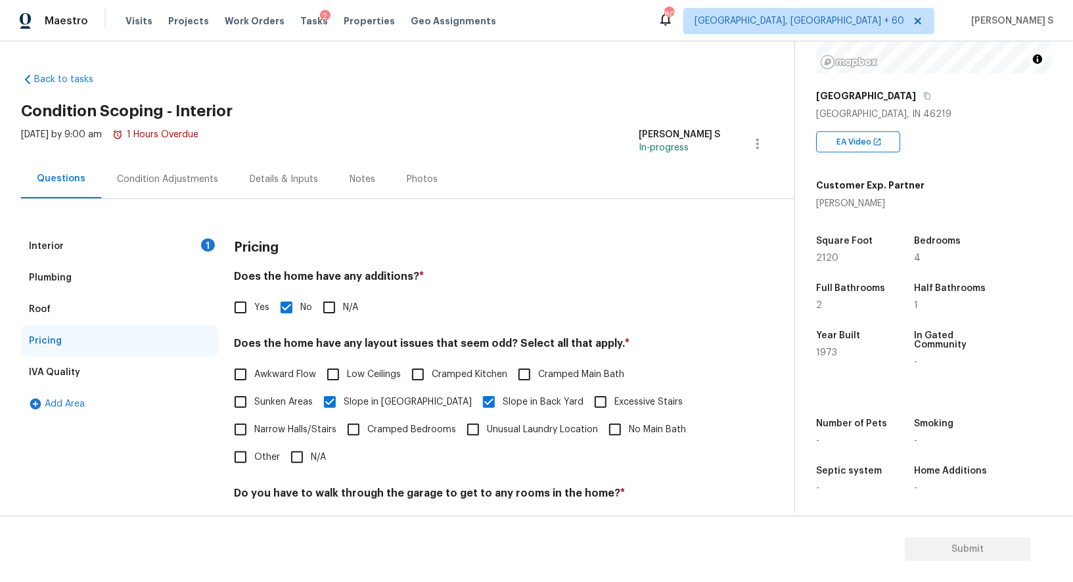
click at [204, 236] on div "Interior 1" at bounding box center [119, 247] width 197 height 32
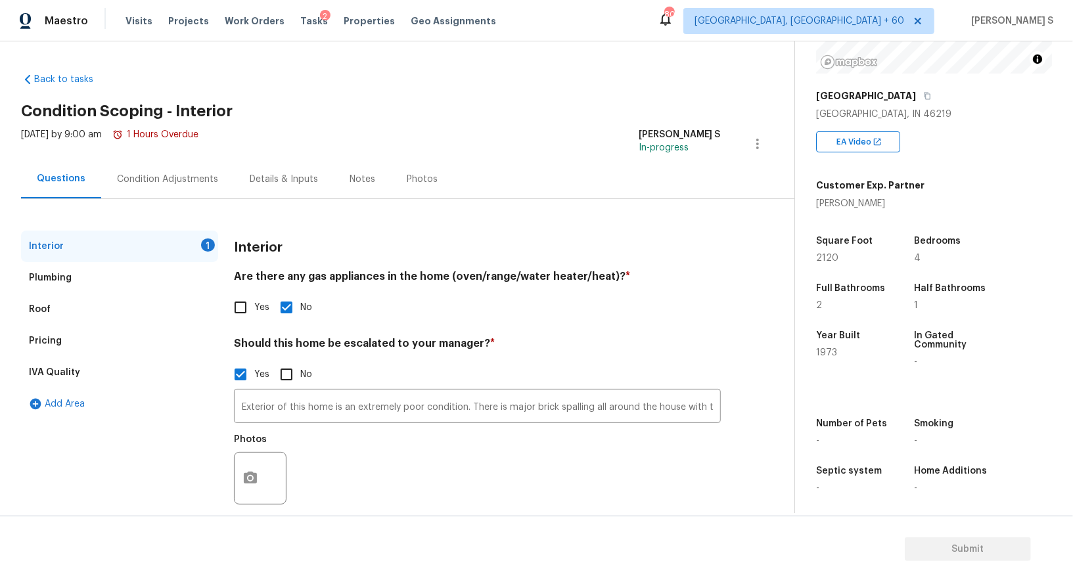
scroll to position [18, 0]
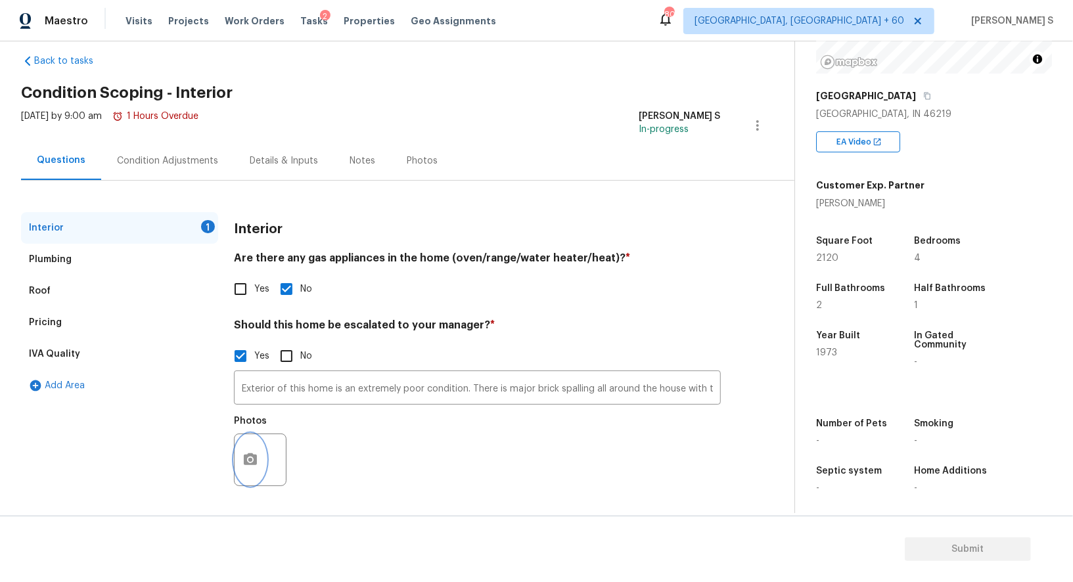
click at [254, 464] on icon "button" at bounding box center [250, 459] width 13 height 12
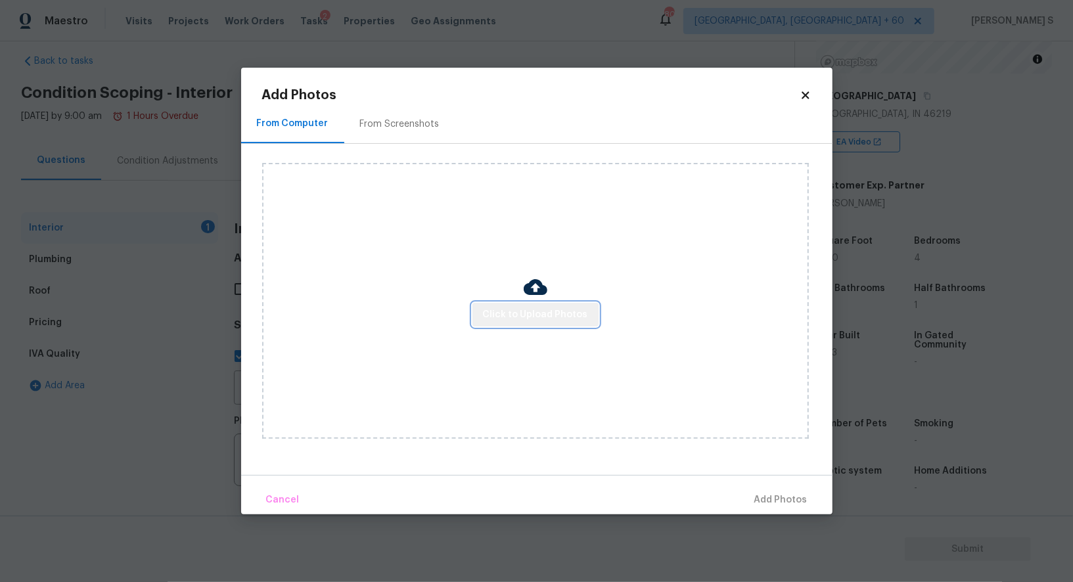
click at [560, 317] on span "Click to Upload Photos" at bounding box center [535, 315] width 105 height 16
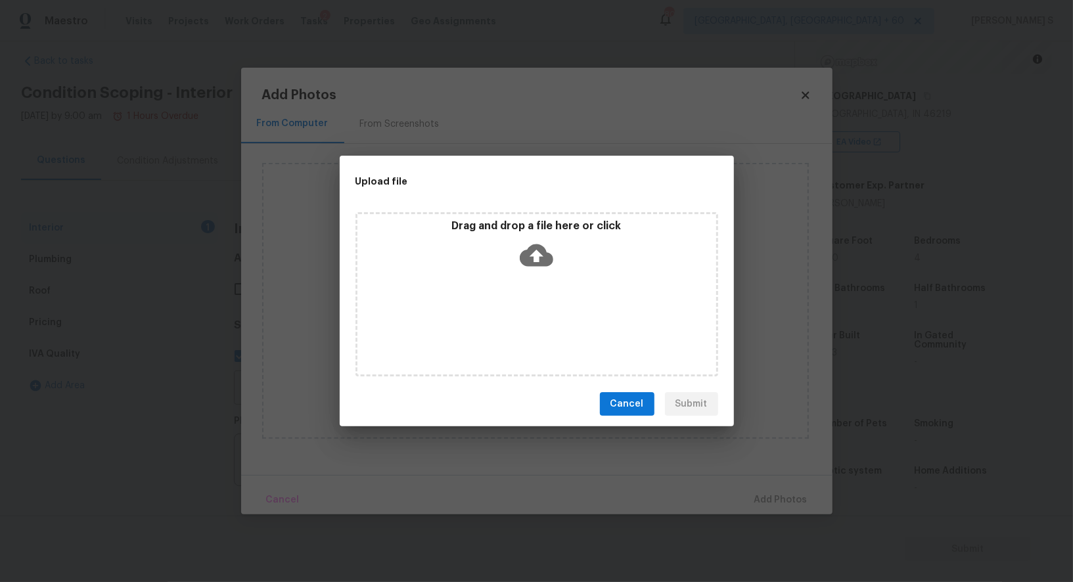
click at [560, 317] on div "Drag and drop a file here or click" at bounding box center [536, 294] width 363 height 164
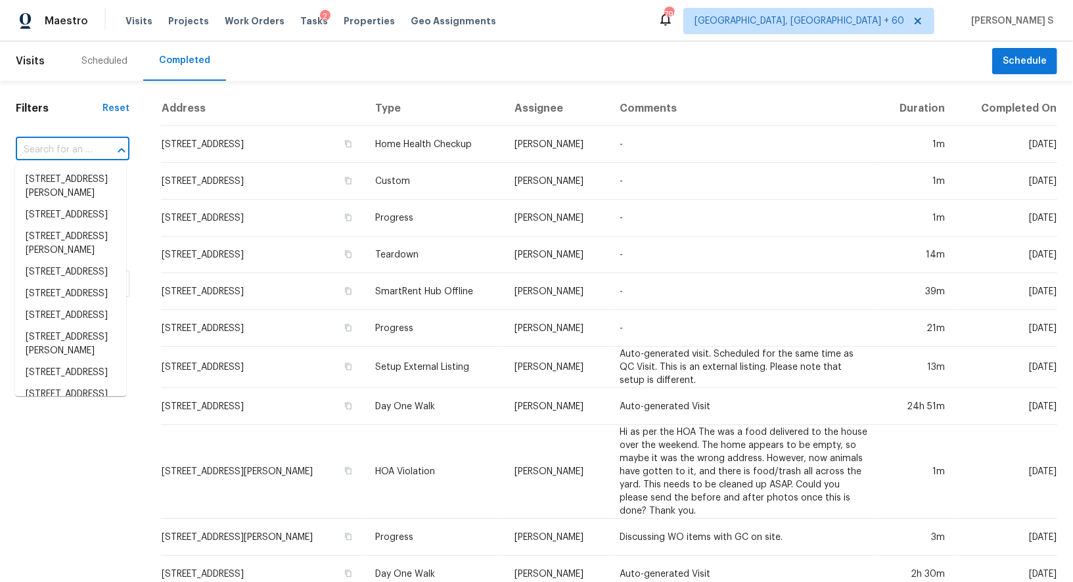
click at [79, 144] on input "text" at bounding box center [54, 150] width 77 height 20
paste input "[STREET_ADDRESS]"
type input "[STREET_ADDRESS]"
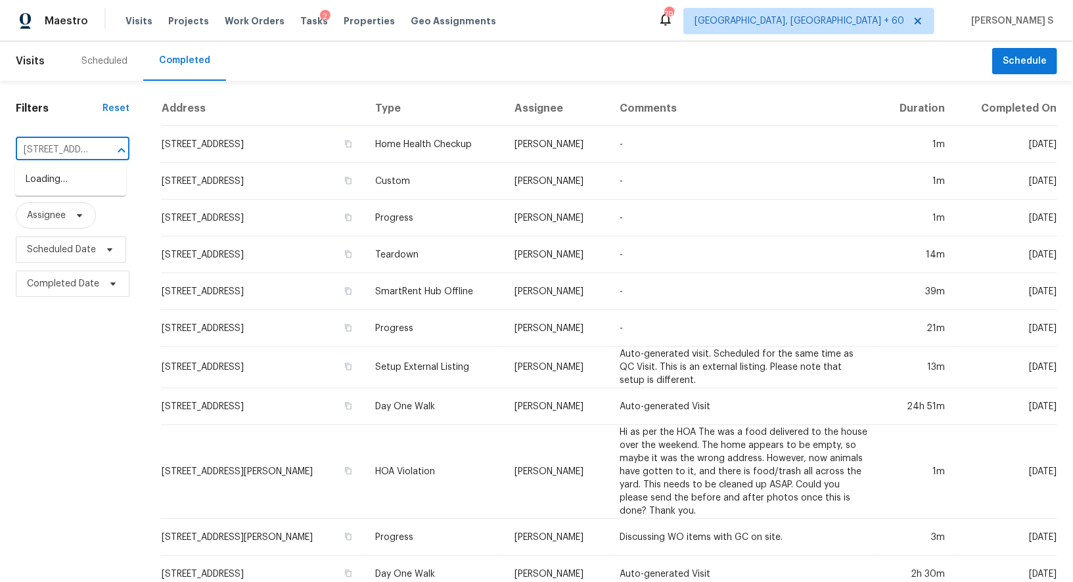
scroll to position [0, 87]
click at [64, 182] on li "[STREET_ADDRESS]" at bounding box center [70, 180] width 111 height 22
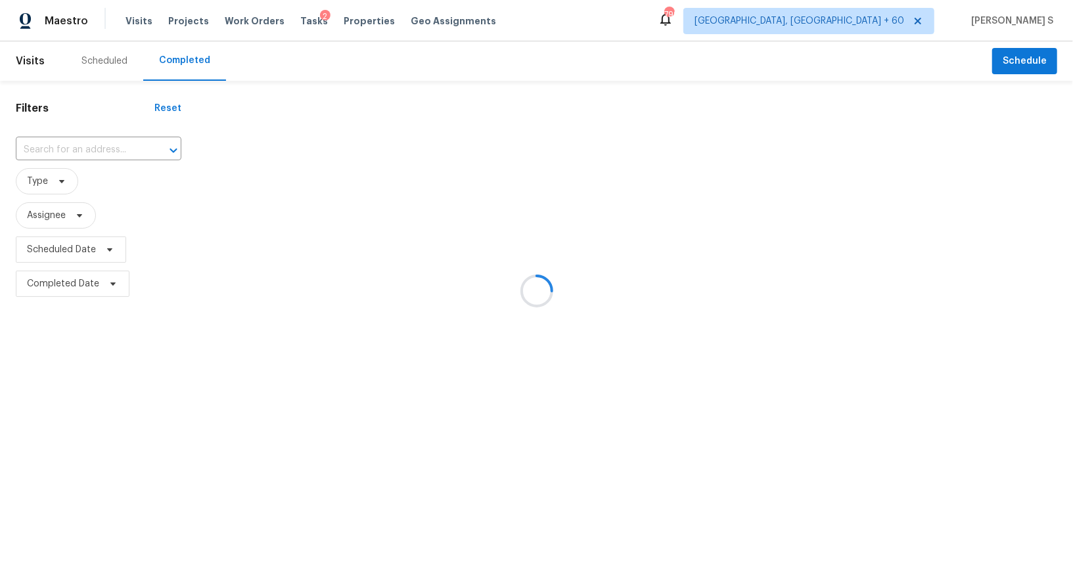
type input "[STREET_ADDRESS]"
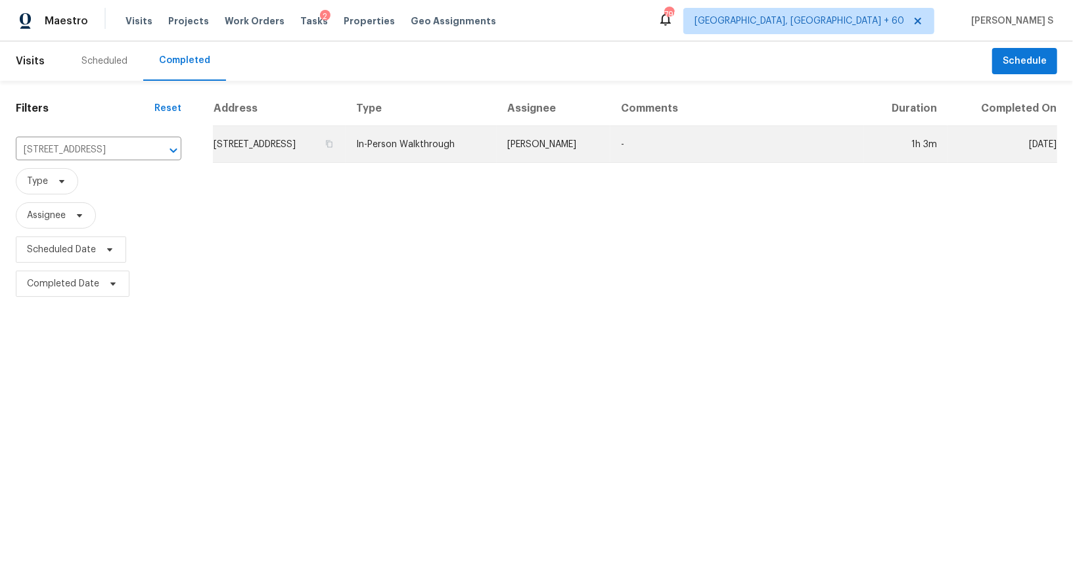
click at [273, 148] on td "[STREET_ADDRESS]" at bounding box center [279, 144] width 133 height 37
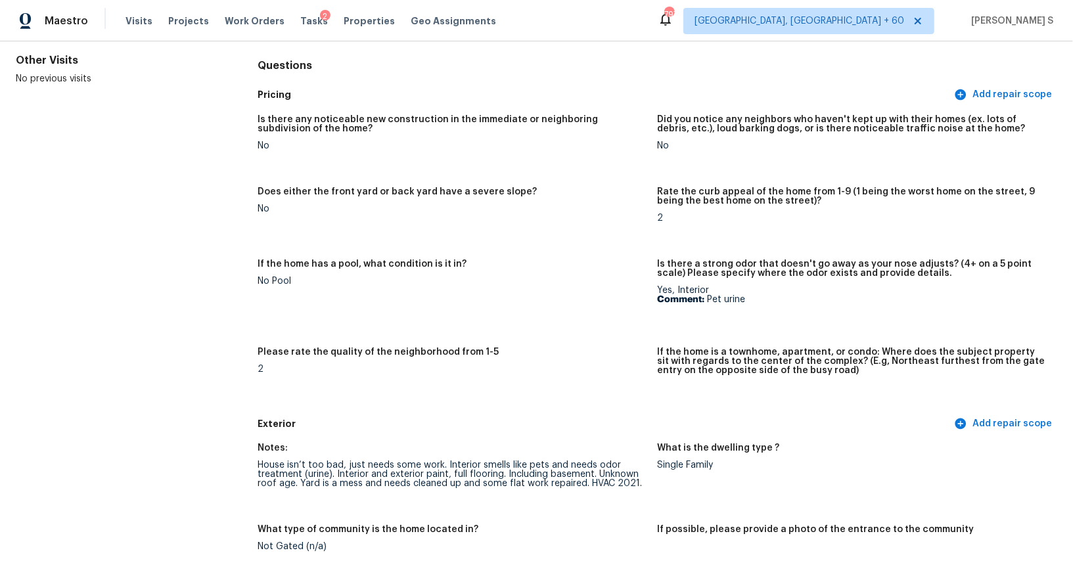
scroll to position [280, 0]
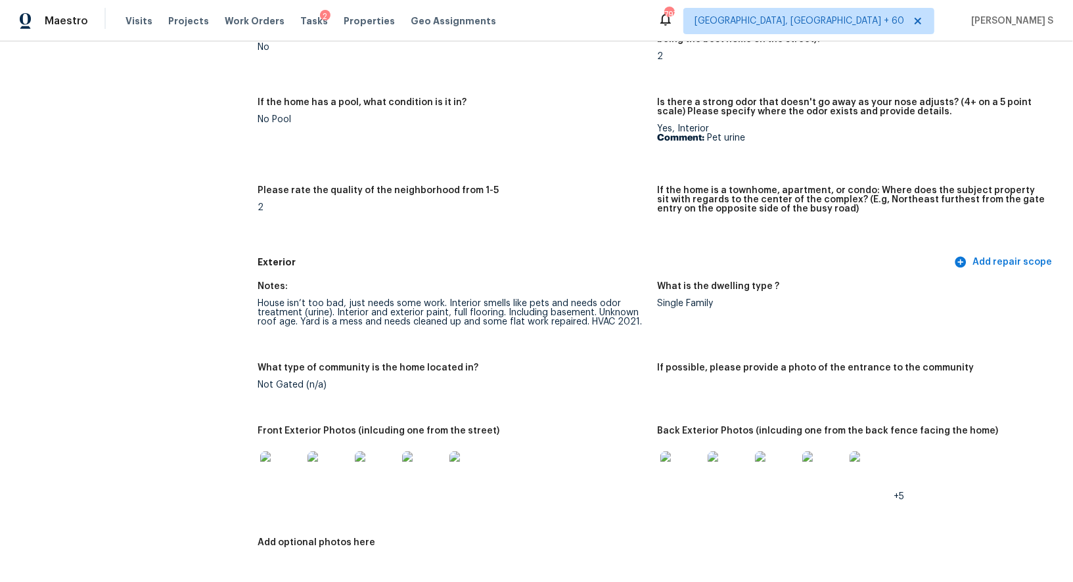
click at [286, 476] on img at bounding box center [281, 472] width 42 height 42
click at [665, 460] on img at bounding box center [681, 472] width 42 height 42
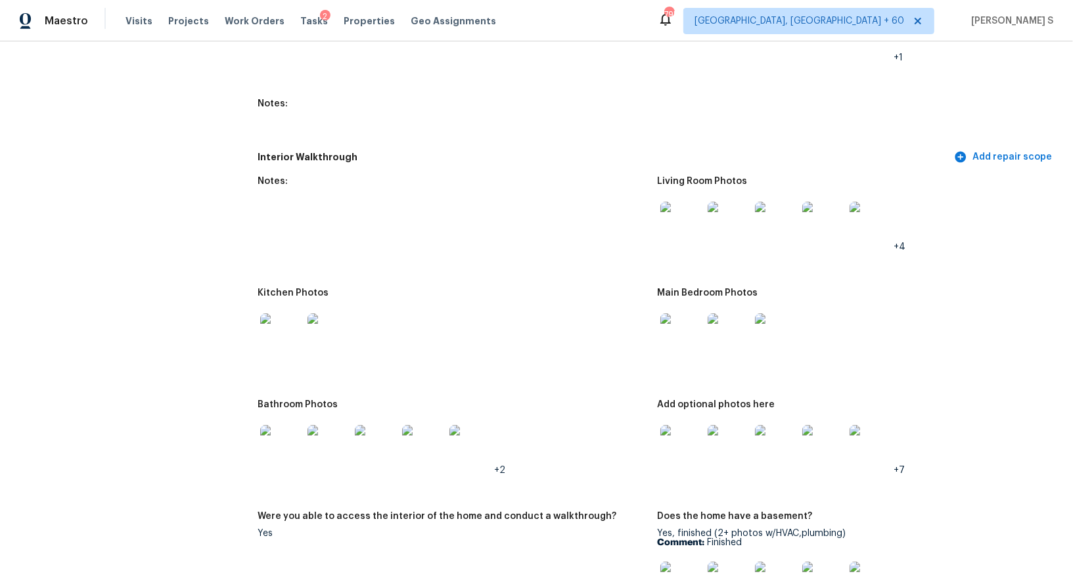
scroll to position [1742, 0]
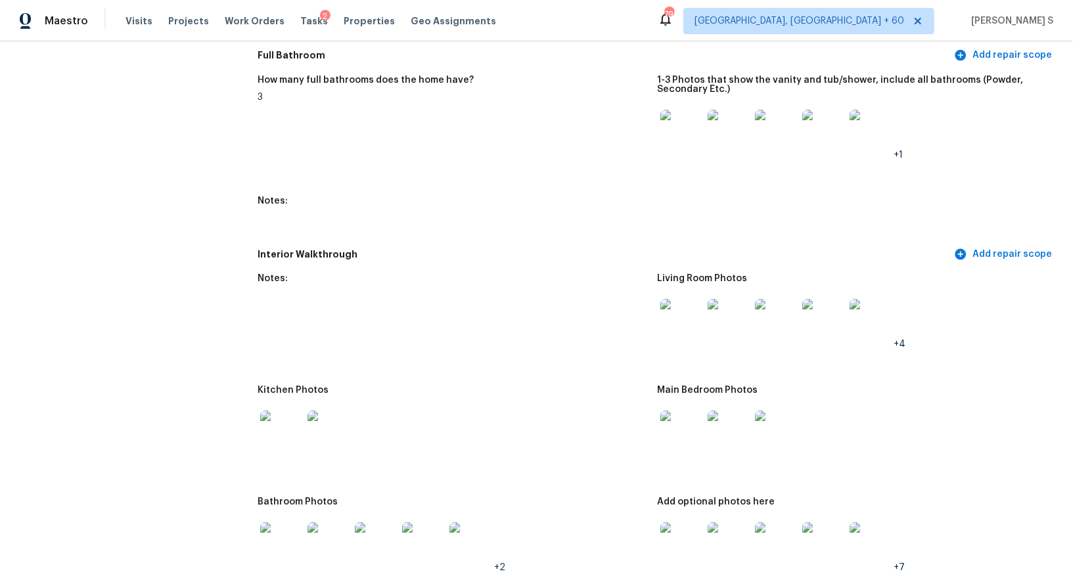
click at [573, 256] on h5 "Interior Walkthrough" at bounding box center [604, 255] width 694 height 14
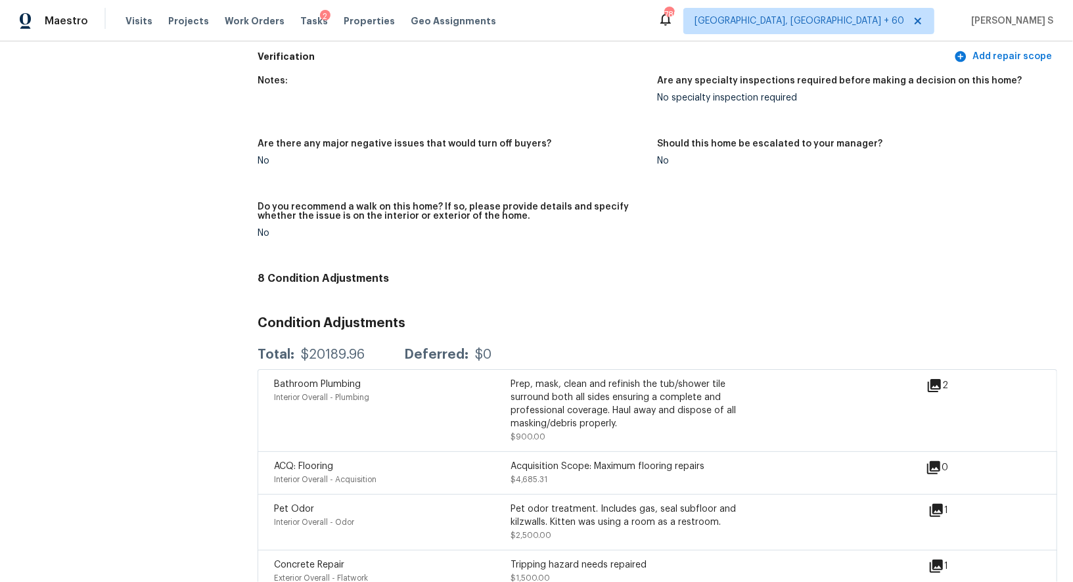
scroll to position [3527, 0]
